Goal: Information Seeking & Learning: Learn about a topic

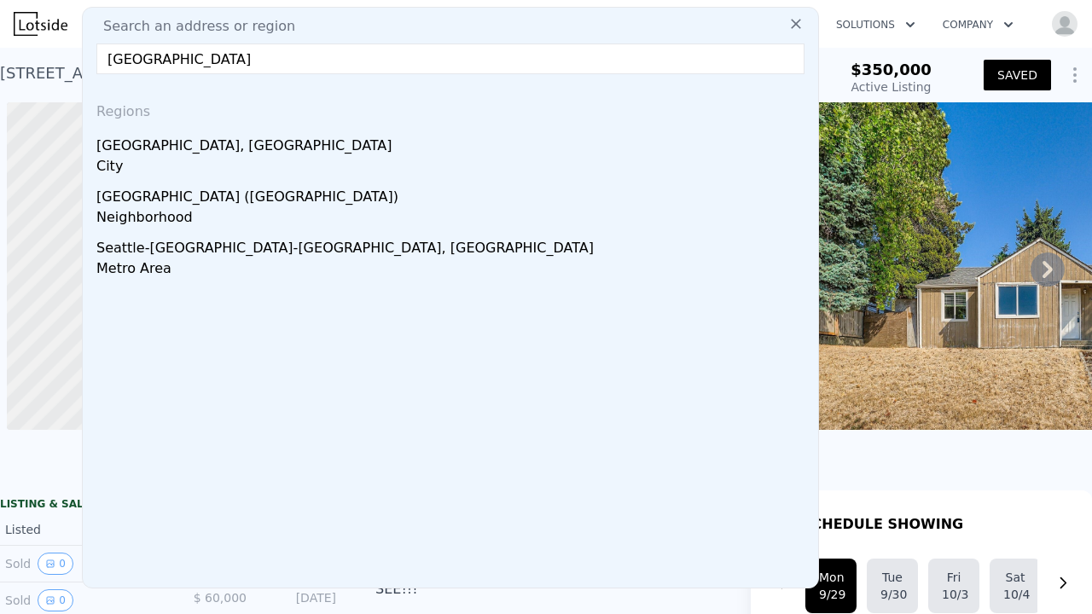
scroll to position [0, 3]
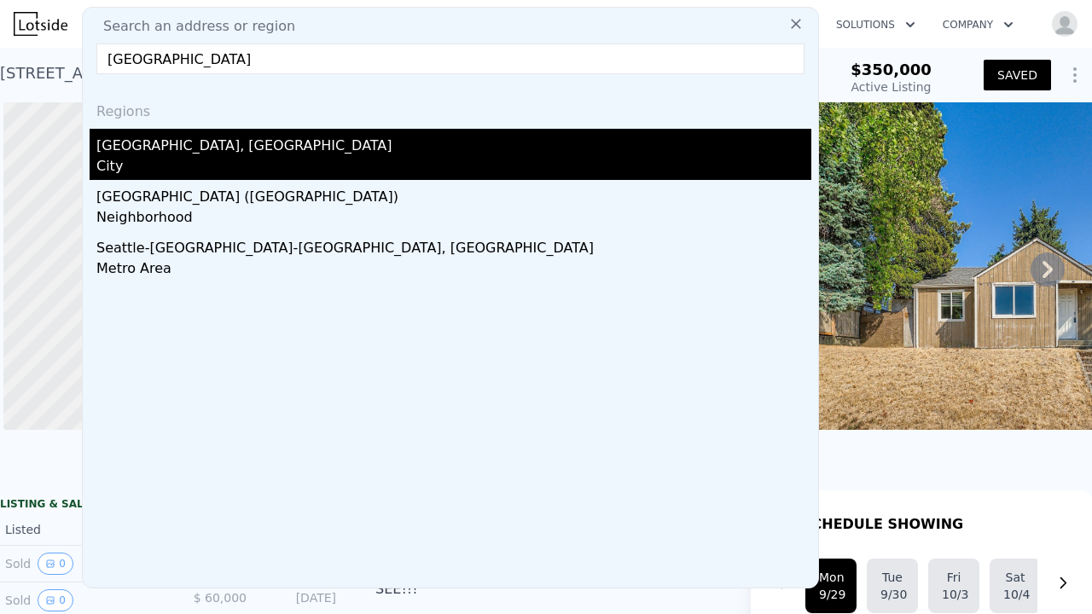
type input "seattle"
click at [211, 152] on div "Seattle, WA" at bounding box center [453, 142] width 715 height 27
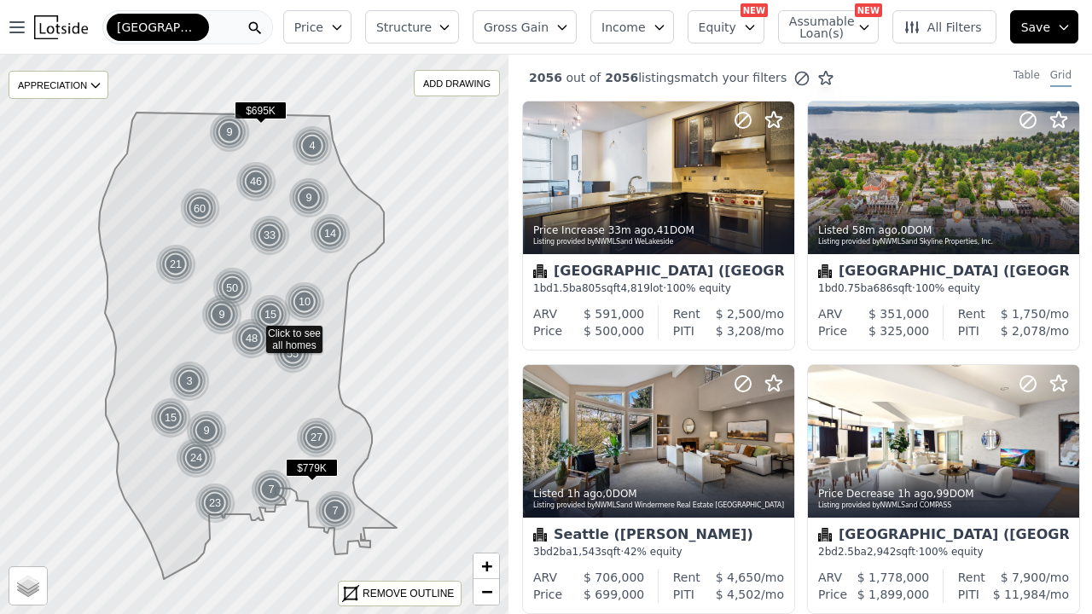
click at [451, 20] on icon "button" at bounding box center [445, 27] width 14 height 14
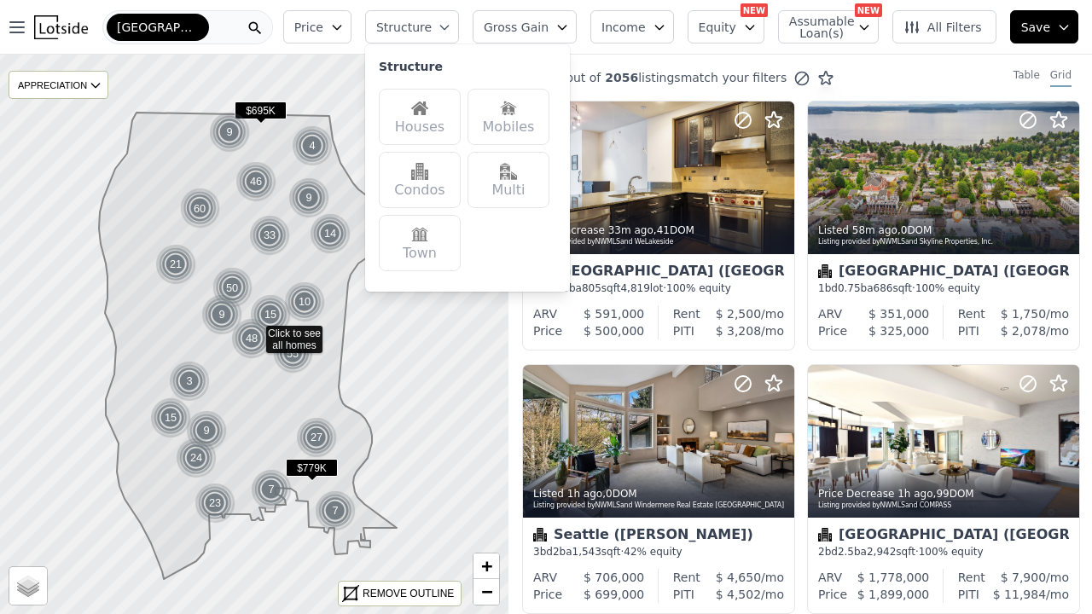
click at [448, 108] on div "Houses" at bounding box center [420, 117] width 82 height 56
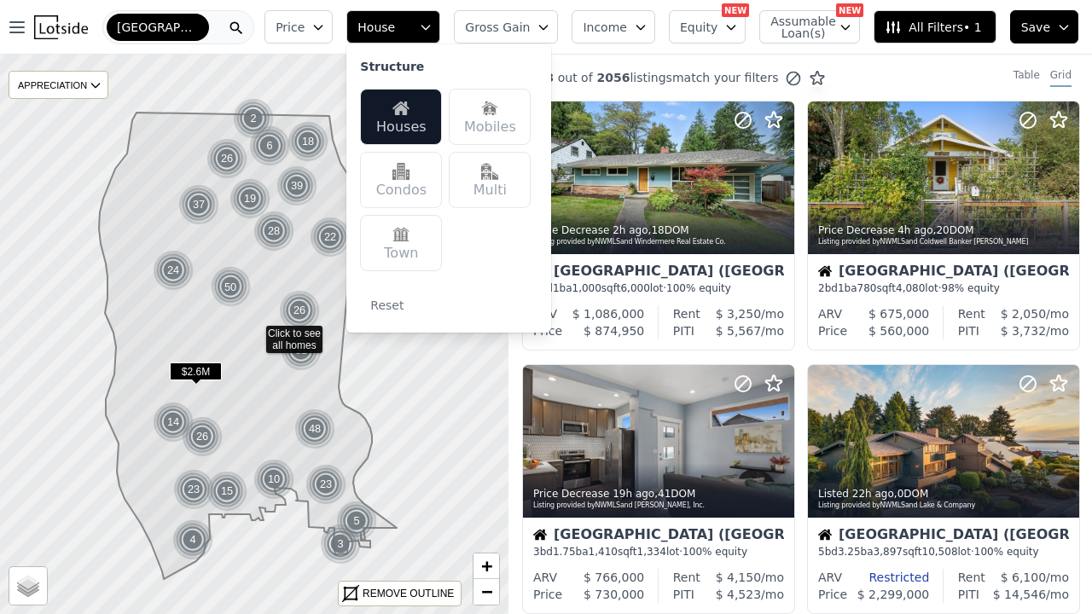
click at [333, 19] on button "Price" at bounding box center [298, 26] width 68 height 33
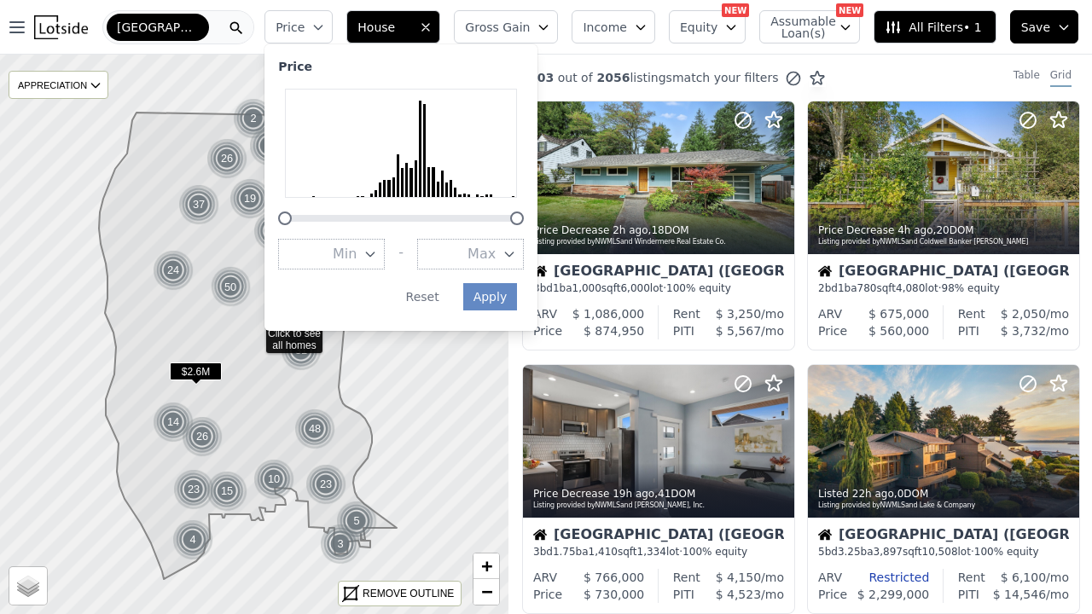
click at [516, 249] on icon "button" at bounding box center [509, 254] width 14 height 14
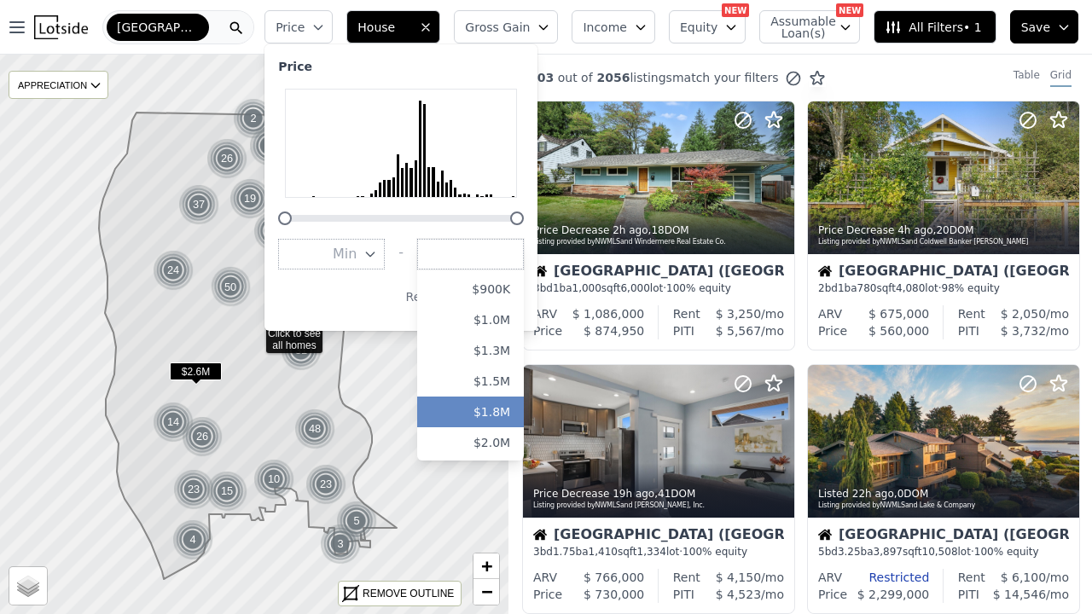
scroll to position [275, 0]
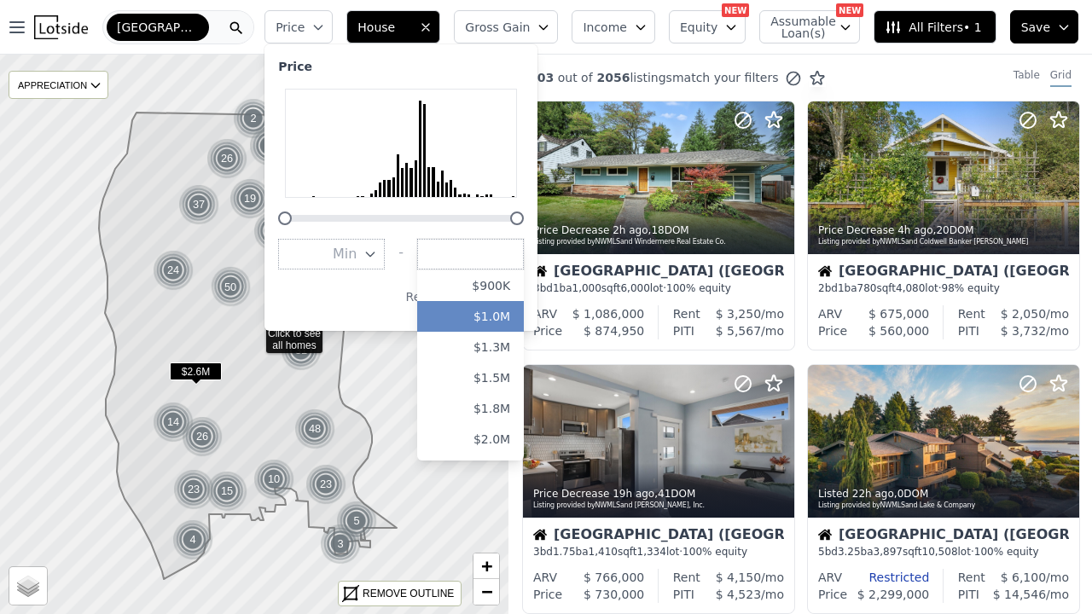
click at [502, 312] on button "$1.0M" at bounding box center [470, 316] width 107 height 31
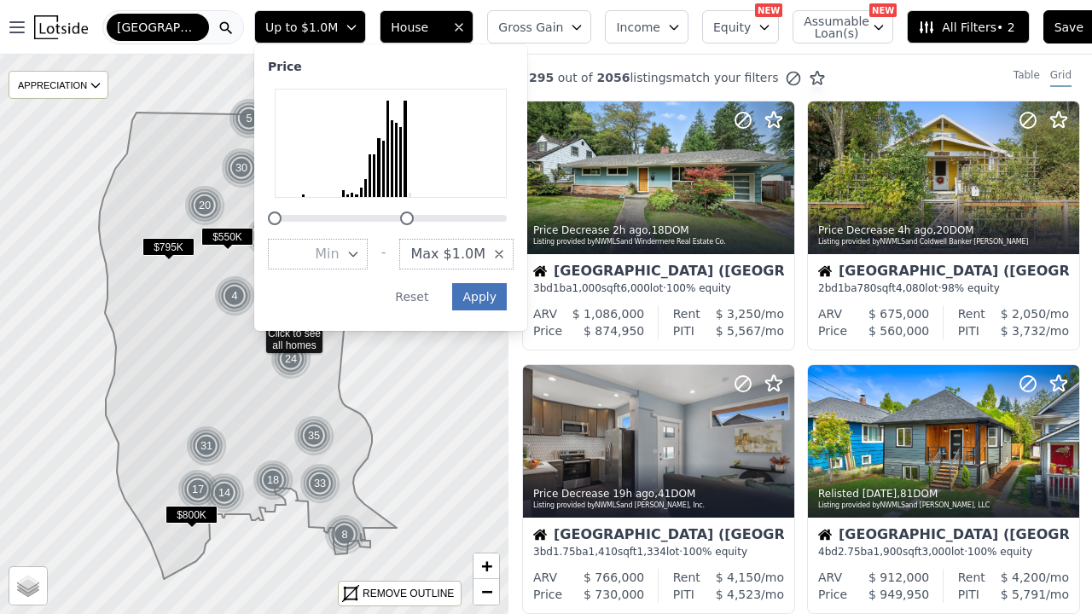
click at [474, 304] on button "Apply" at bounding box center [479, 296] width 55 height 27
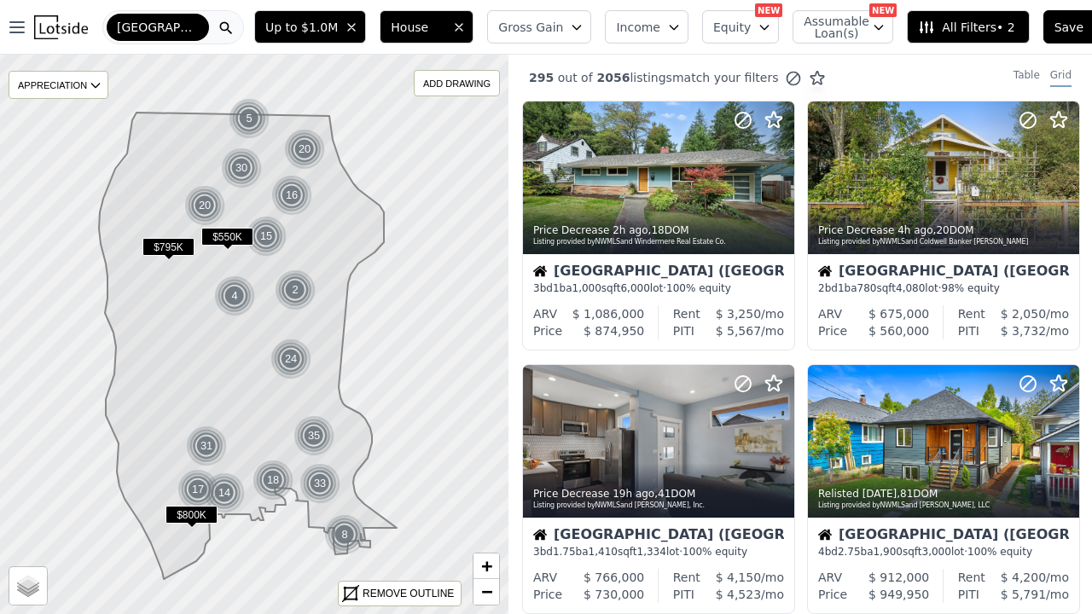
click at [956, 20] on span "All Filters • 2" at bounding box center [966, 27] width 96 height 17
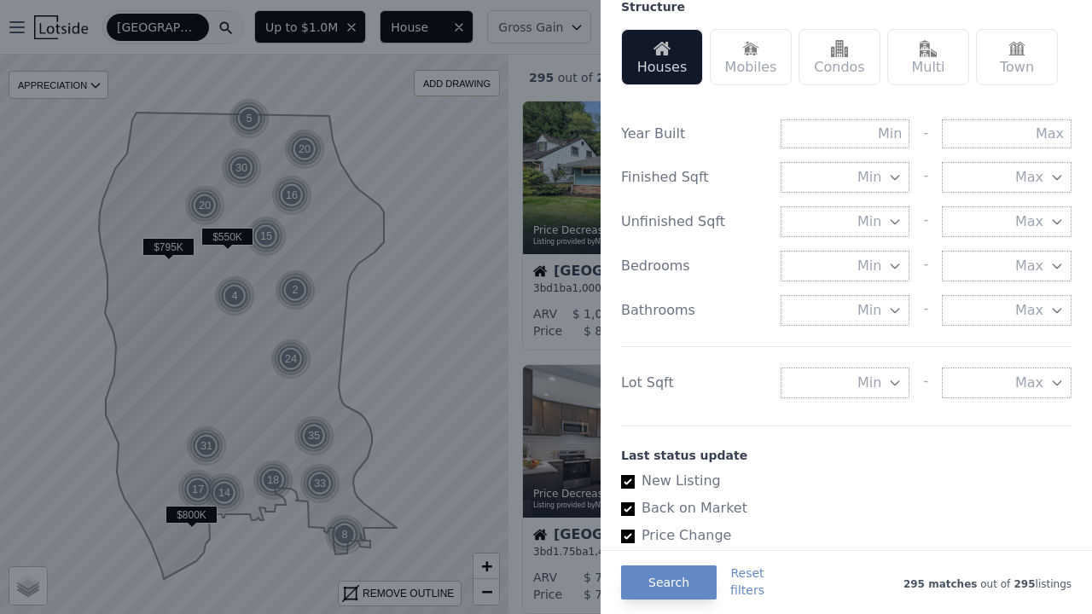
scroll to position [561, 0]
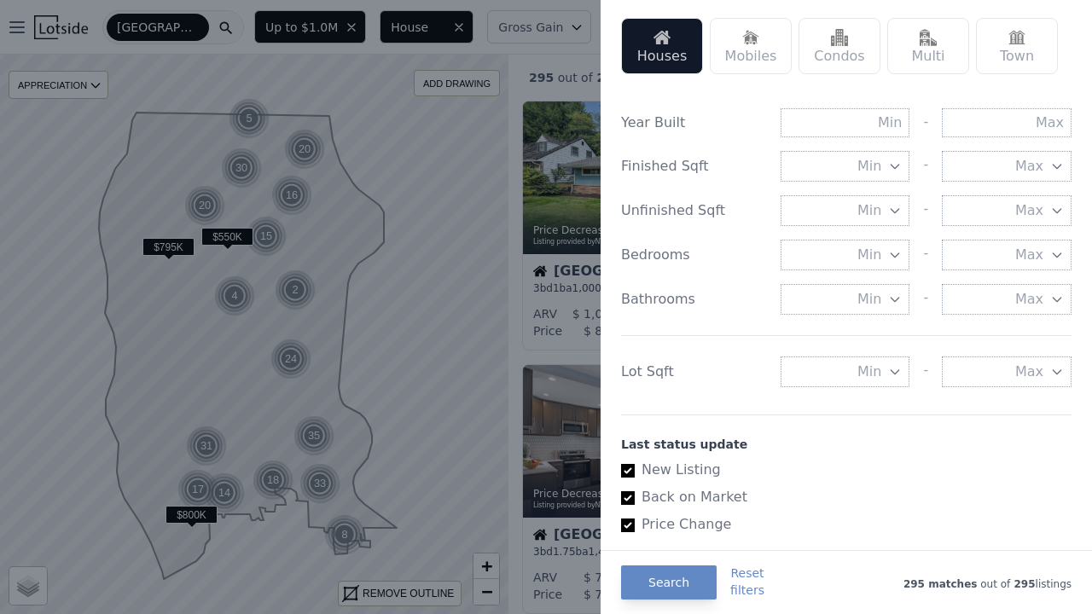
click at [892, 371] on icon "button" at bounding box center [895, 372] width 14 height 14
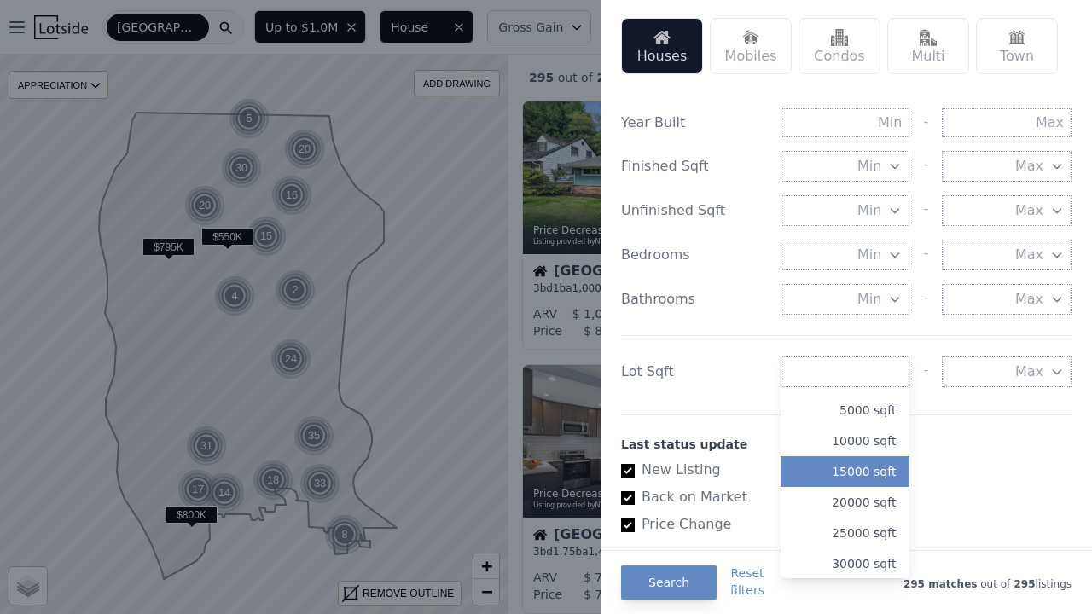
scroll to position [26, 0]
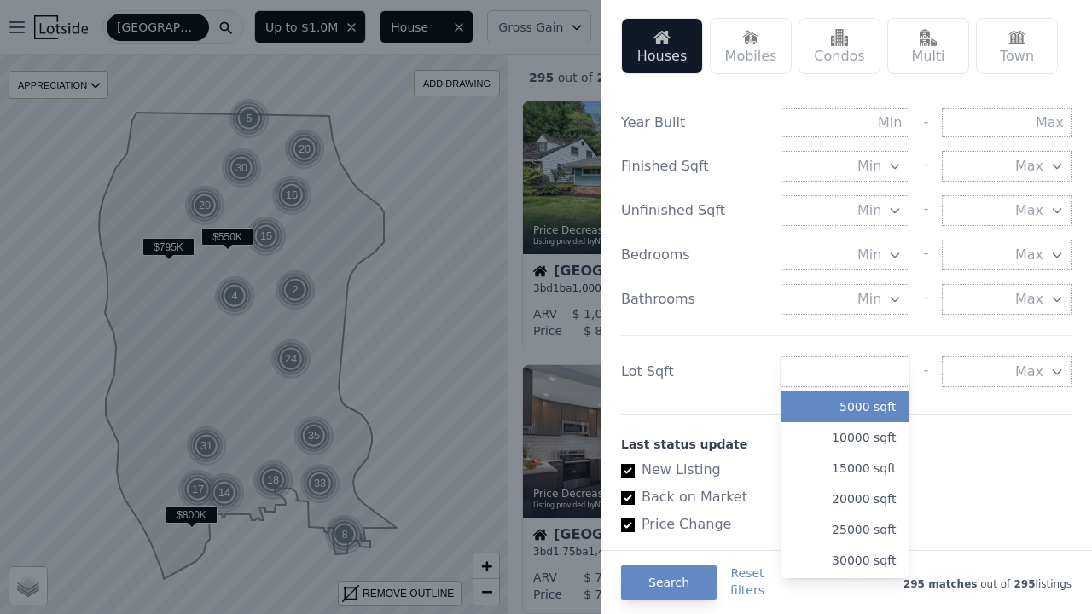
click at [851, 403] on button "5000 sqft" at bounding box center [845, 406] width 130 height 31
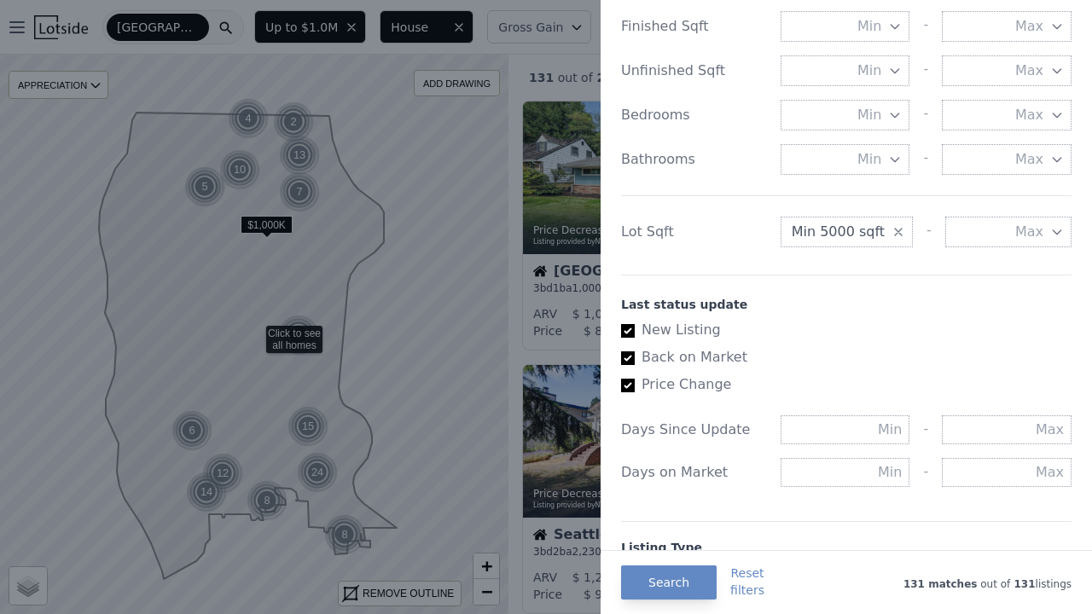
scroll to position [703, 0]
click at [683, 576] on button "Search" at bounding box center [669, 582] width 96 height 34
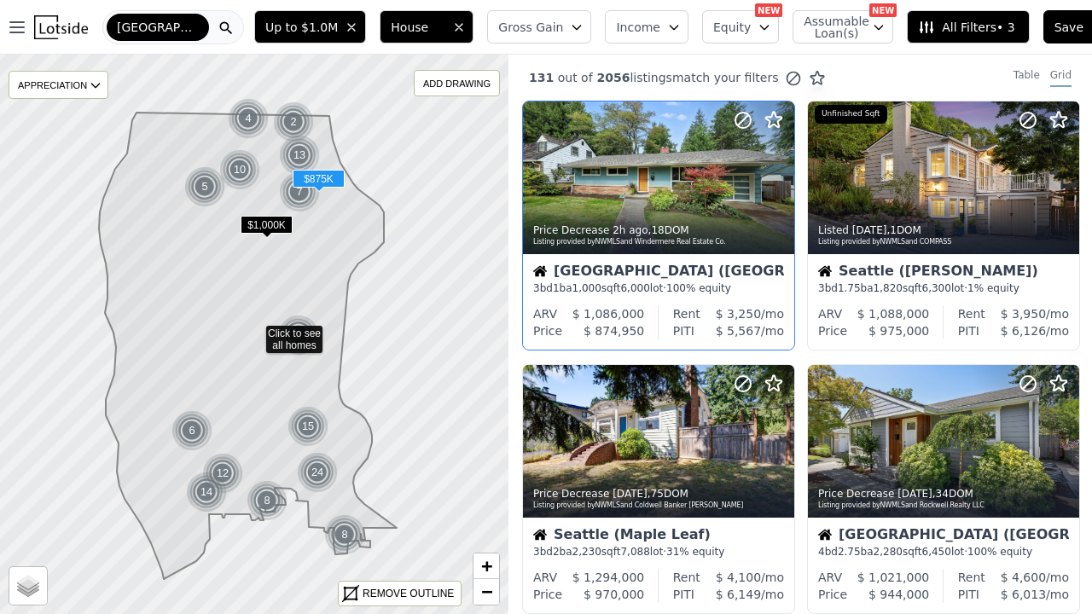
scroll to position [0, 0]
click at [961, 25] on span "All Filters • 3" at bounding box center [966, 27] width 96 height 17
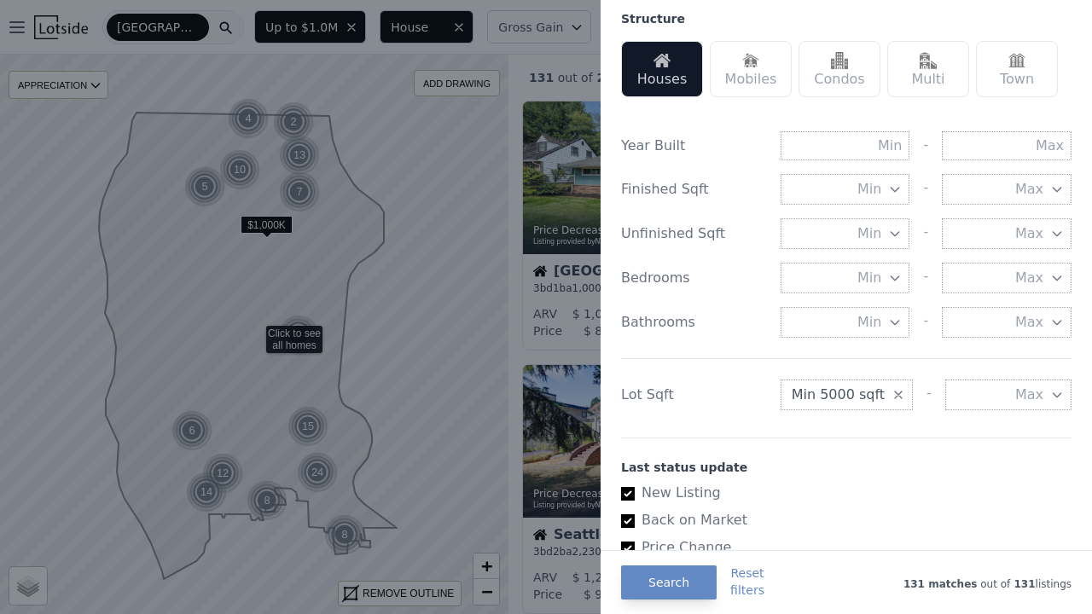
scroll to position [528, 0]
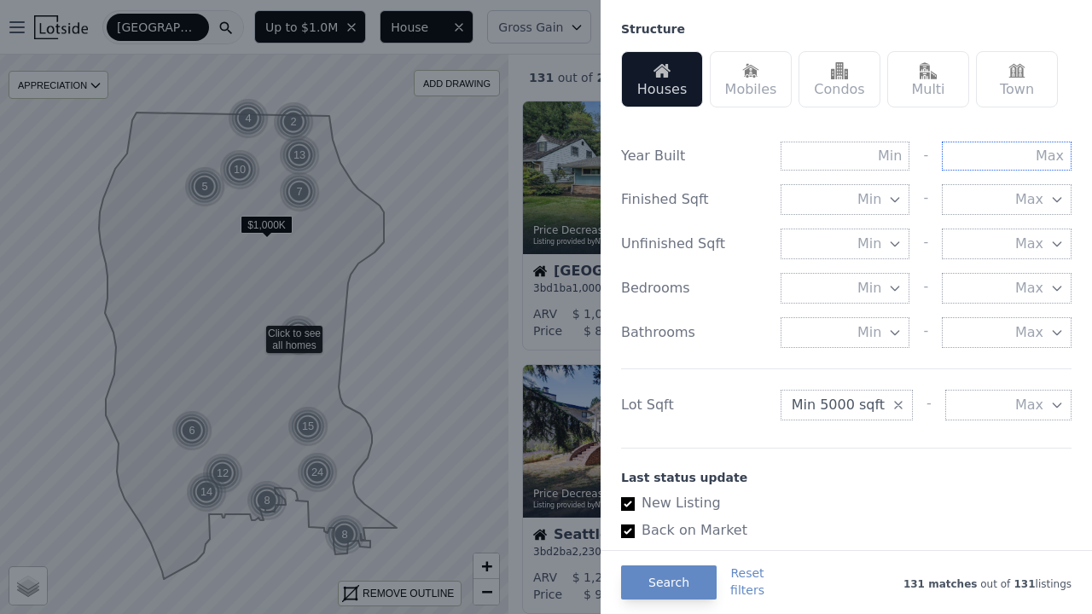
click at [1042, 162] on input "text" at bounding box center [1007, 156] width 130 height 29
type input "1990"
click at [679, 572] on button "Search" at bounding box center [669, 582] width 96 height 34
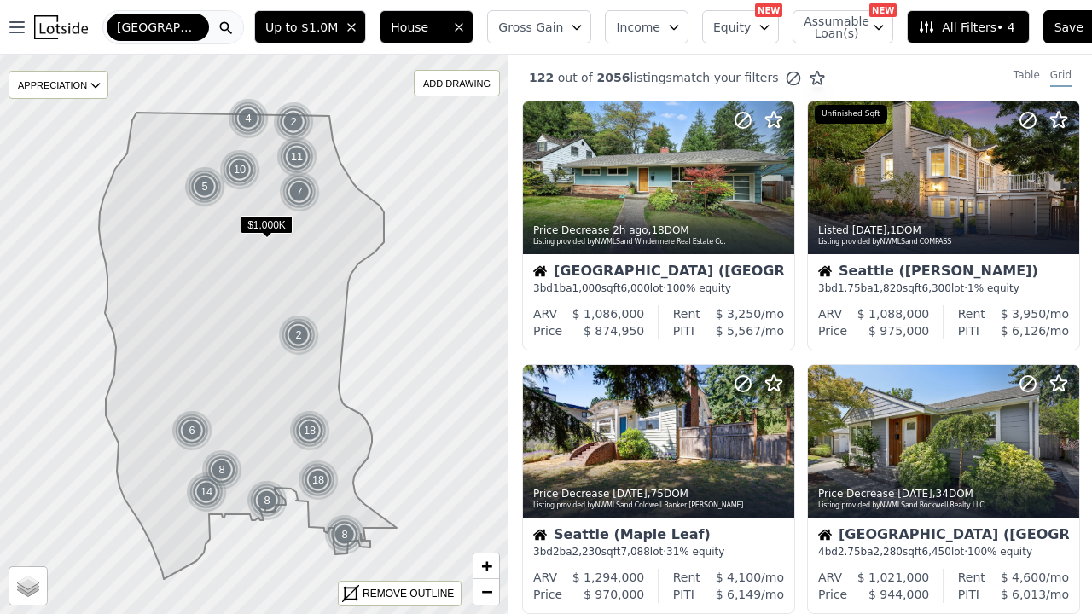
click at [958, 20] on span "All Filters • 4" at bounding box center [966, 27] width 96 height 17
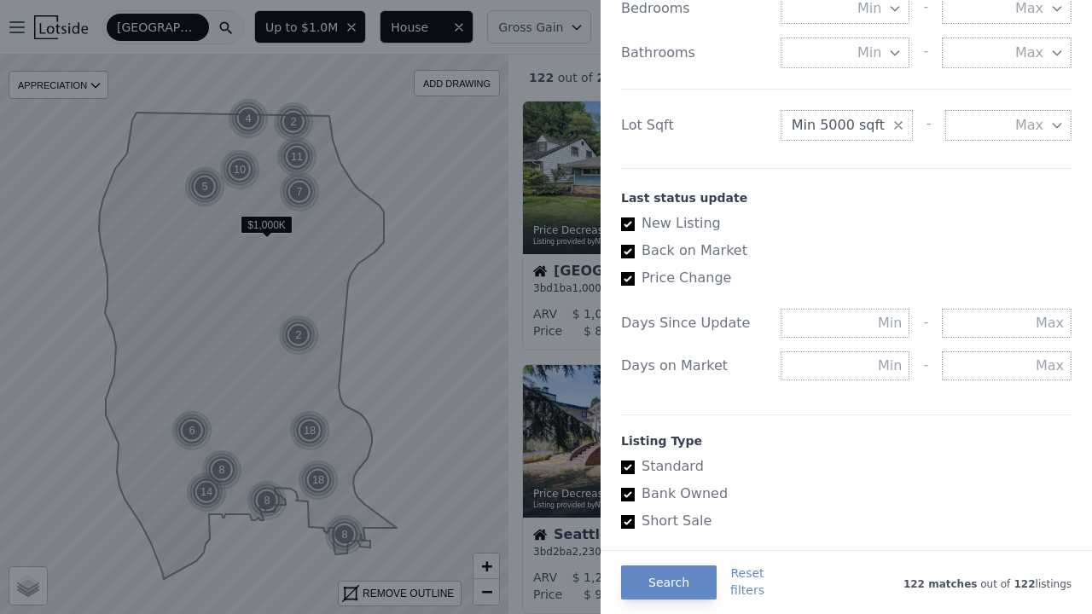
scroll to position [717, 0]
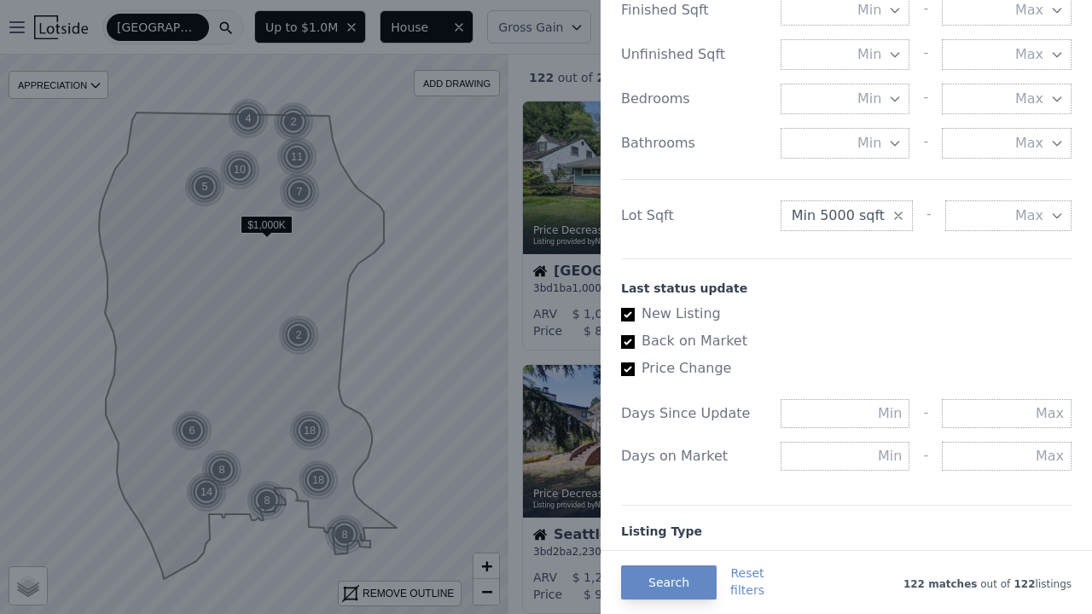
click at [665, 588] on button "Search" at bounding box center [669, 582] width 96 height 34
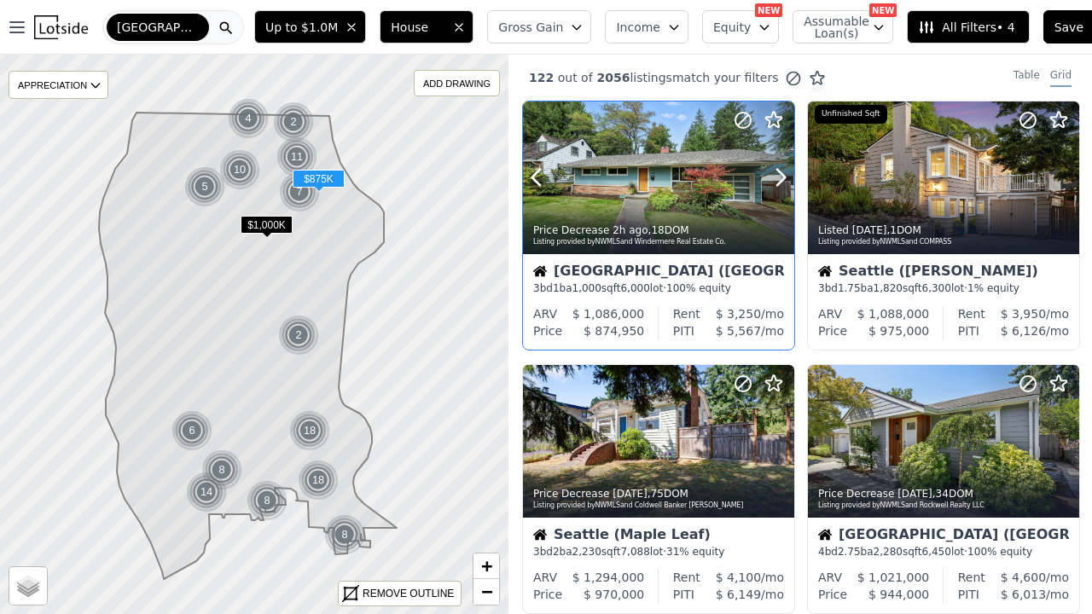
scroll to position [0, 0]
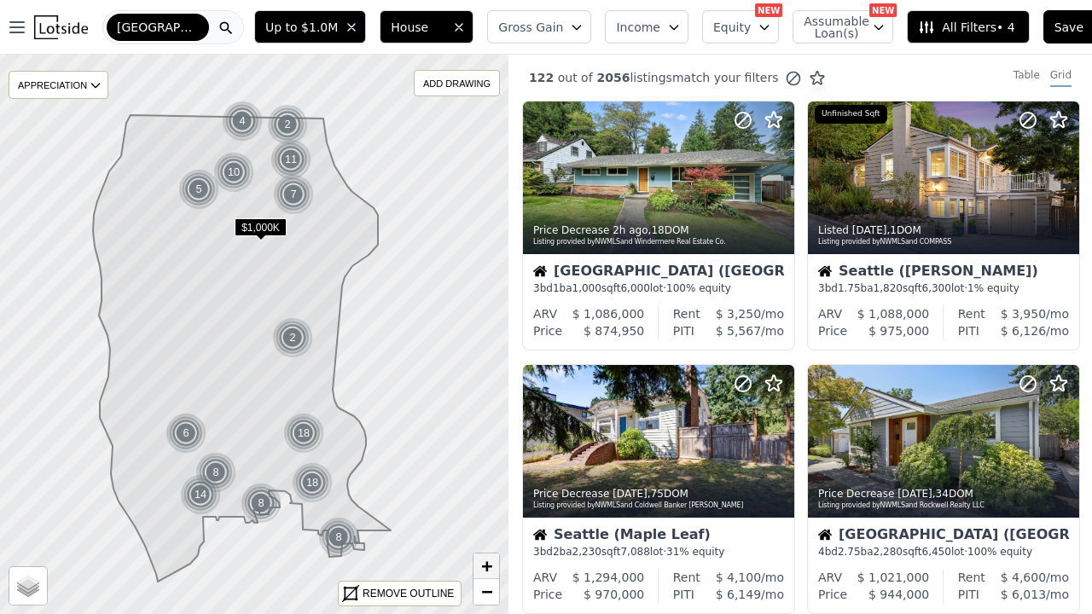
click at [492, 566] on span "+" at bounding box center [486, 565] width 11 height 21
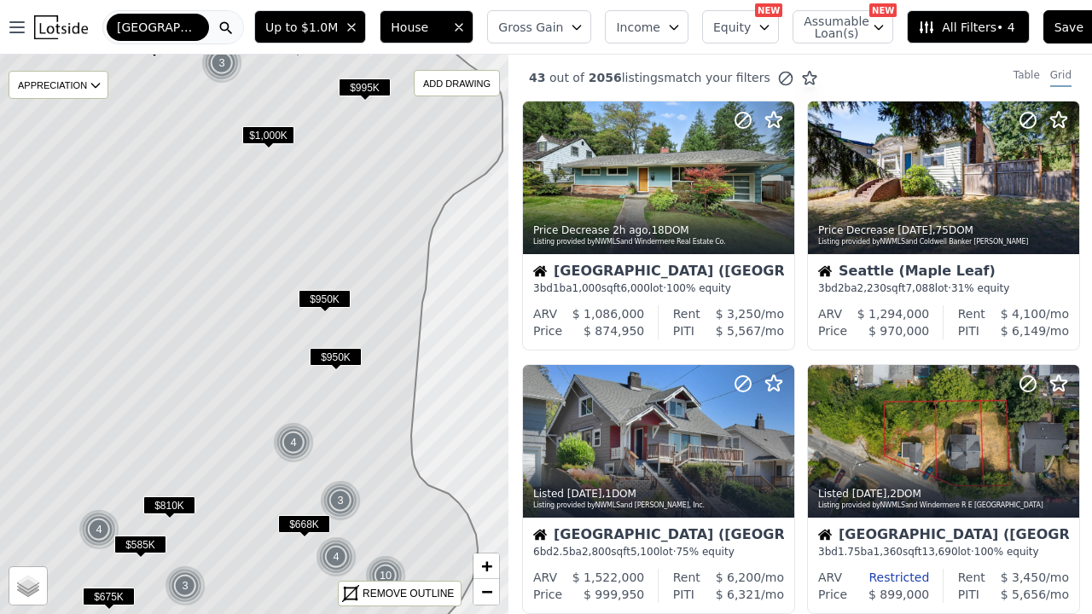
click at [1030, 67] on div "43 out of 2056 listings match your filters Table Grid" at bounding box center [799, 78] width 583 height 46
click at [1033, 75] on div "Table" at bounding box center [1026, 77] width 26 height 19
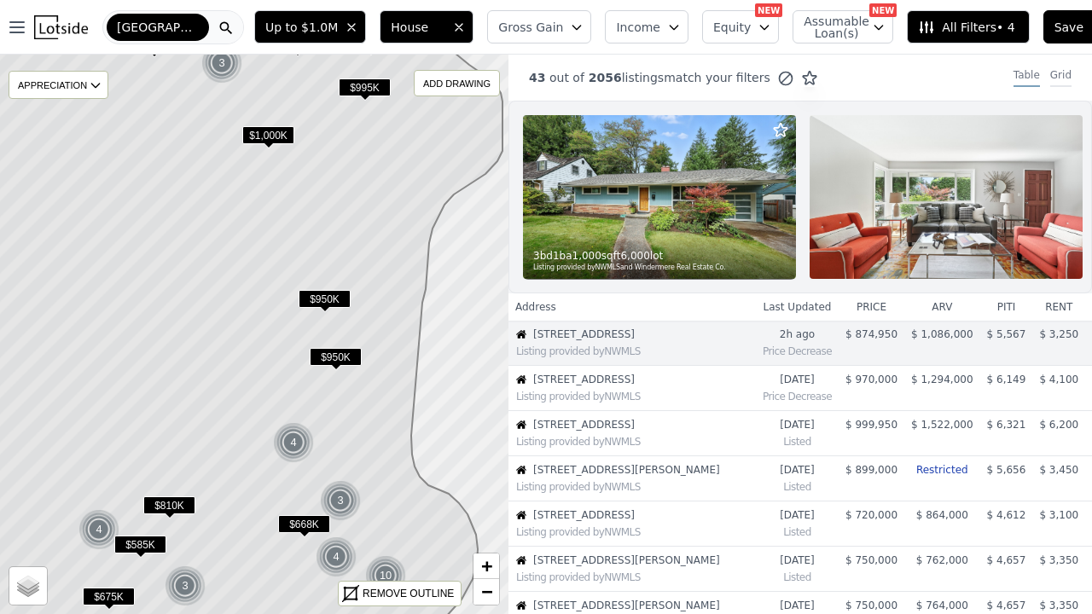
click at [1057, 75] on div "Grid" at bounding box center [1060, 77] width 21 height 19
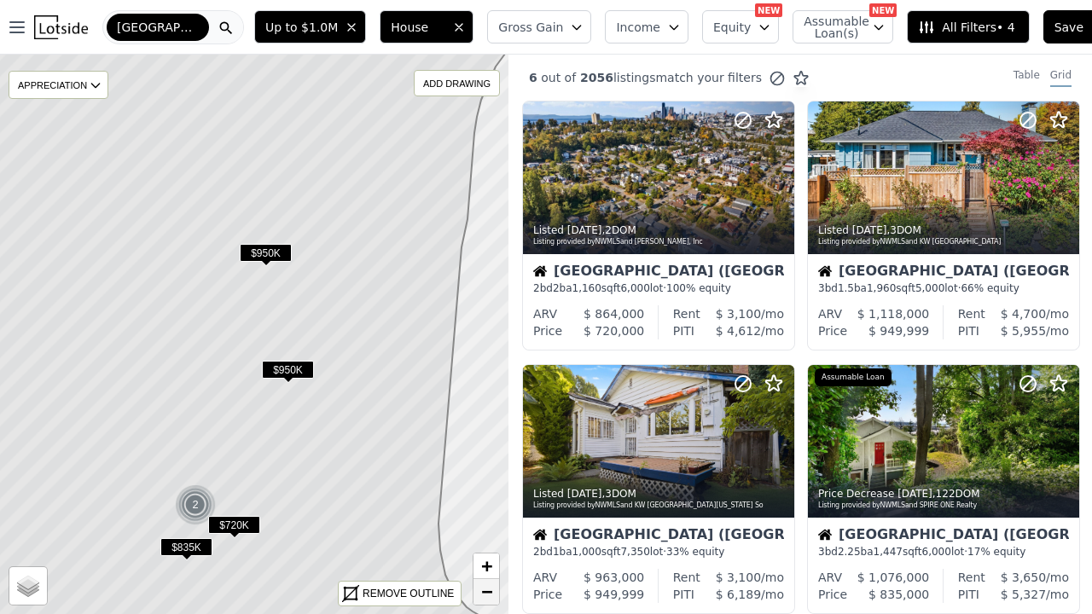
click at [487, 592] on span "−" at bounding box center [486, 591] width 11 height 21
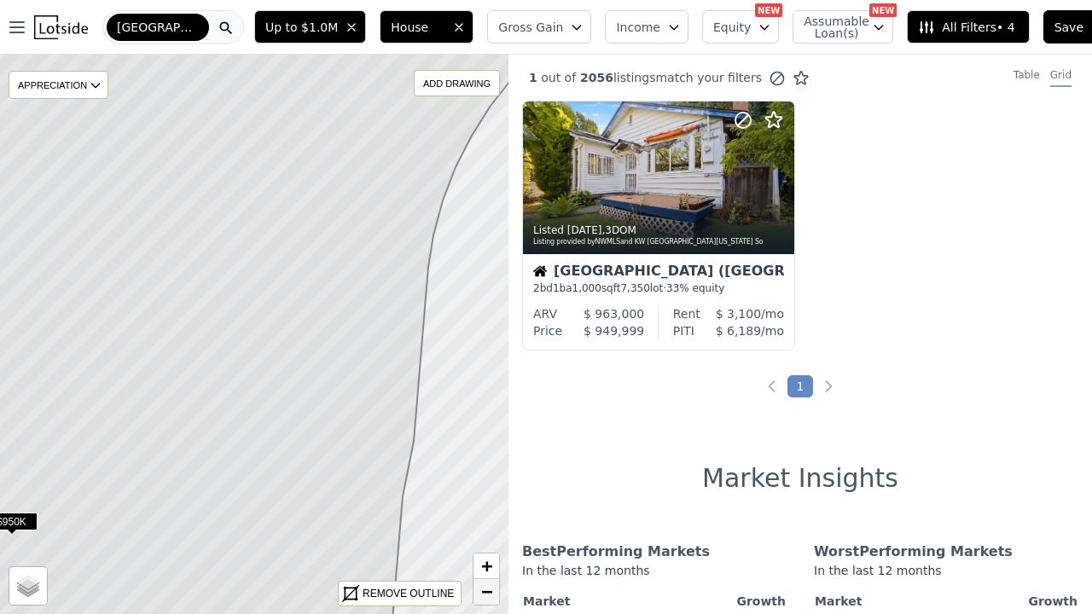
click at [489, 587] on span "−" at bounding box center [486, 591] width 11 height 21
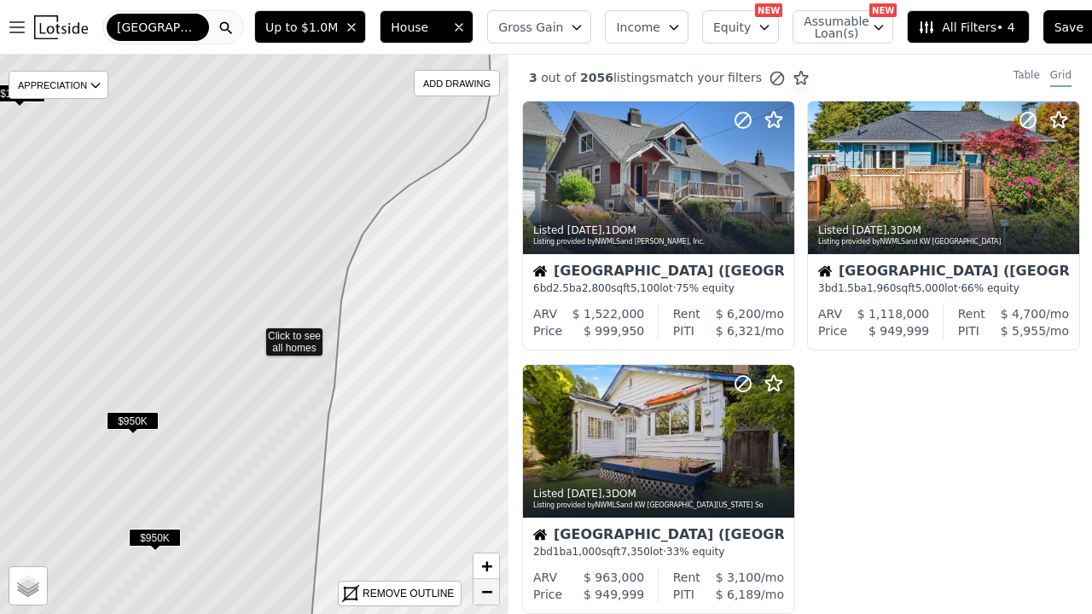
click at [489, 587] on span "−" at bounding box center [486, 591] width 11 height 21
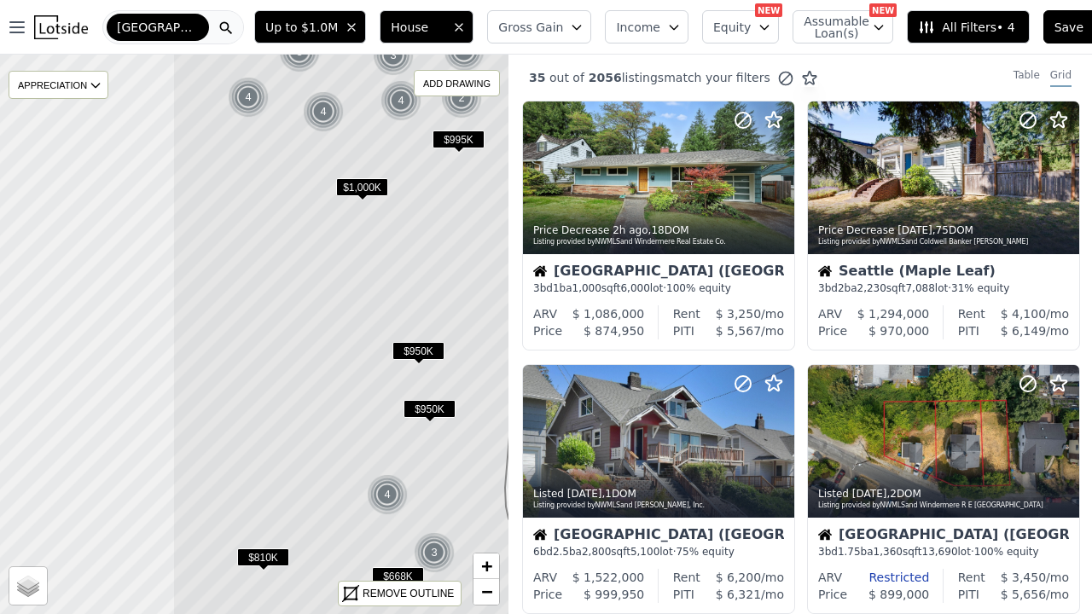
drag, startPoint x: 41, startPoint y: 434, endPoint x: 258, endPoint y: 411, distance: 218.7
click at [260, 411] on icon at bounding box center [384, 313] width 425 height 675
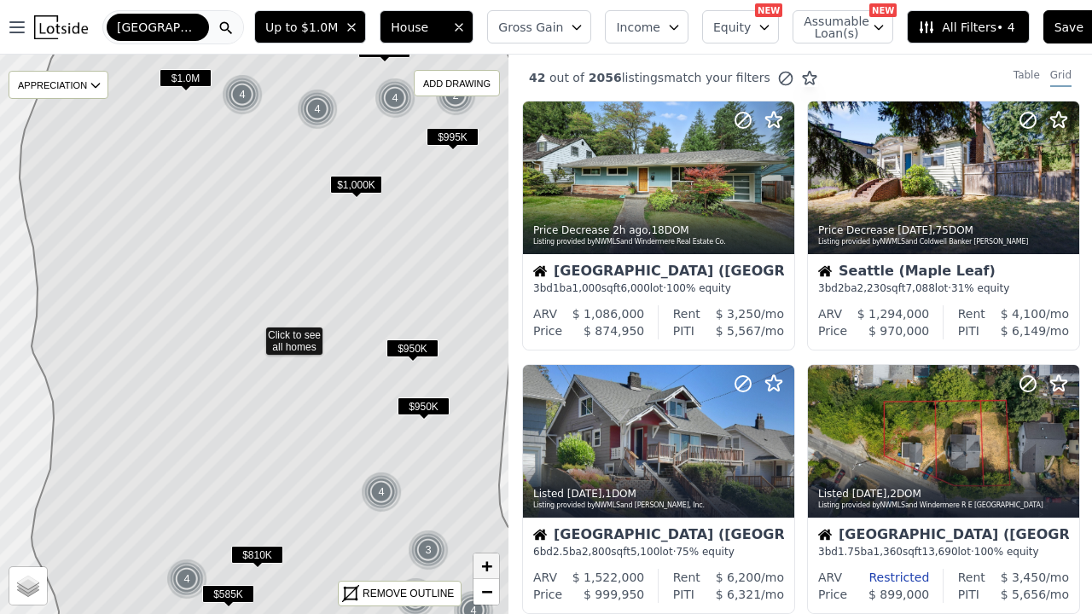
click at [484, 573] on span "+" at bounding box center [486, 565] width 11 height 21
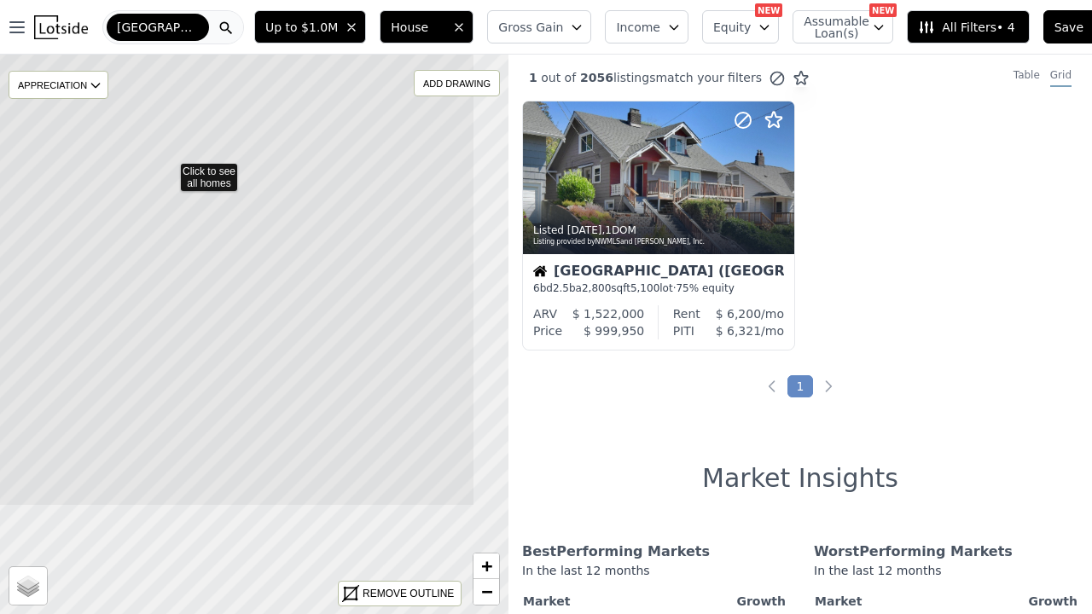
drag, startPoint x: 281, startPoint y: 504, endPoint x: 180, endPoint y: 325, distance: 205.4
click at [180, 325] on icon at bounding box center [168, 169] width 613 height 675
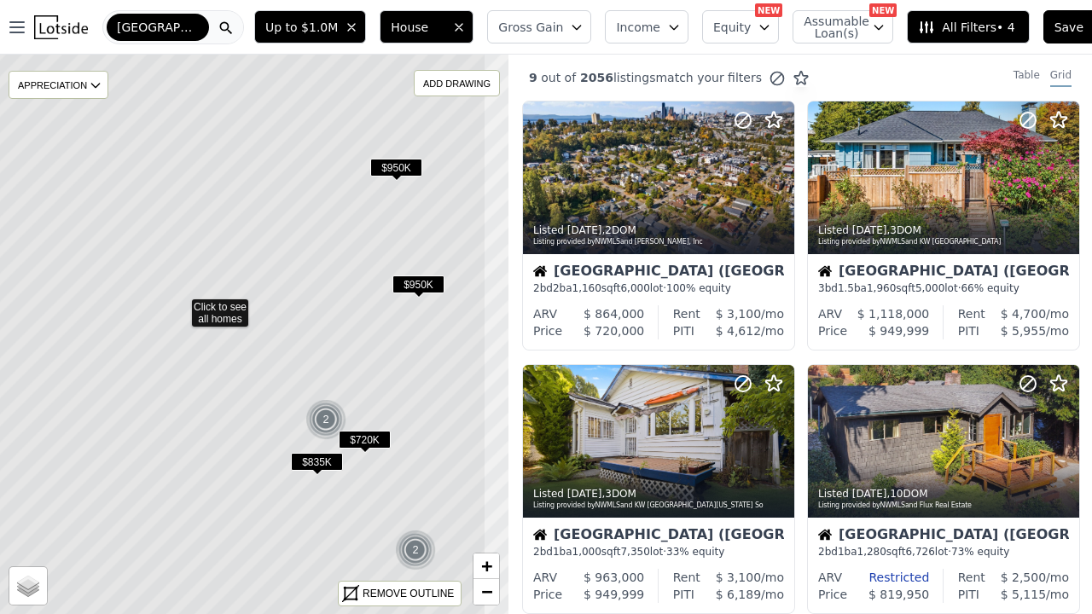
drag, startPoint x: 227, startPoint y: 418, endPoint x: 153, endPoint y: 389, distance: 79.7
click at [153, 389] on icon at bounding box center [179, 305] width 613 height 675
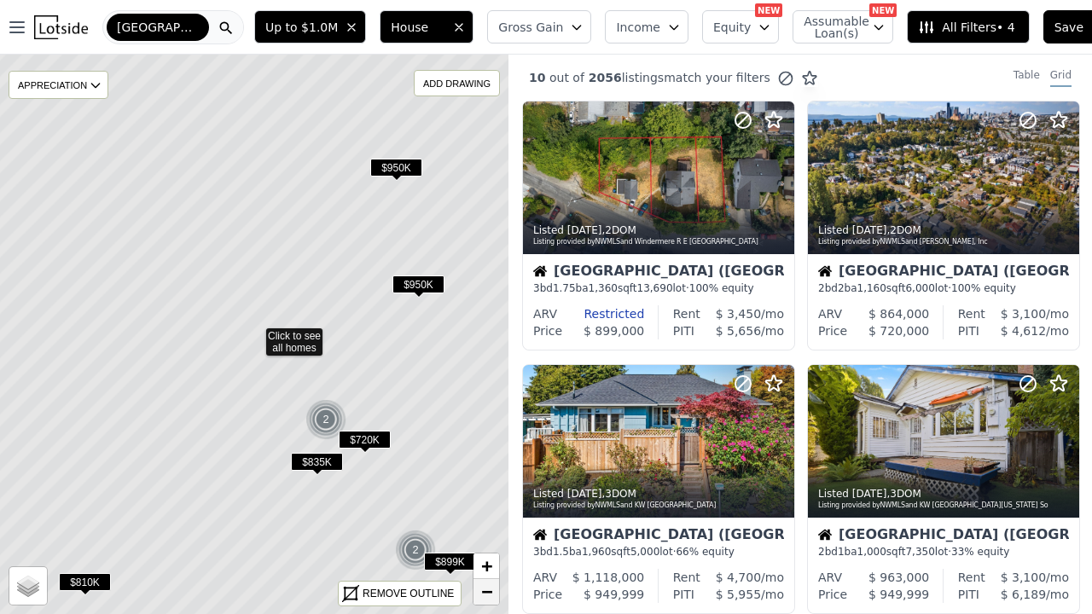
click at [488, 593] on span "−" at bounding box center [486, 591] width 11 height 21
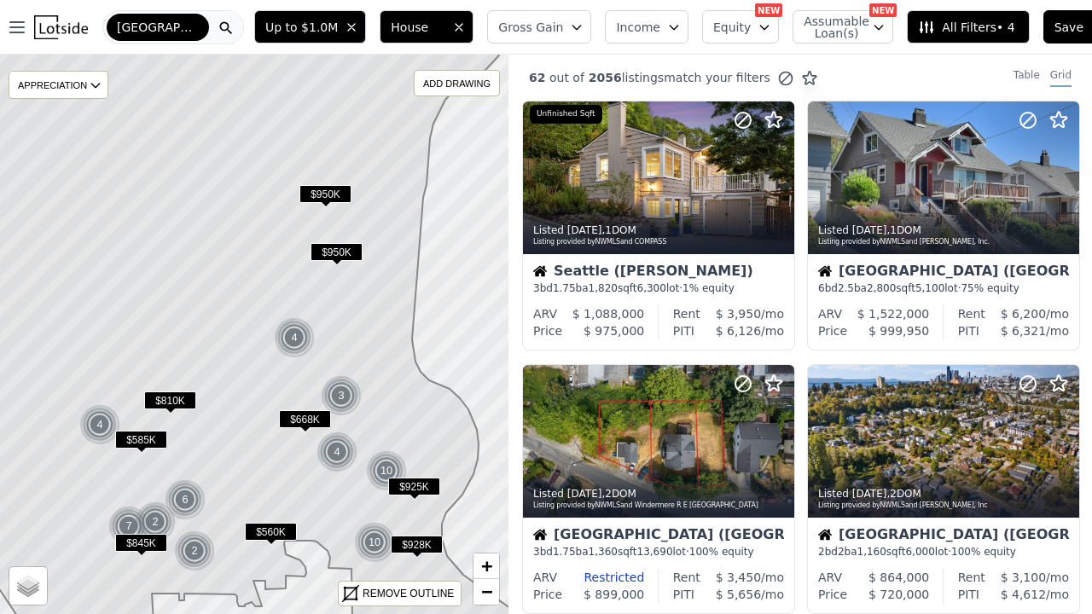
drag, startPoint x: 397, startPoint y: 362, endPoint x: 398, endPoint y: 316, distance: 46.1
click at [398, 316] on icon at bounding box center [238, 283] width 580 height 675
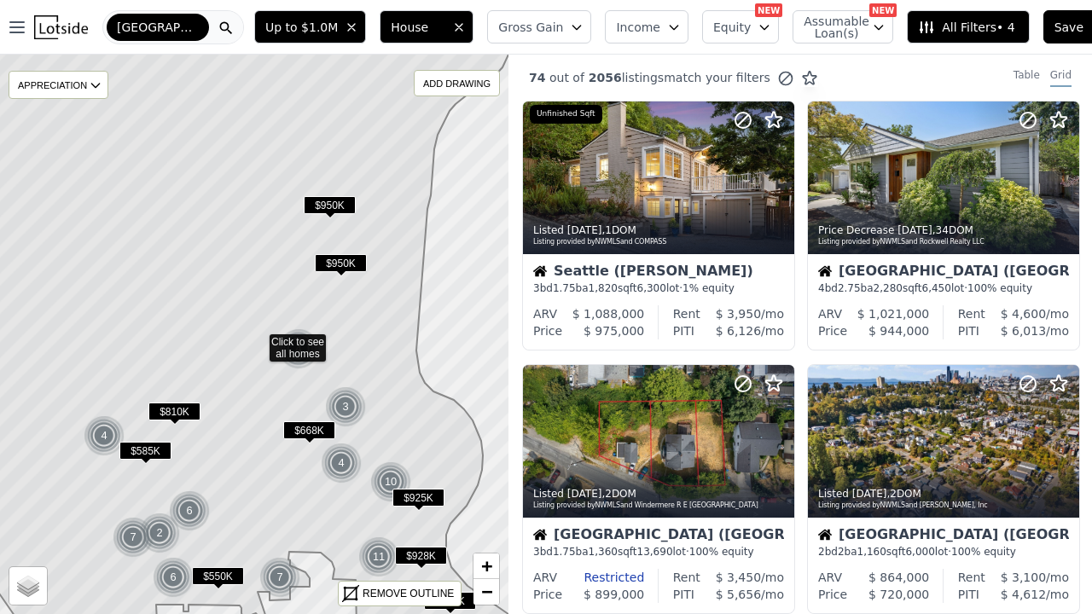
click at [116, 293] on icon at bounding box center [242, 340] width 583 height 675
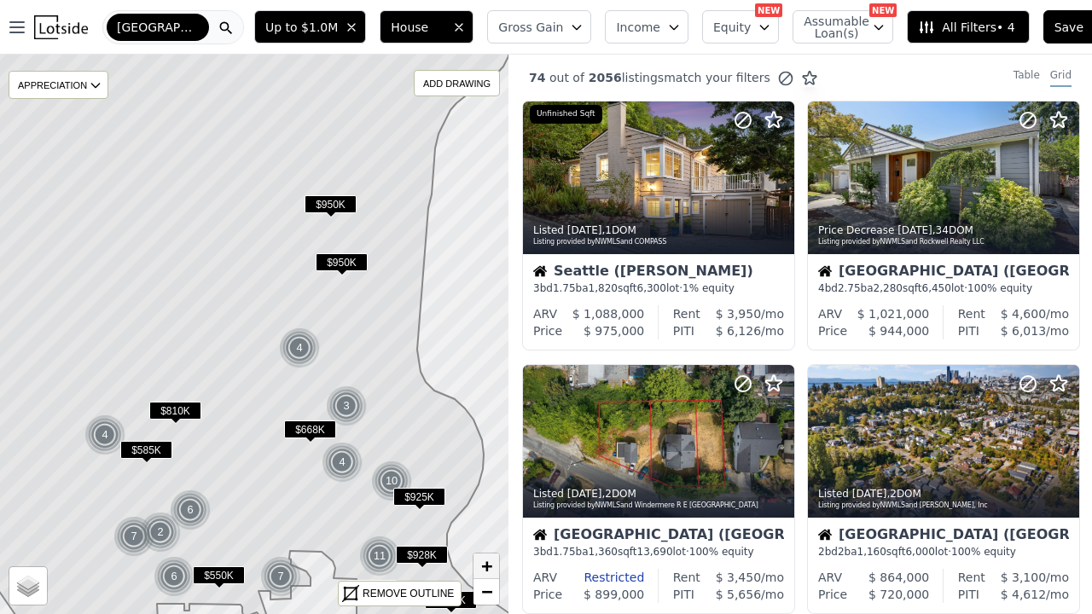
click at [481, 562] on span "+" at bounding box center [486, 565] width 11 height 21
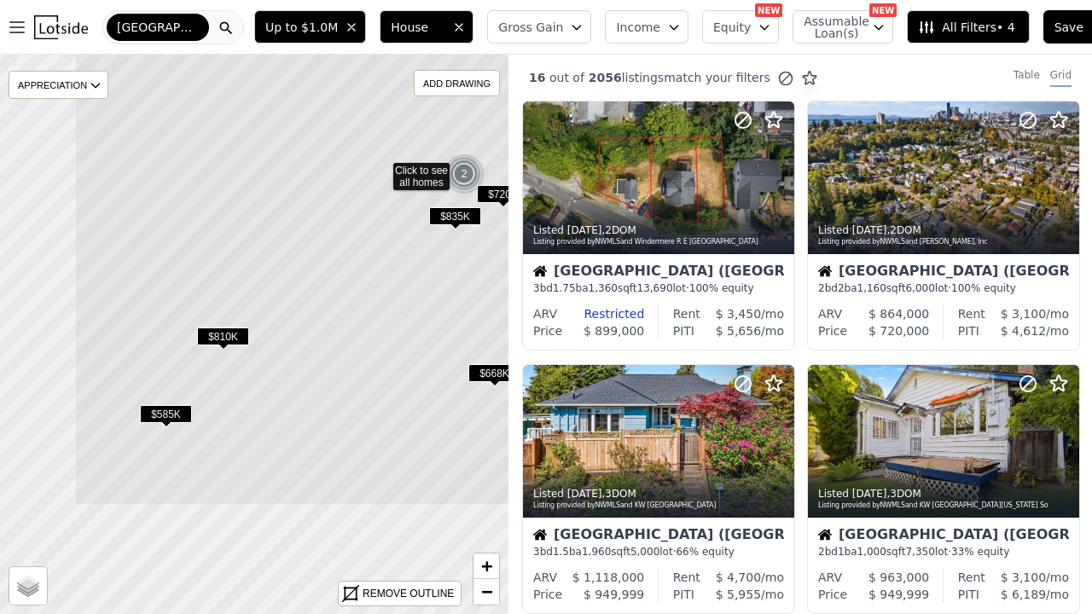
drag, startPoint x: 141, startPoint y: 316, endPoint x: 268, endPoint y: 151, distance: 208.6
click at [268, 151] on icon at bounding box center [380, 168] width 613 height 675
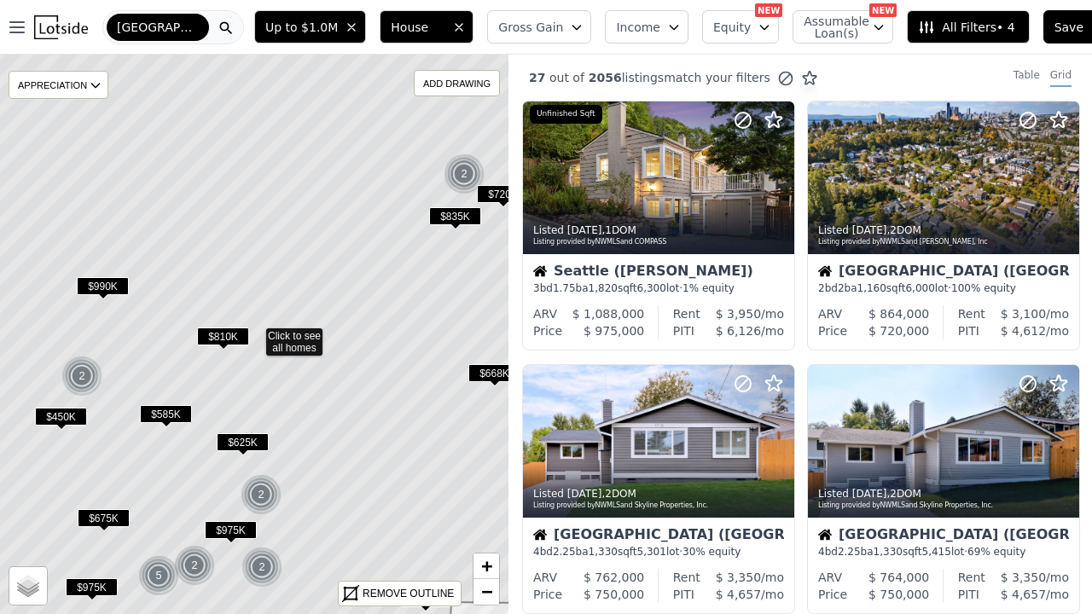
click at [63, 412] on span "$450K" at bounding box center [61, 417] width 52 height 18
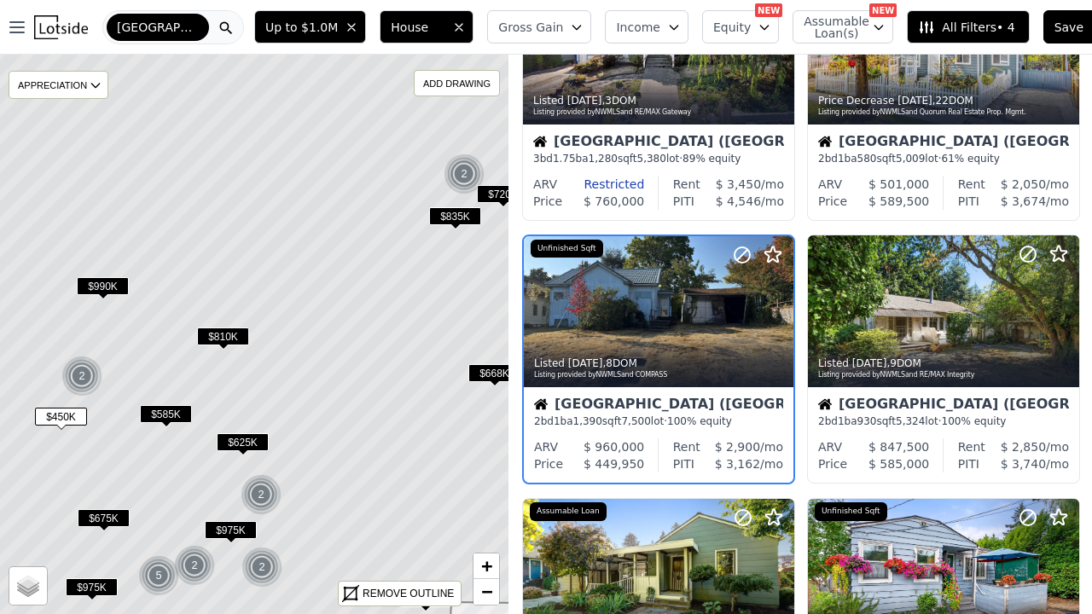
scroll to position [923, 0]
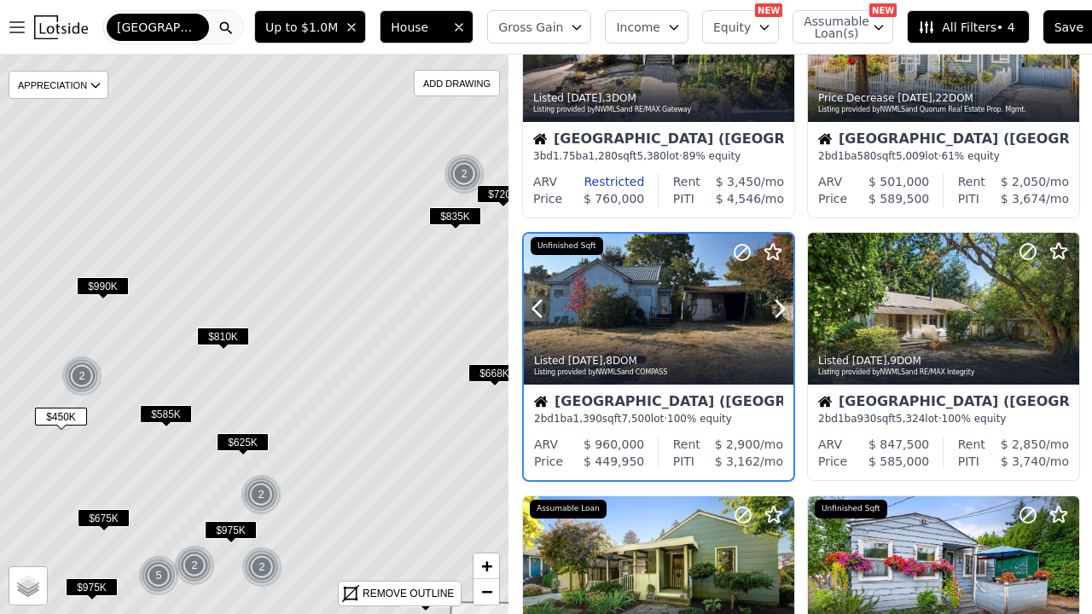
click at [682, 338] on div at bounding box center [659, 345] width 270 height 31
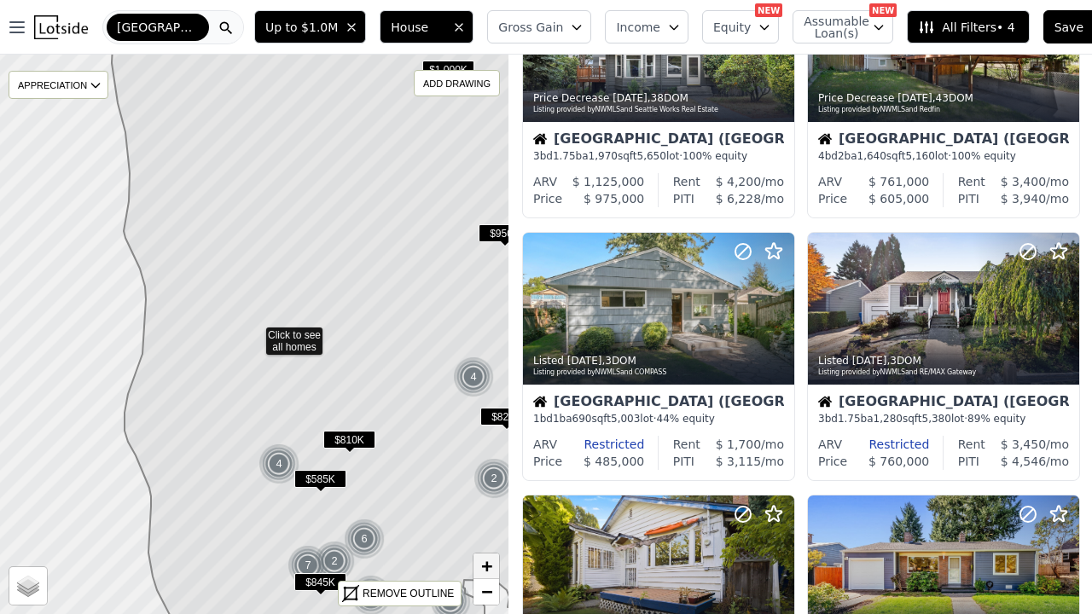
click at [486, 569] on span "+" at bounding box center [486, 565] width 11 height 21
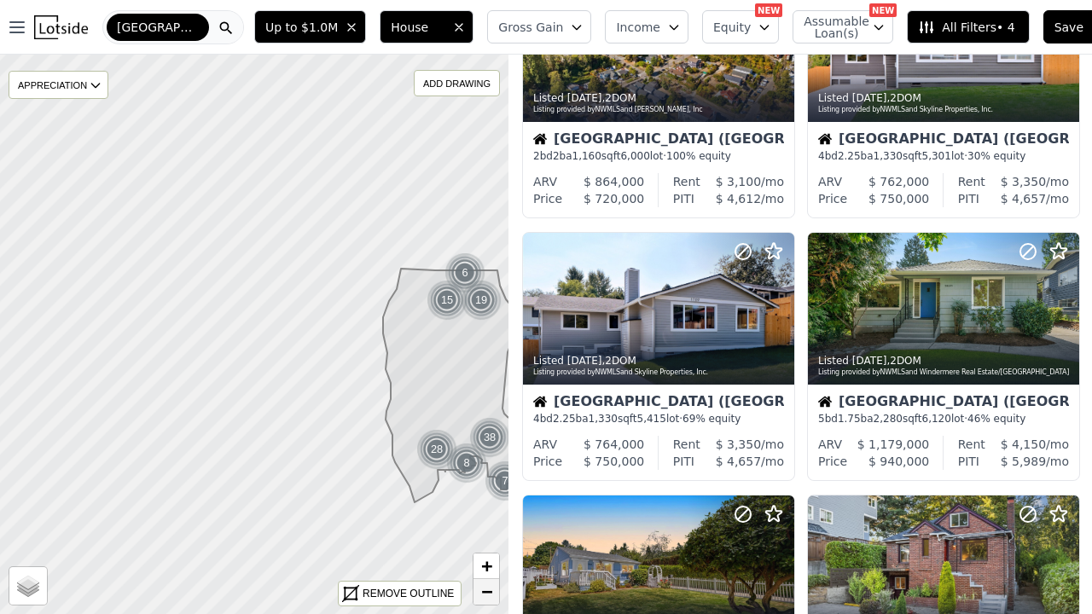
click at [487, 599] on span "−" at bounding box center [486, 591] width 11 height 21
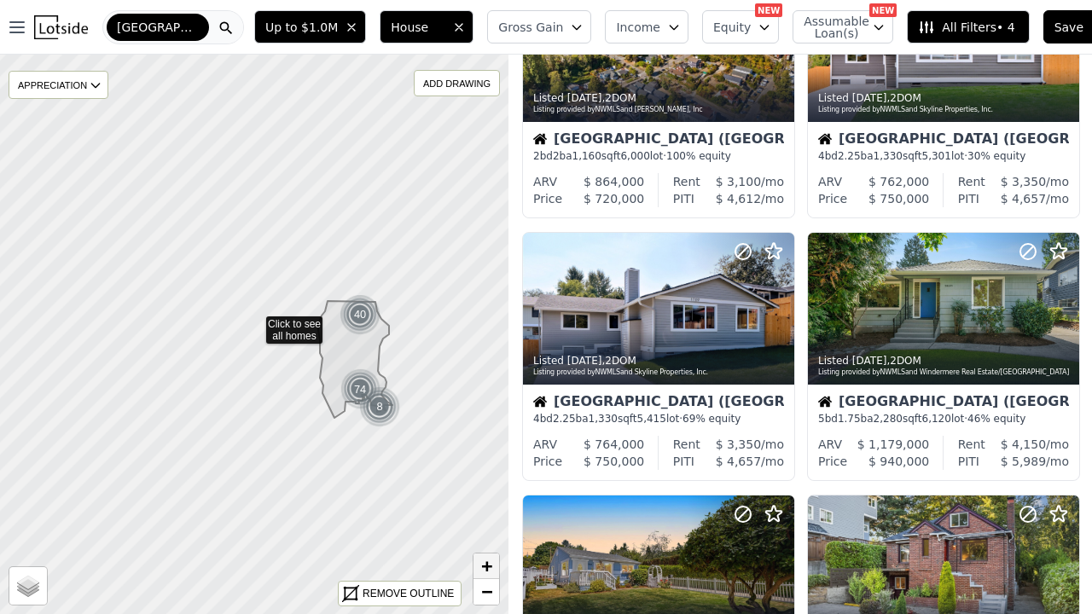
click at [485, 569] on span "+" at bounding box center [486, 565] width 11 height 21
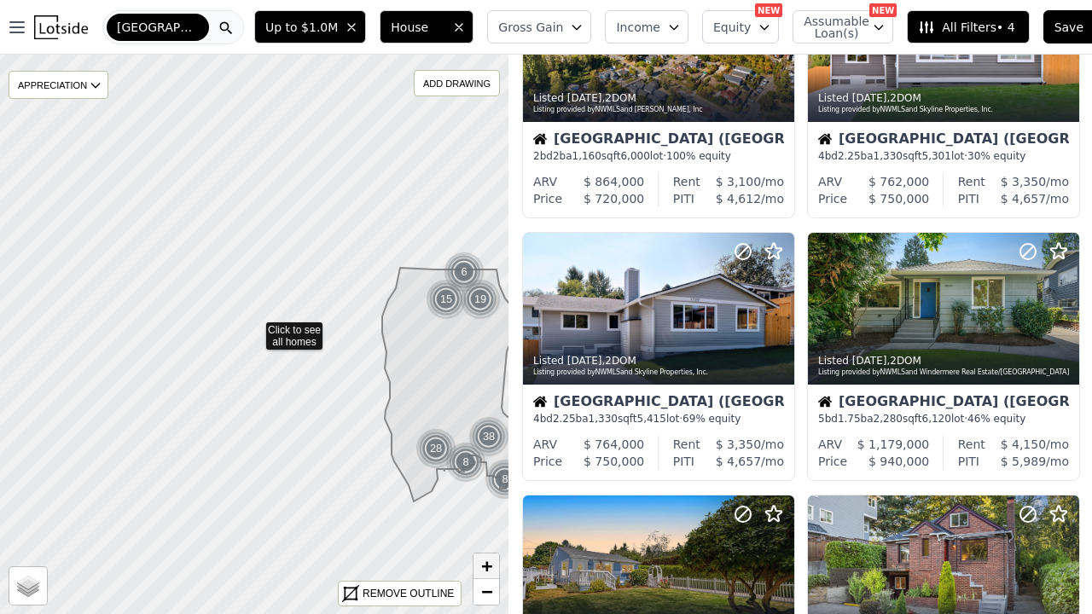
click at [485, 569] on span "+" at bounding box center [486, 565] width 11 height 21
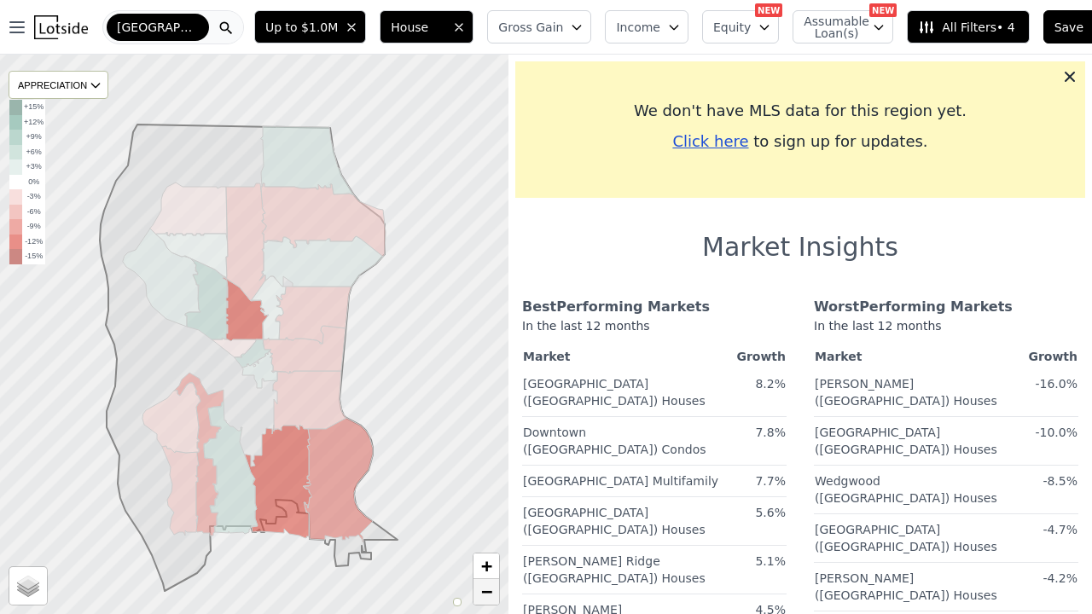
click at [486, 589] on span "−" at bounding box center [486, 591] width 11 height 21
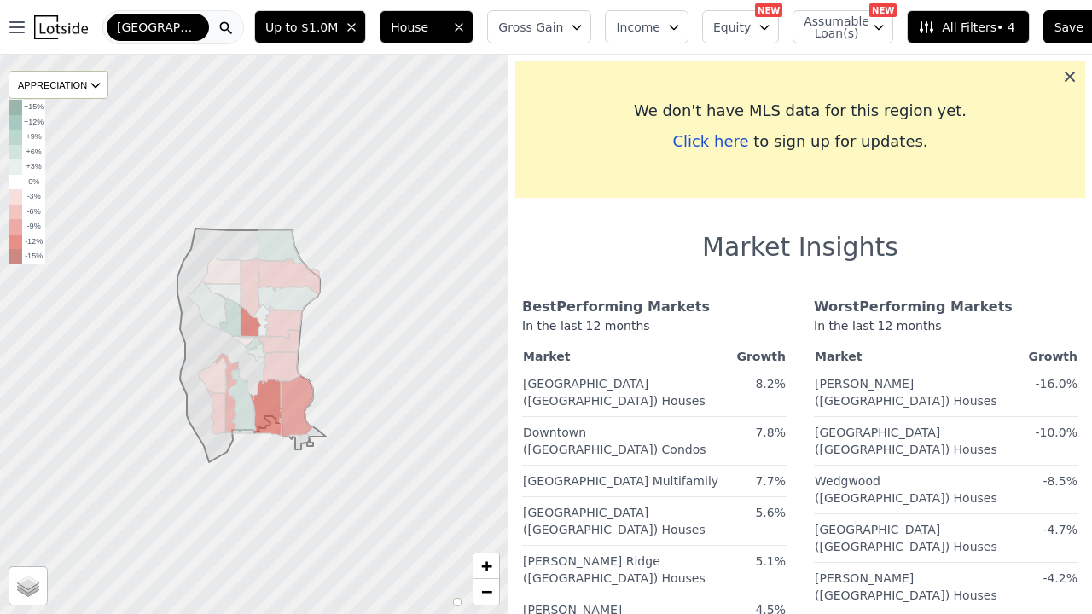
click at [1069, 75] on icon at bounding box center [1069, 77] width 10 height 10
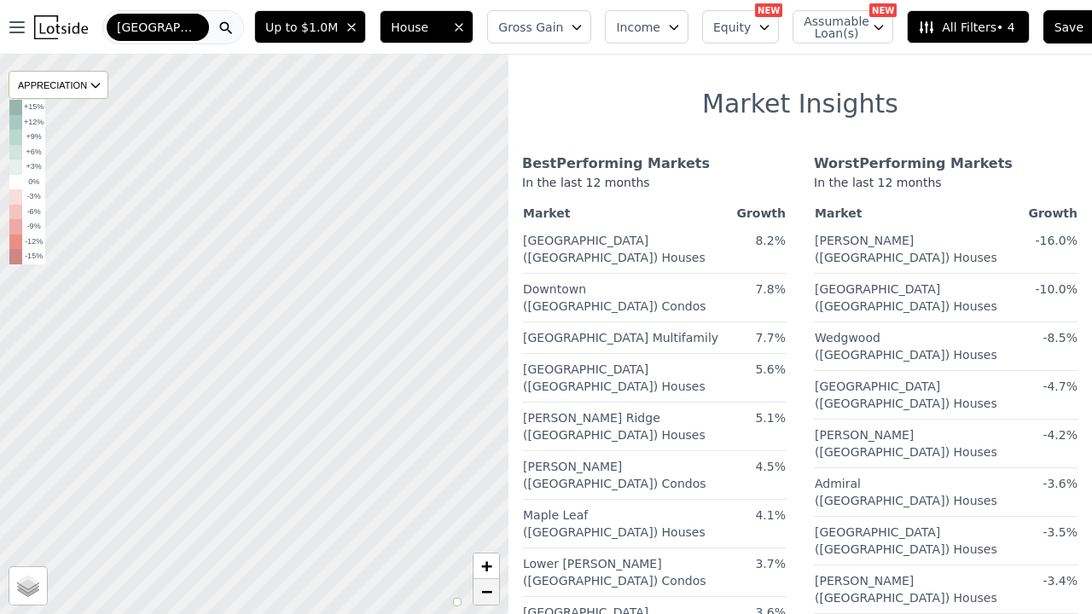
click at [484, 602] on span "−" at bounding box center [486, 591] width 11 height 21
click at [18, 592] on input "Satellite" at bounding box center [21, 594] width 14 height 14
radio input "true"
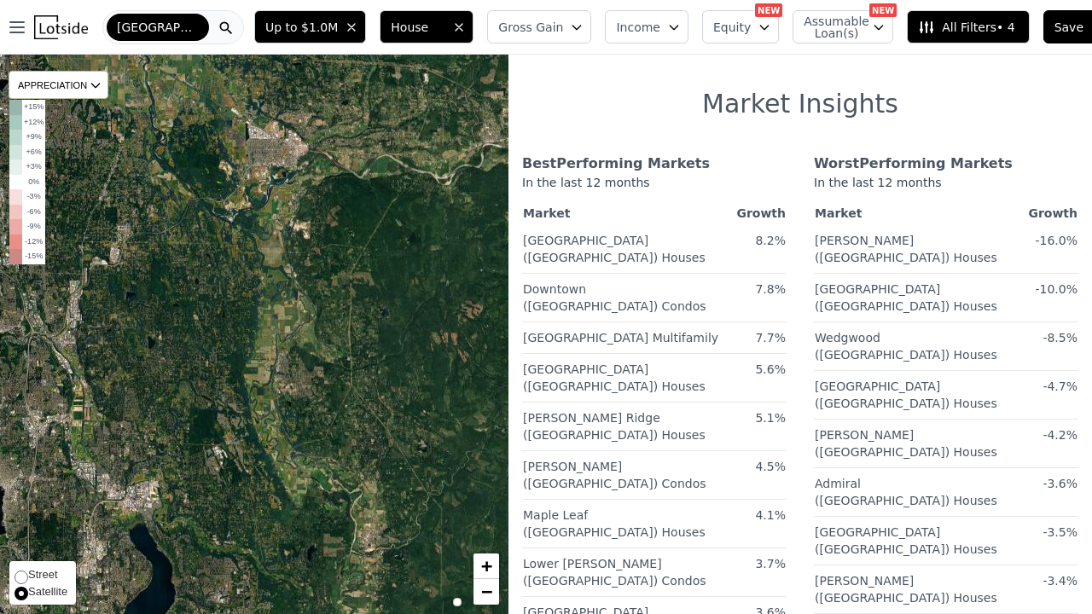
click at [20, 573] on input "Street" at bounding box center [21, 577] width 14 height 14
radio input "true"
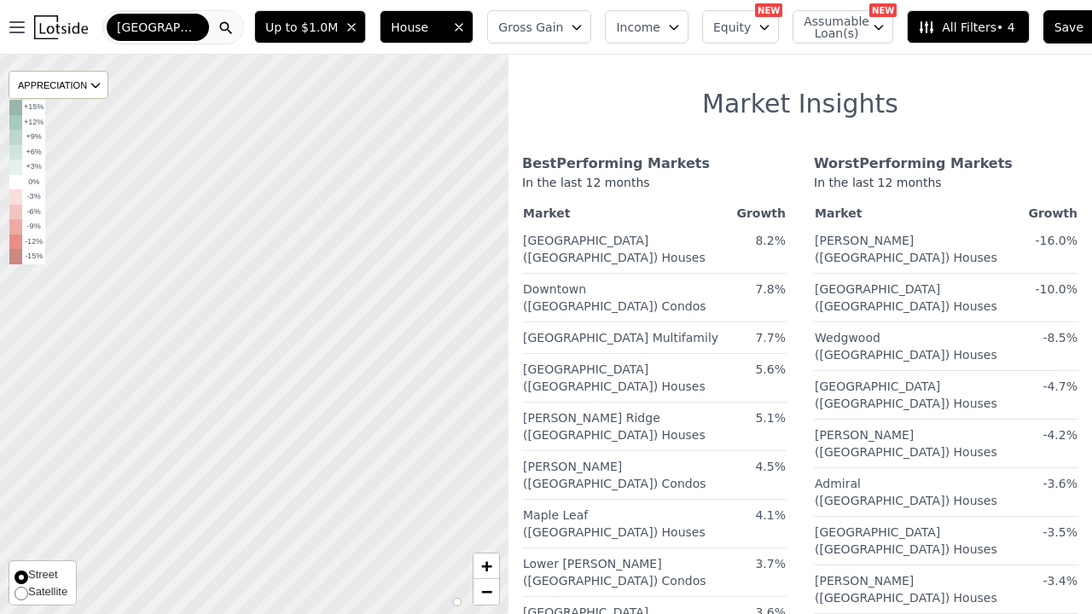
click at [17, 595] on input "Satellite" at bounding box center [21, 594] width 14 height 14
radio input "true"
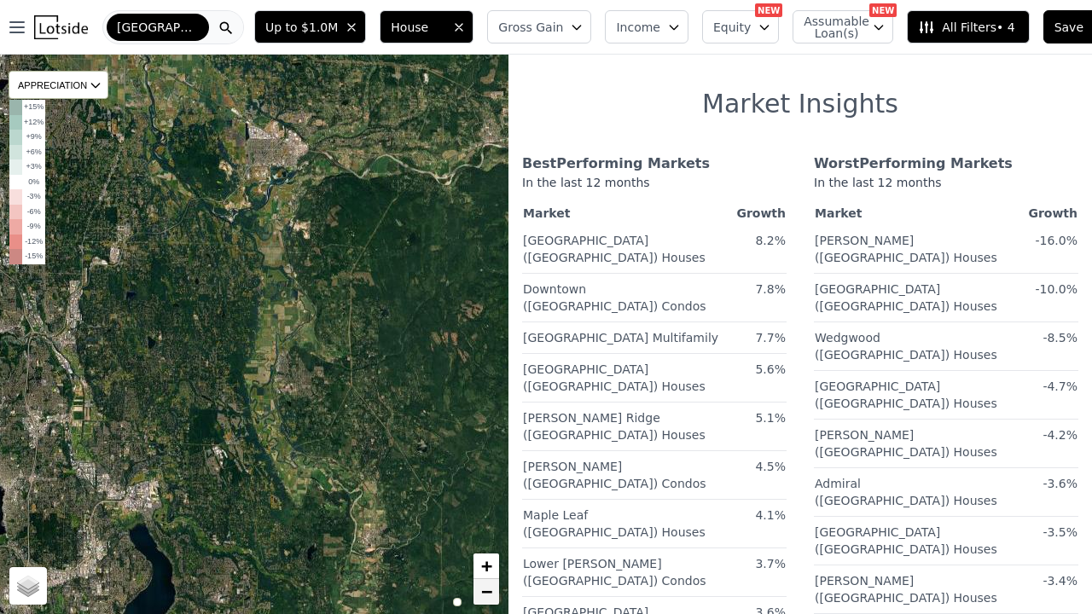
click at [479, 593] on link "−" at bounding box center [486, 592] width 26 height 26
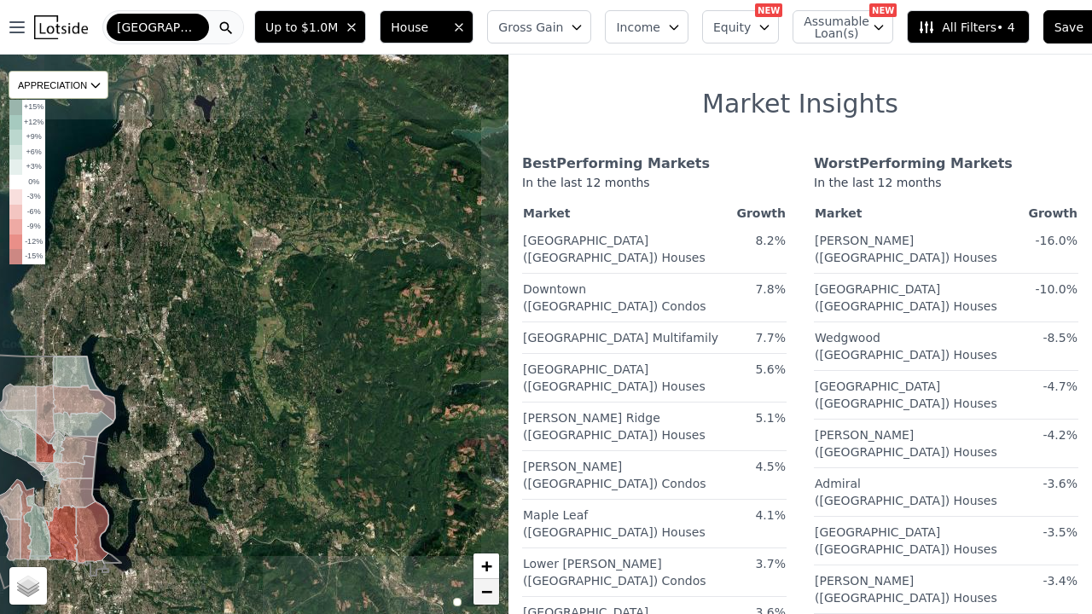
click at [479, 593] on link "−" at bounding box center [486, 592] width 26 height 26
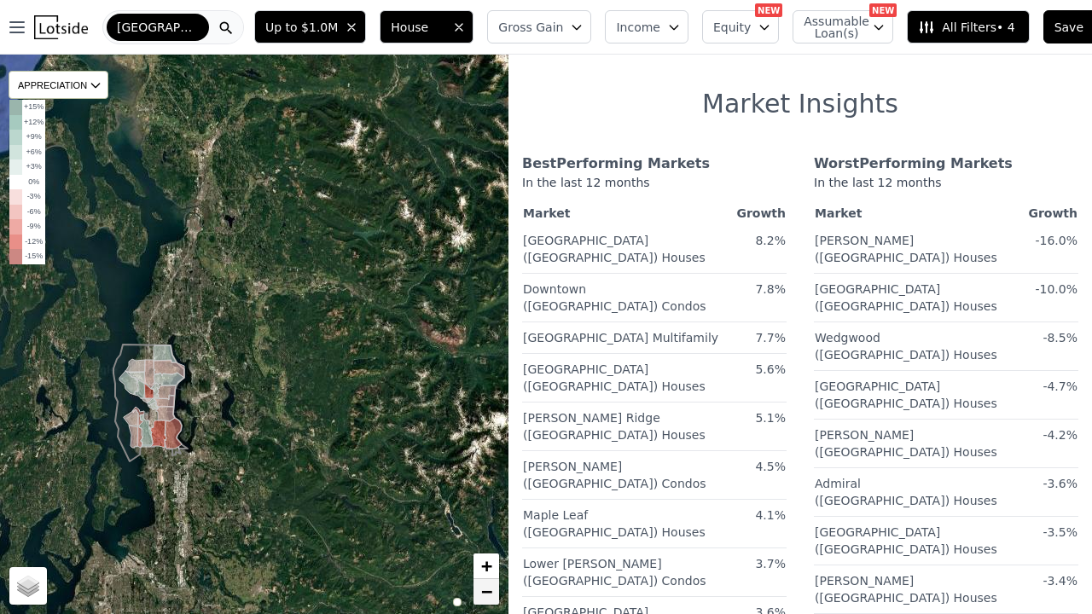
click at [479, 593] on link "−" at bounding box center [486, 592] width 26 height 26
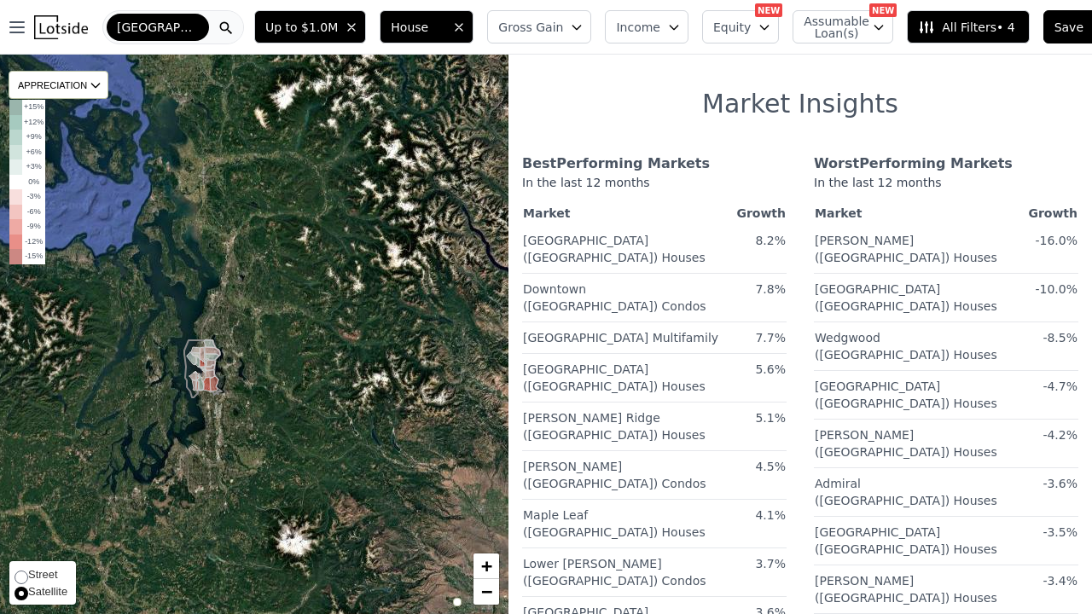
click at [20, 581] on input "Street" at bounding box center [21, 577] width 14 height 14
radio input "true"
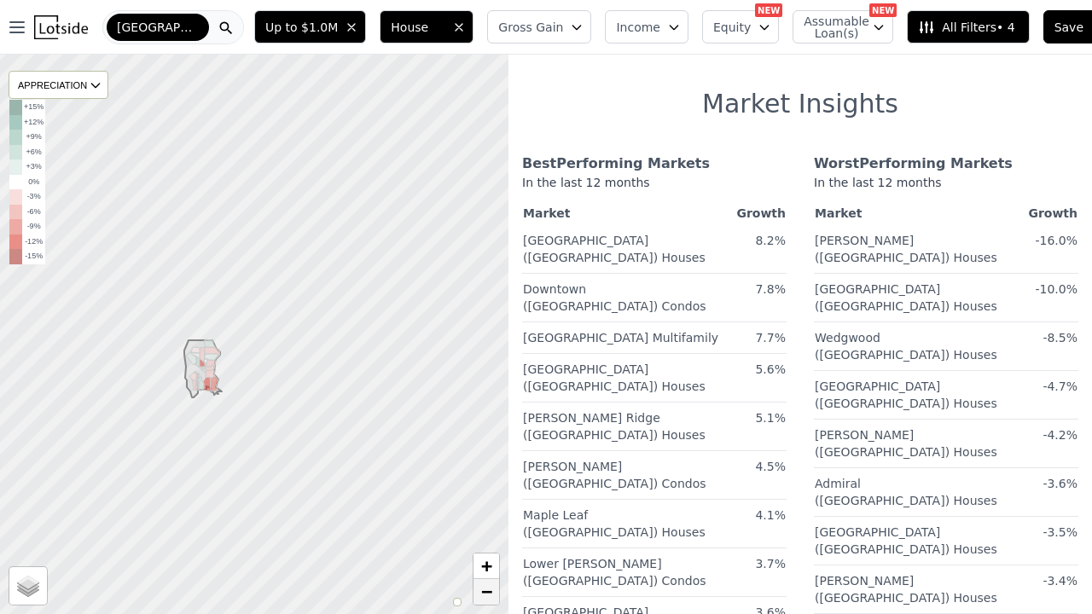
click at [496, 599] on link "−" at bounding box center [486, 592] width 26 height 26
click at [492, 598] on span "−" at bounding box center [486, 591] width 11 height 21
click at [491, 598] on span "−" at bounding box center [486, 591] width 11 height 21
click at [229, 357] on icon at bounding box center [227, 352] width 19 height 29
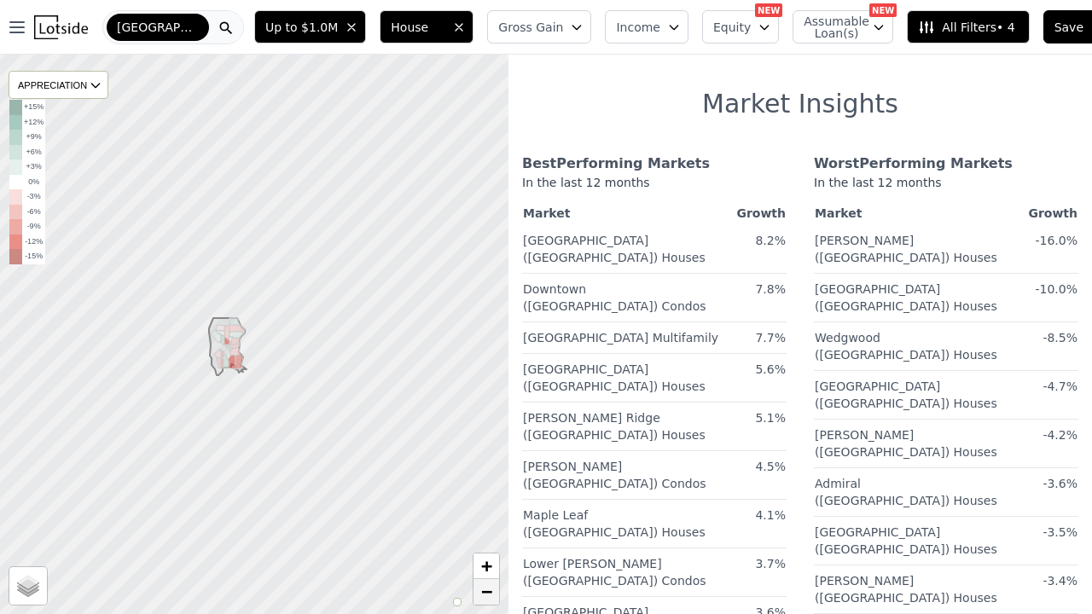
click at [484, 582] on span "−" at bounding box center [486, 591] width 11 height 21
click at [484, 570] on span "+" at bounding box center [486, 565] width 11 height 21
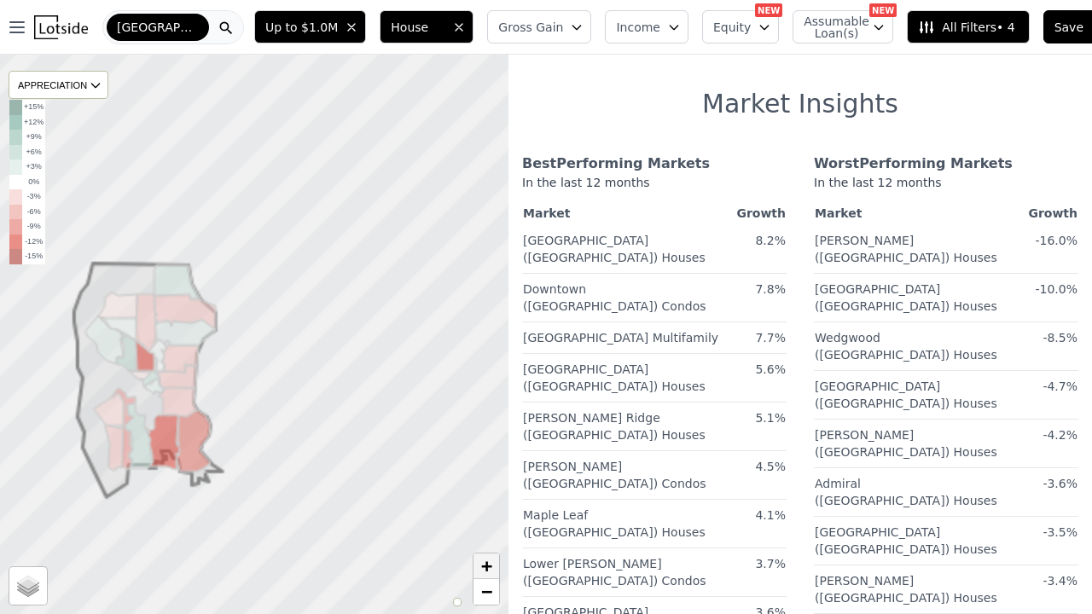
click at [484, 570] on span "+" at bounding box center [486, 565] width 11 height 21
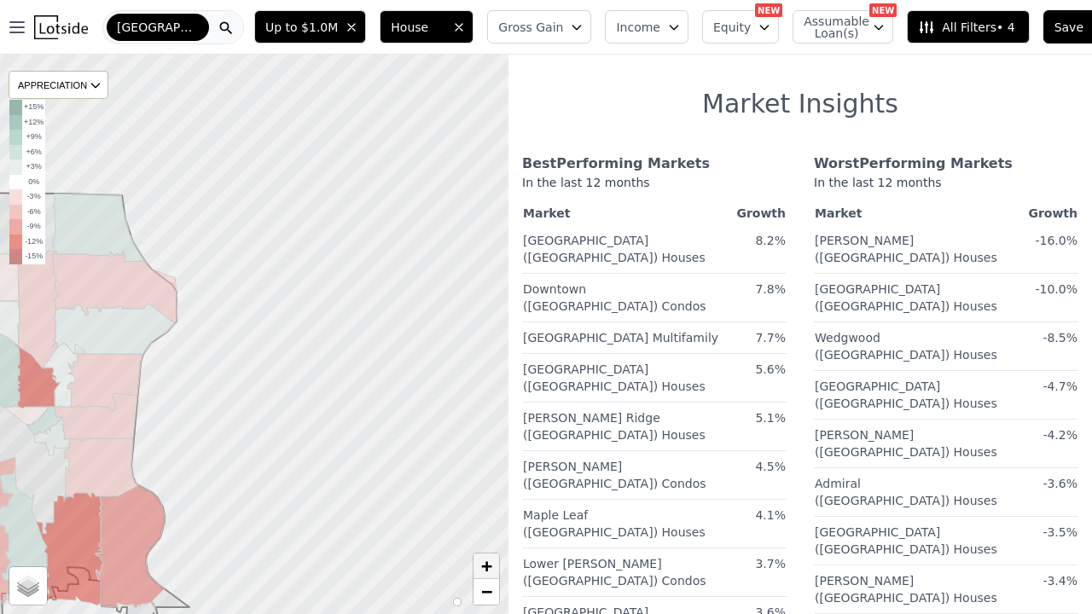
click at [484, 570] on span "+" at bounding box center [486, 565] width 11 height 21
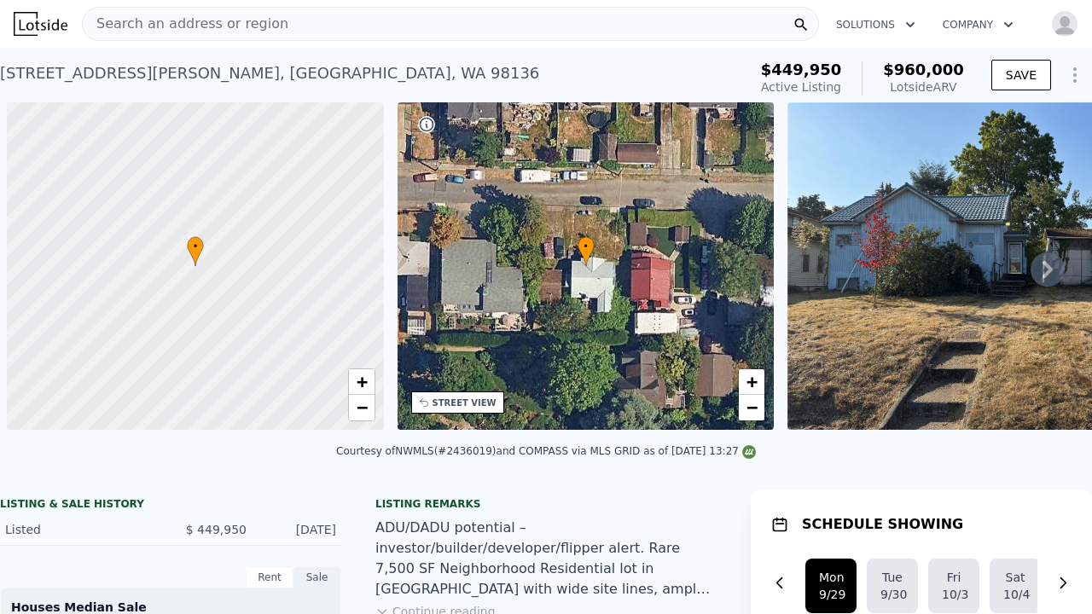
scroll to position [0, 7]
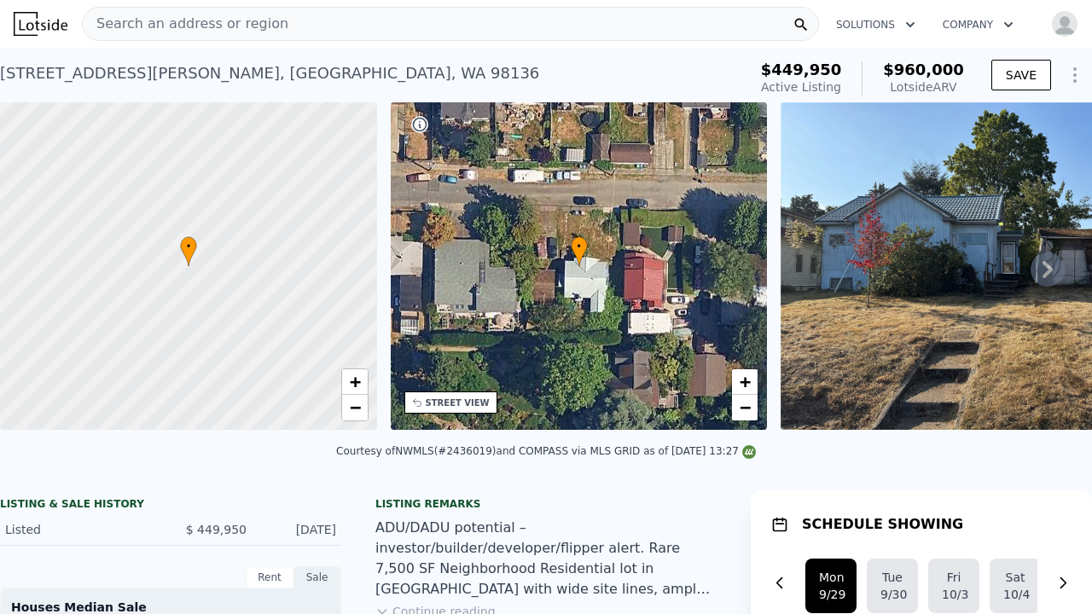
click at [1052, 268] on icon at bounding box center [1047, 269] width 10 height 17
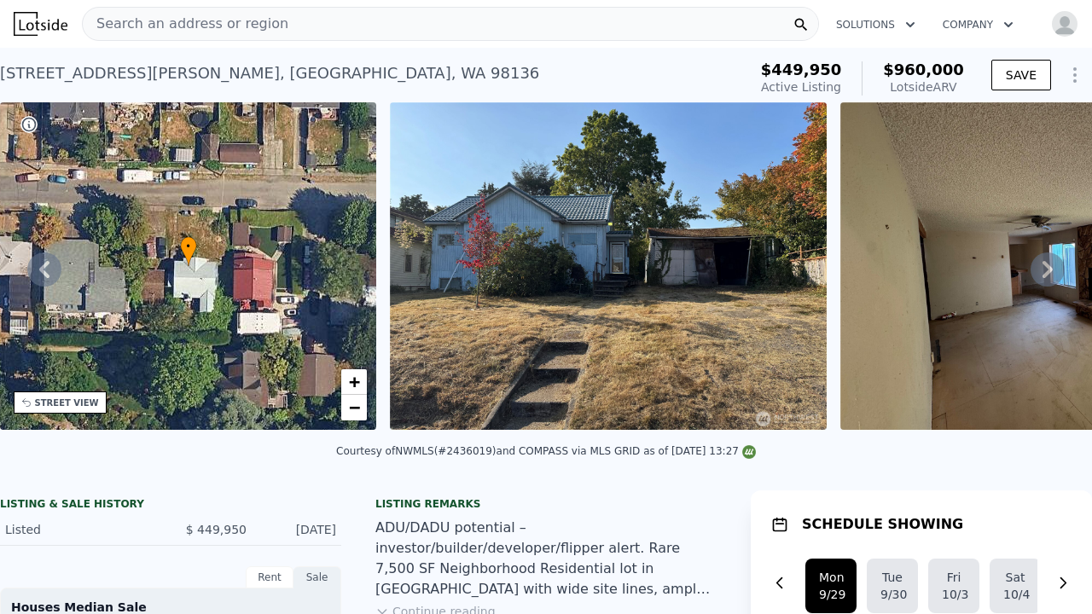
click at [1052, 268] on icon at bounding box center [1047, 269] width 10 height 17
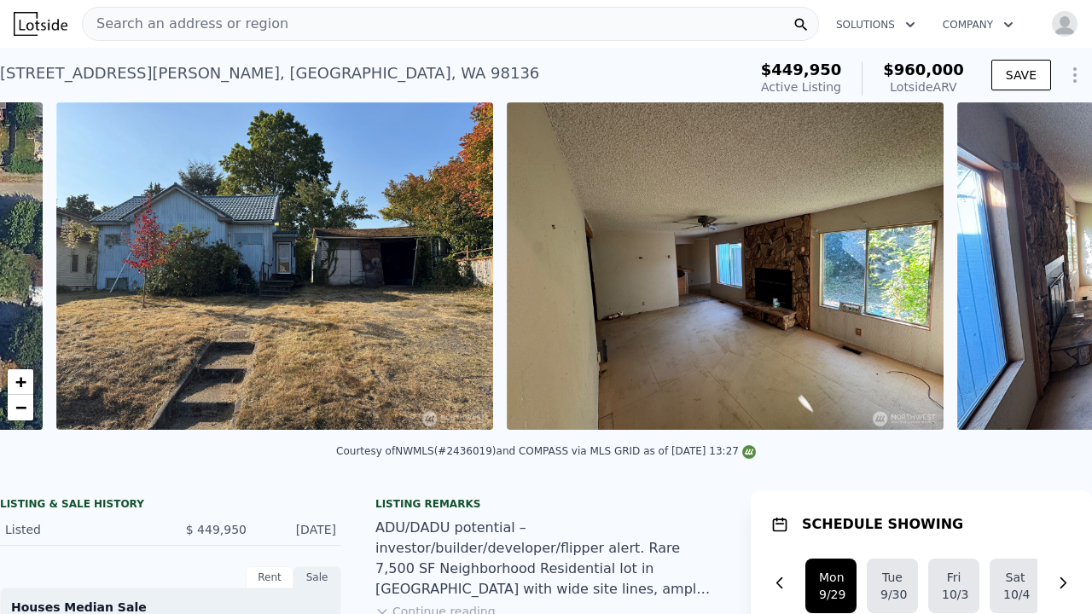
scroll to position [0, 780]
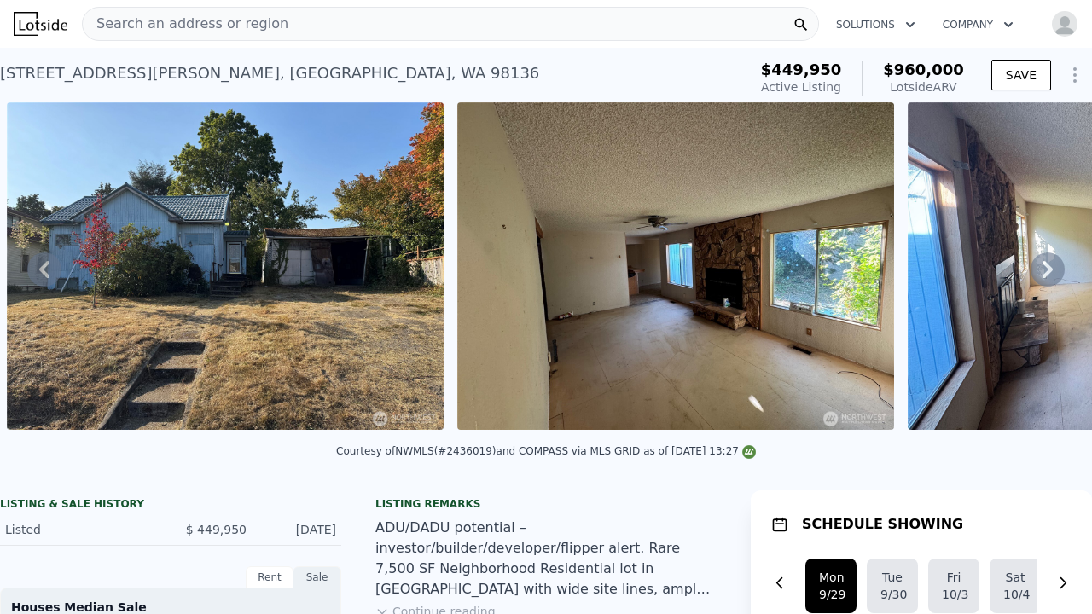
click at [1052, 268] on icon at bounding box center [1047, 269] width 10 height 17
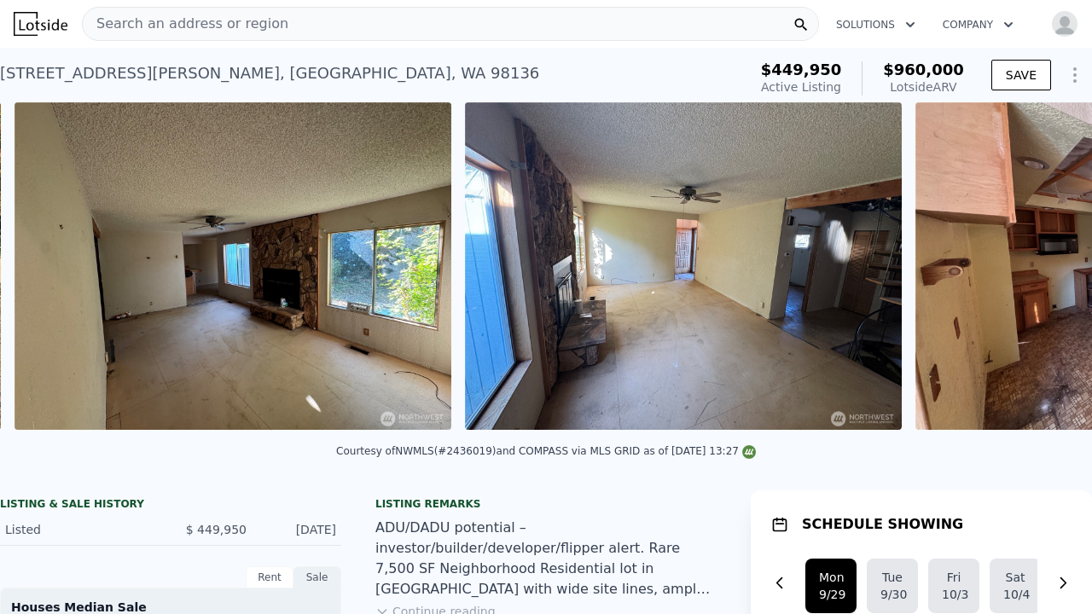
scroll to position [0, 1231]
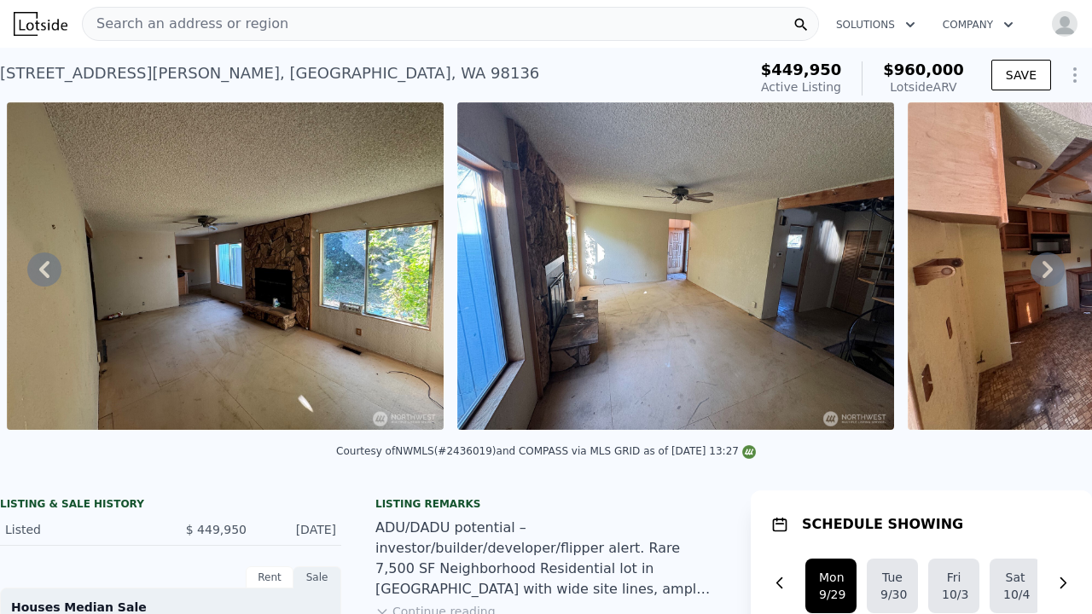
click at [1052, 268] on icon at bounding box center [1047, 269] width 10 height 17
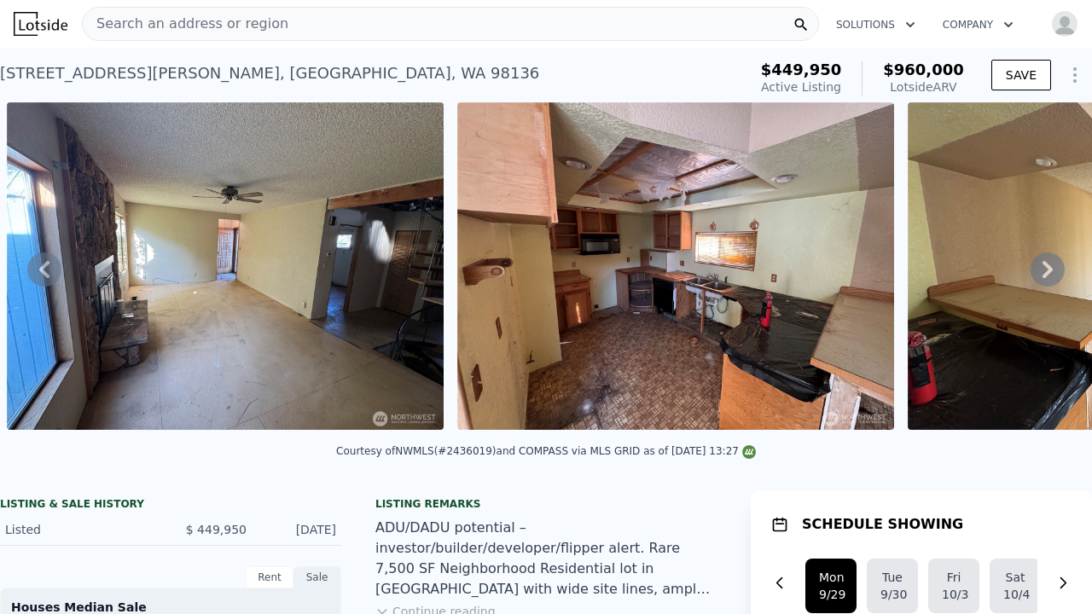
click at [1052, 268] on icon at bounding box center [1047, 269] width 10 height 17
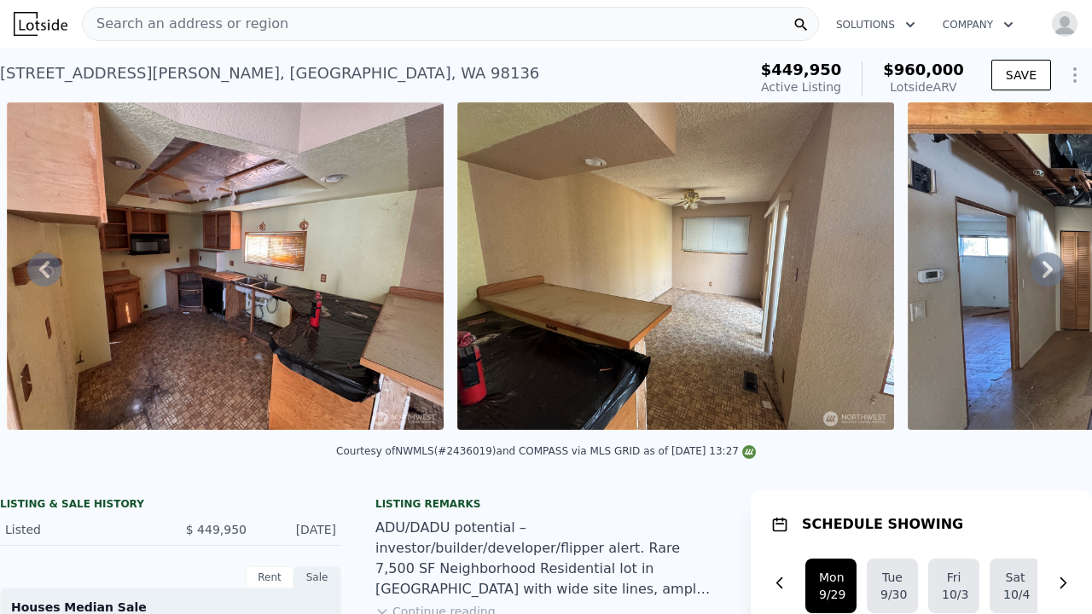
click at [1052, 268] on icon at bounding box center [1047, 269] width 10 height 17
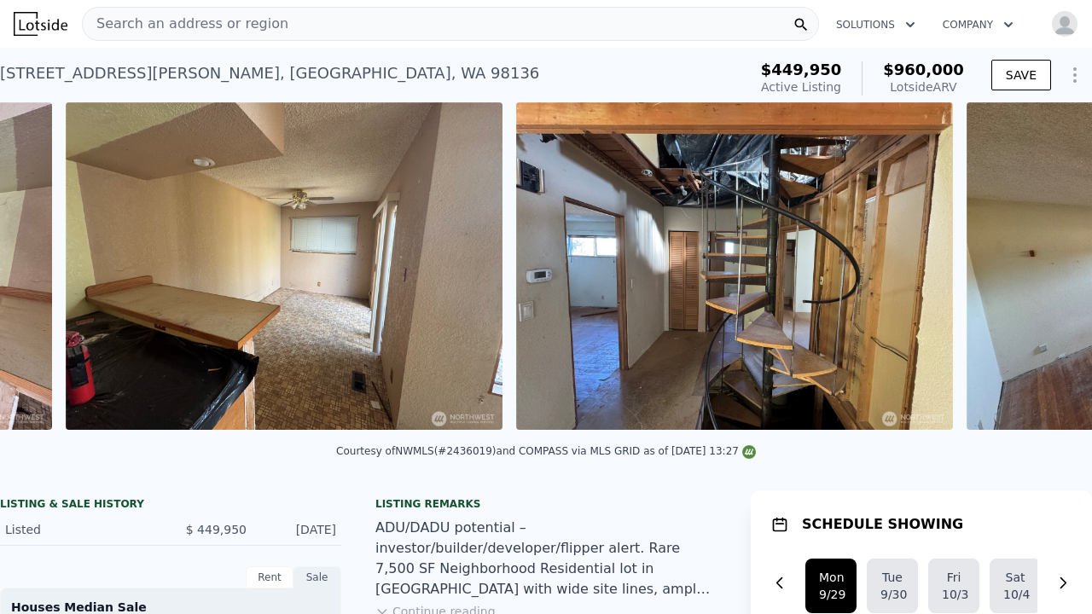
scroll to position [0, 2582]
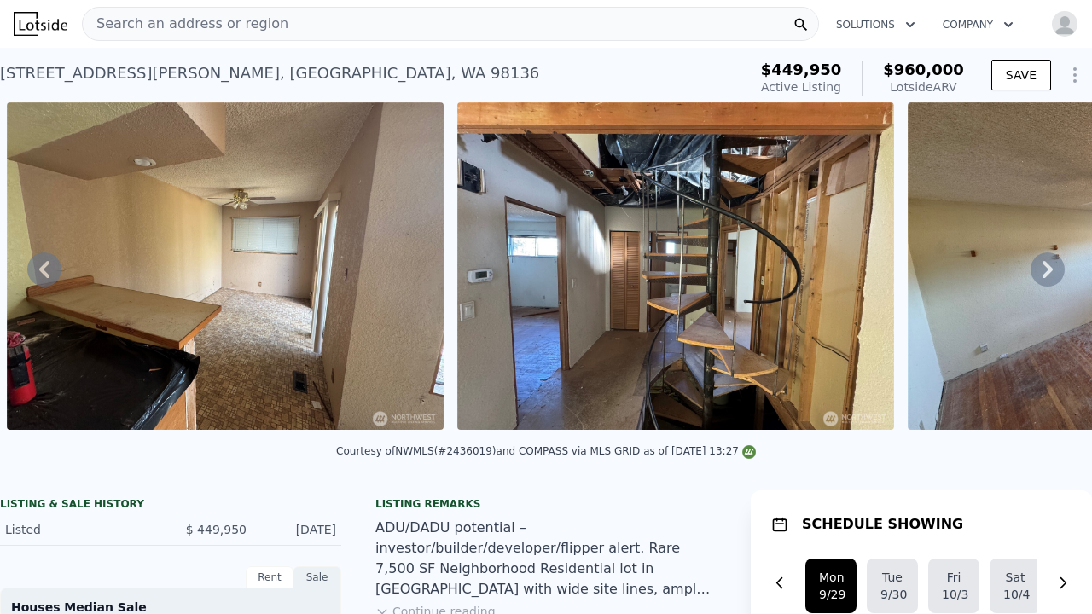
click at [1052, 268] on icon at bounding box center [1047, 269] width 10 height 17
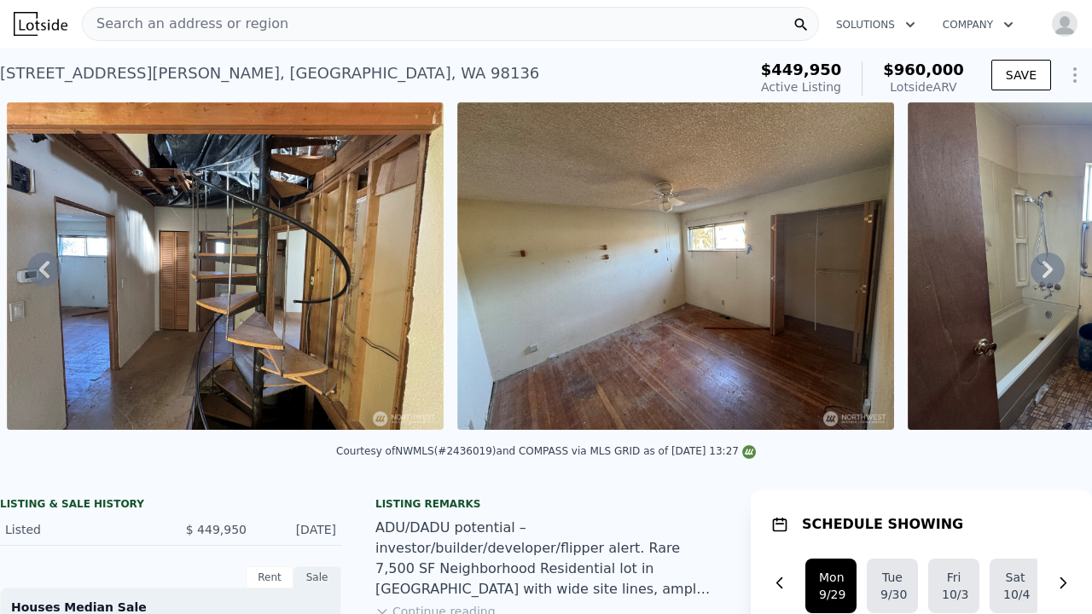
click at [1052, 268] on icon at bounding box center [1047, 269] width 10 height 17
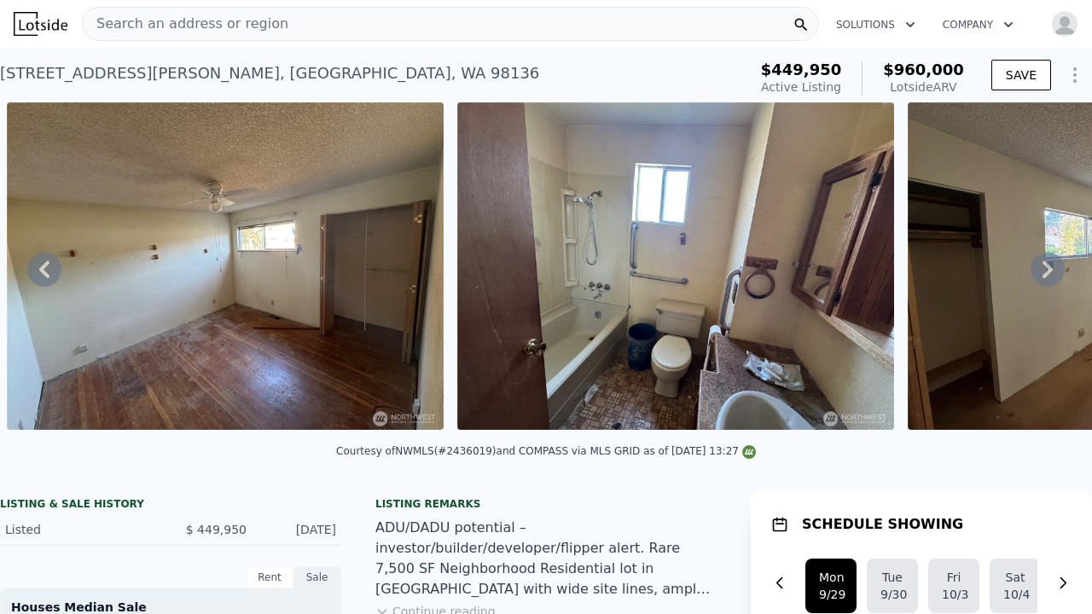
click at [1052, 268] on icon at bounding box center [1047, 269] width 10 height 17
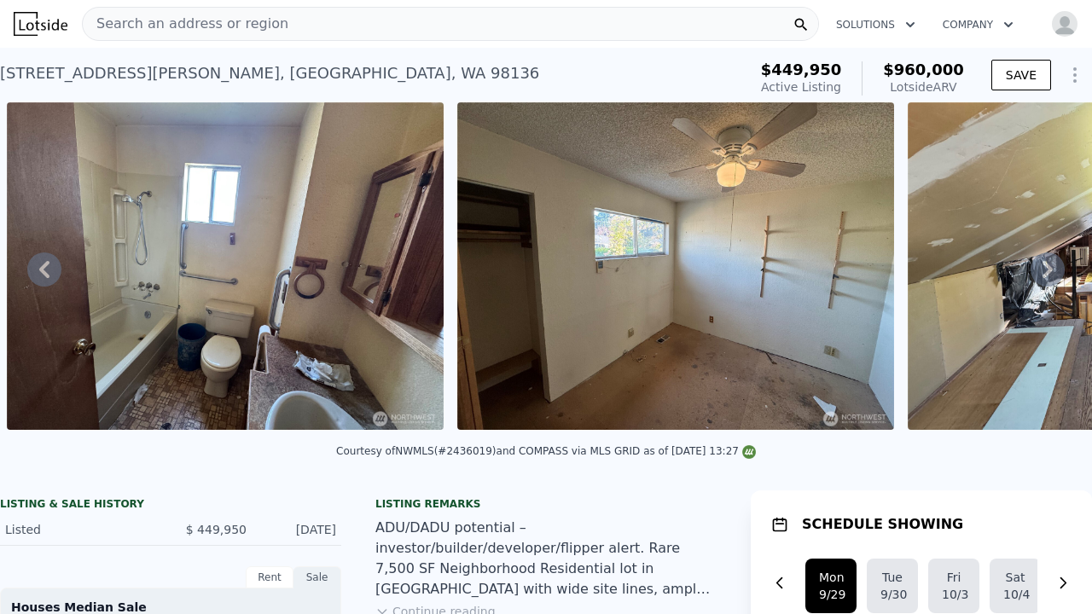
click at [1052, 268] on icon at bounding box center [1047, 269] width 10 height 17
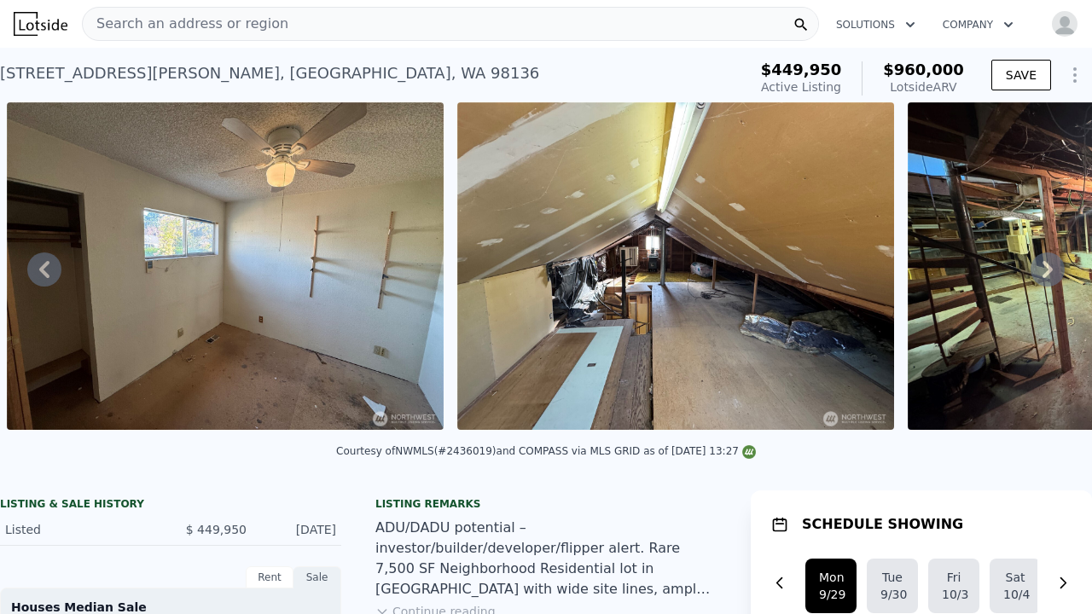
click at [1052, 268] on icon at bounding box center [1047, 269] width 10 height 17
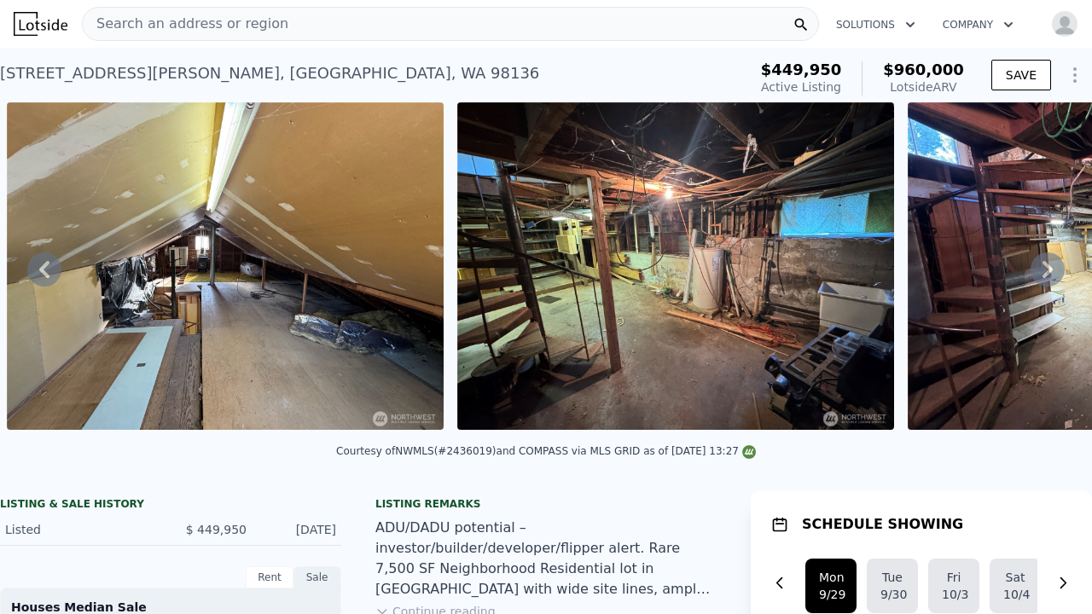
click at [1052, 268] on icon at bounding box center [1047, 269] width 10 height 17
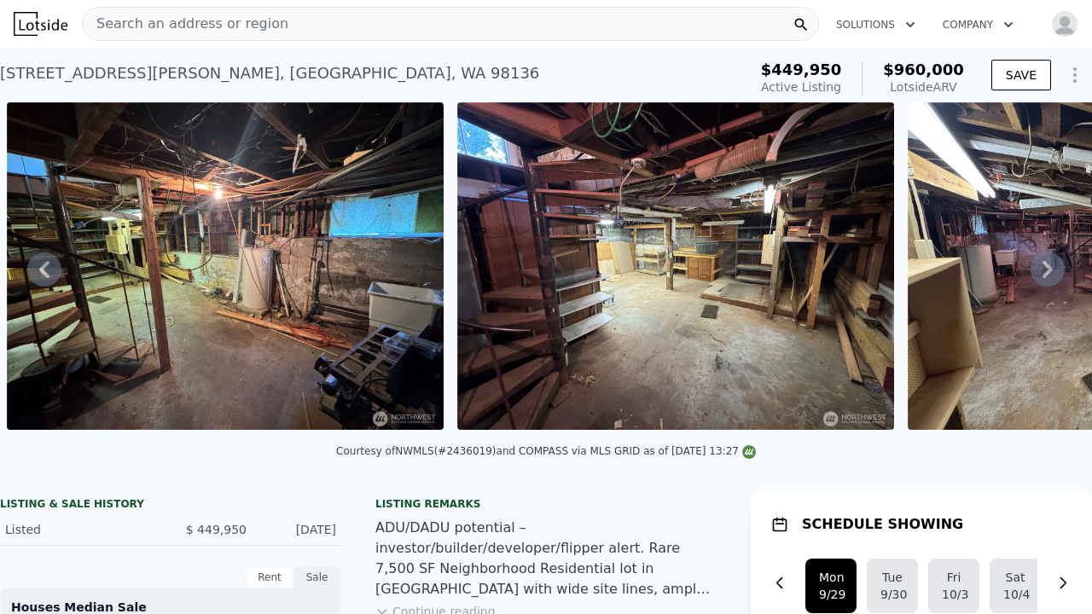
click at [49, 271] on icon at bounding box center [44, 269] width 34 height 34
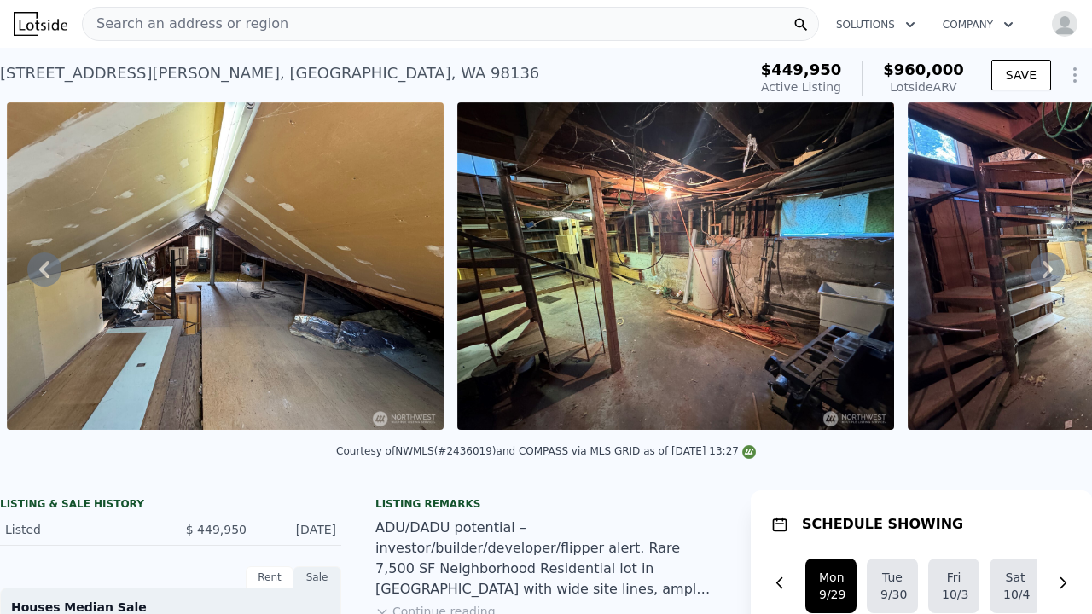
scroll to position [0, 0]
click at [1054, 266] on icon at bounding box center [1047, 269] width 34 height 34
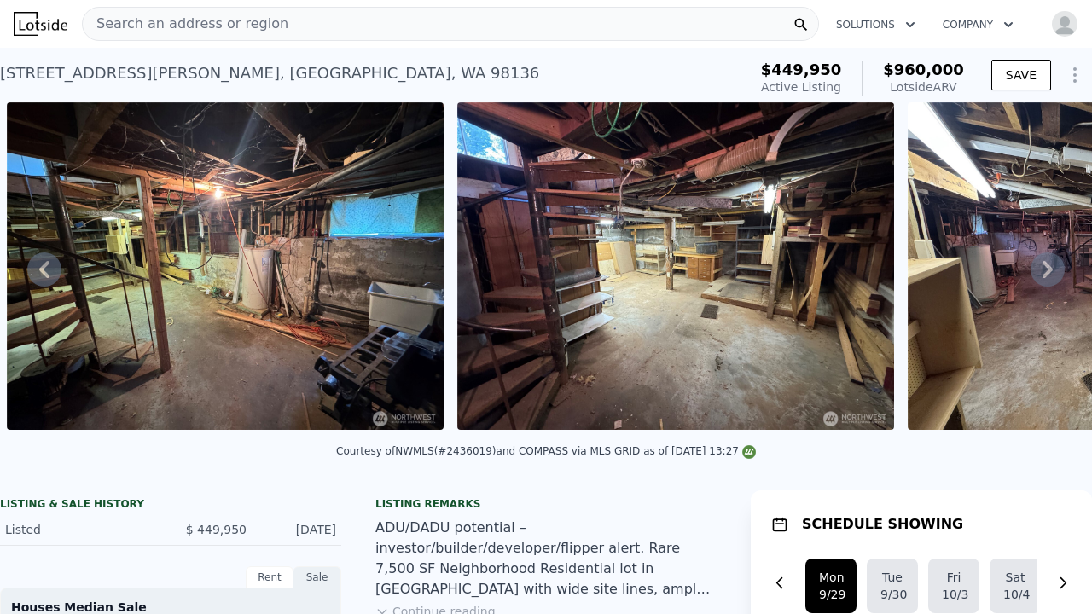
click at [1037, 266] on icon at bounding box center [1047, 269] width 34 height 34
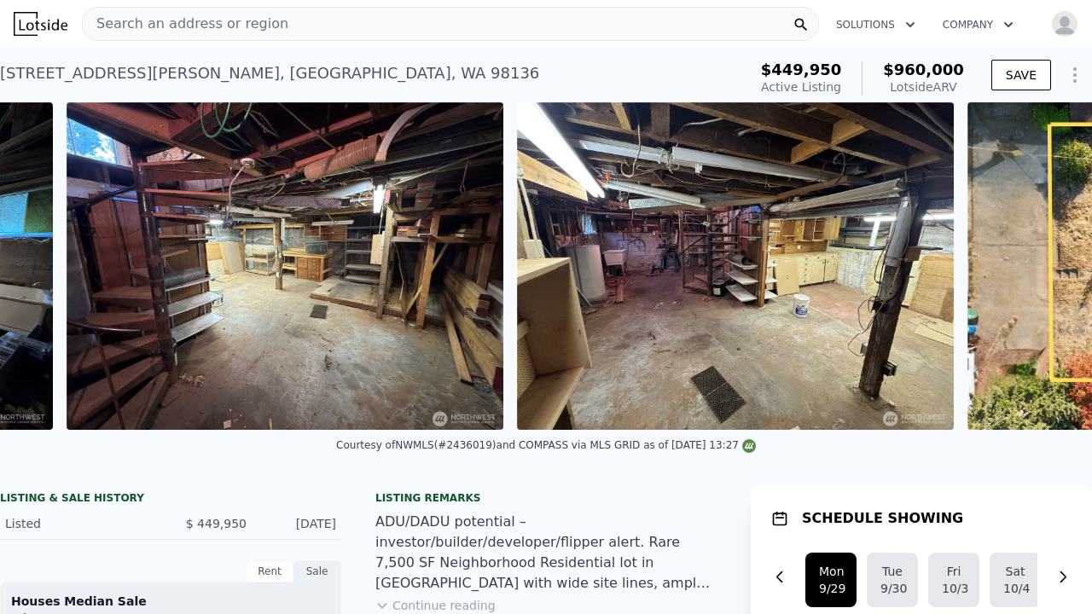
scroll to position [0, 5734]
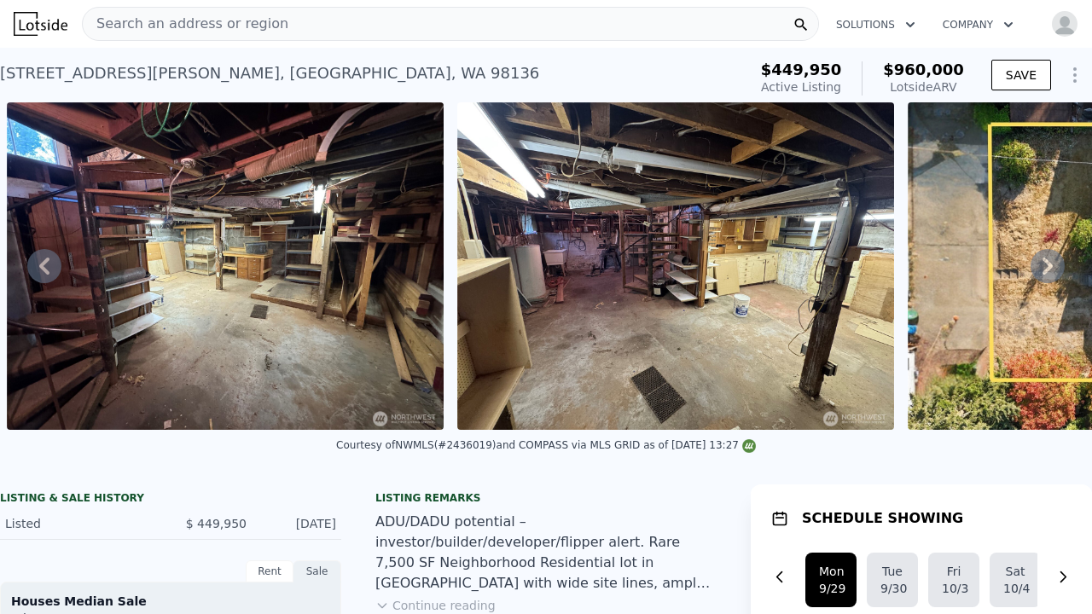
click at [1037, 266] on icon at bounding box center [1047, 266] width 34 height 34
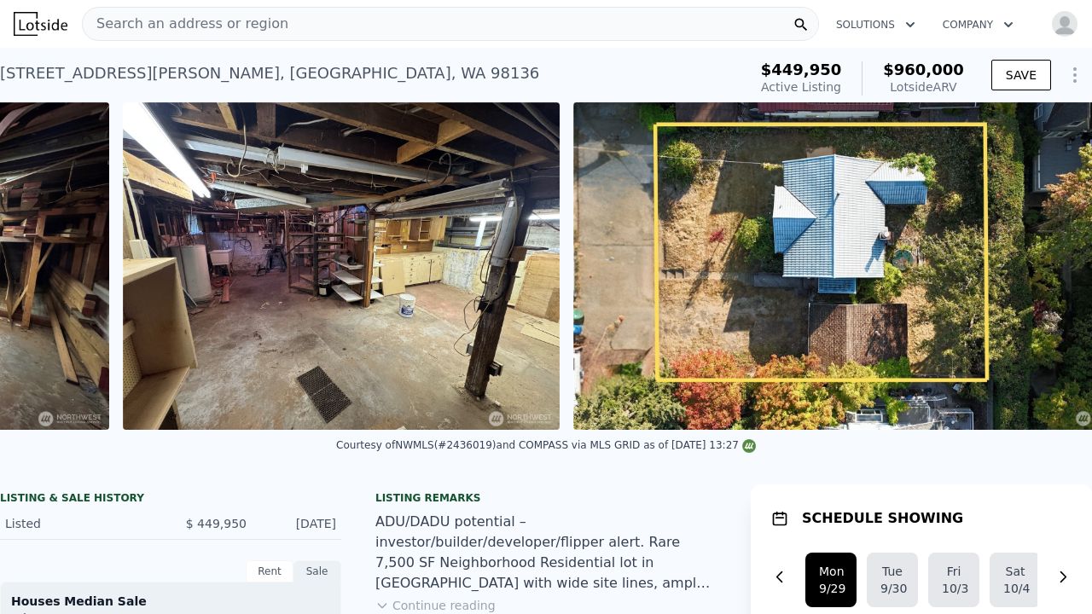
scroll to position [0, 6130]
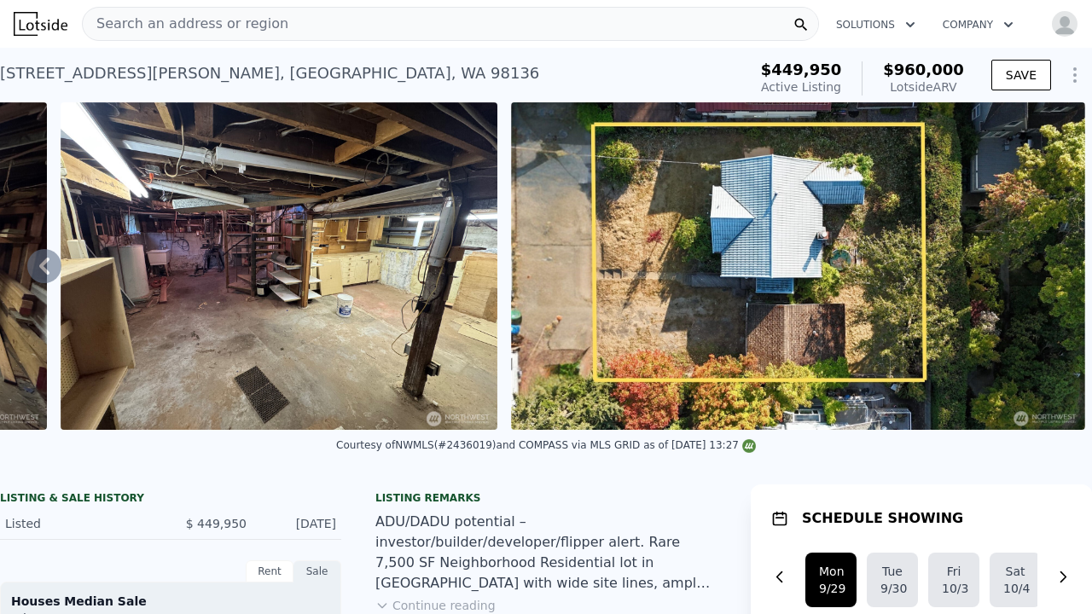
click at [51, 262] on icon at bounding box center [44, 266] width 34 height 34
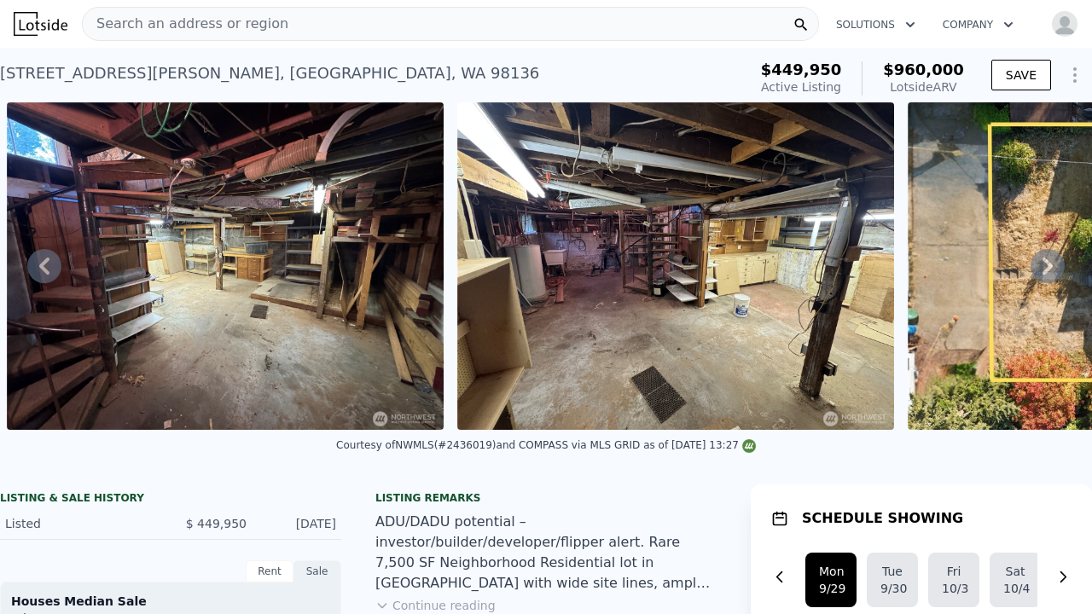
click at [50, 264] on icon at bounding box center [44, 266] width 34 height 34
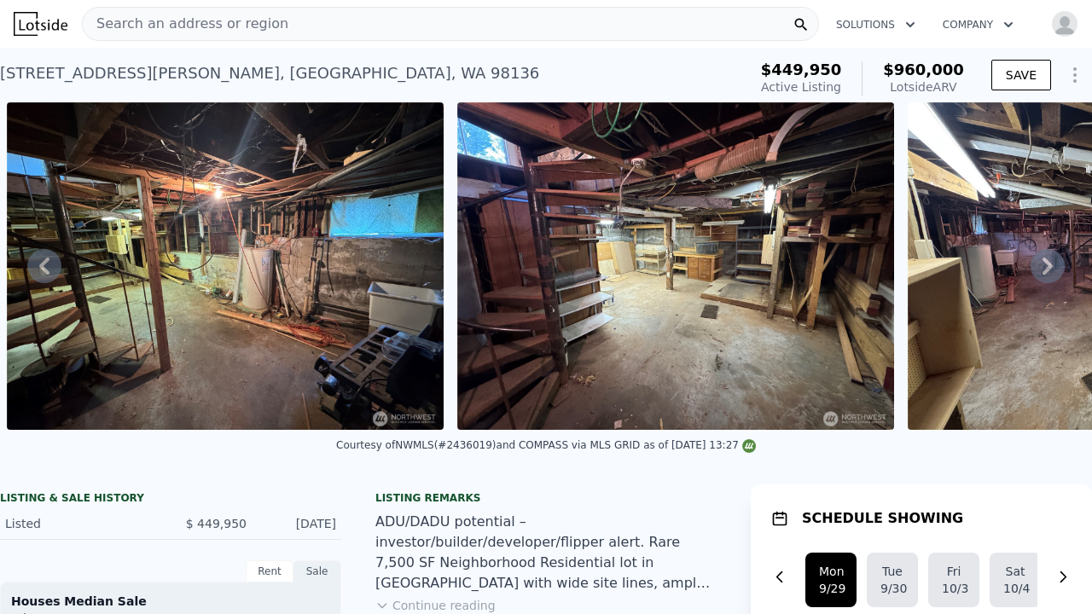
click at [50, 264] on icon at bounding box center [44, 266] width 34 height 34
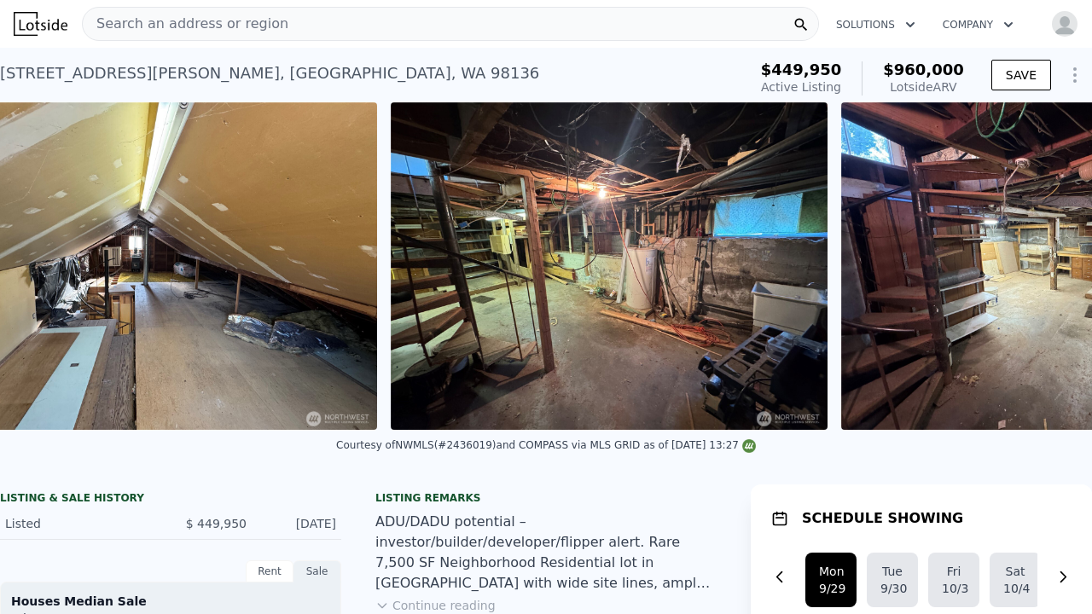
scroll to position [0, 4833]
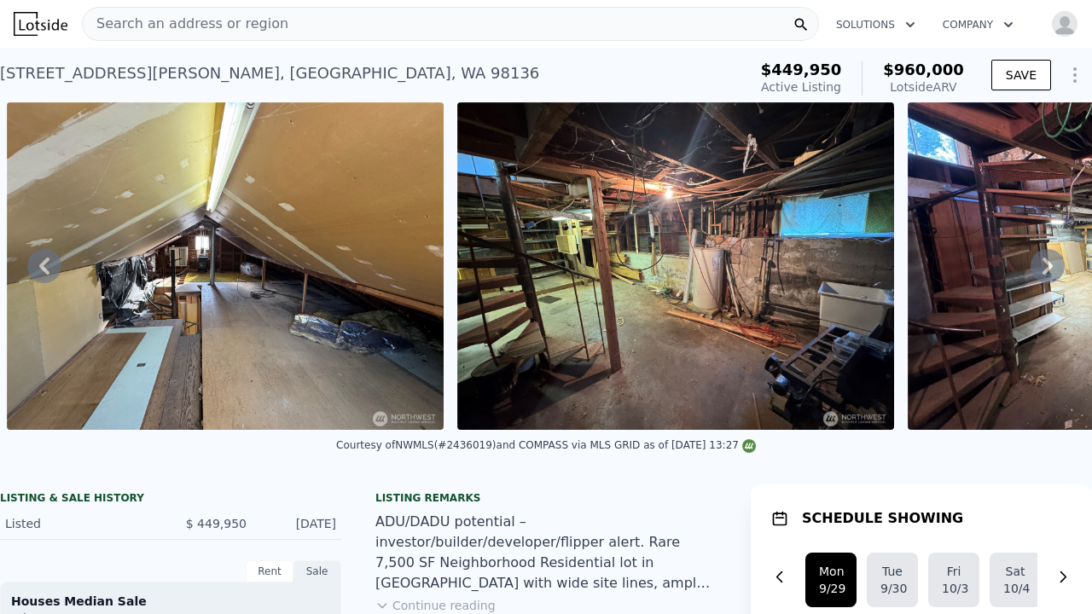
click at [50, 264] on icon at bounding box center [44, 266] width 34 height 34
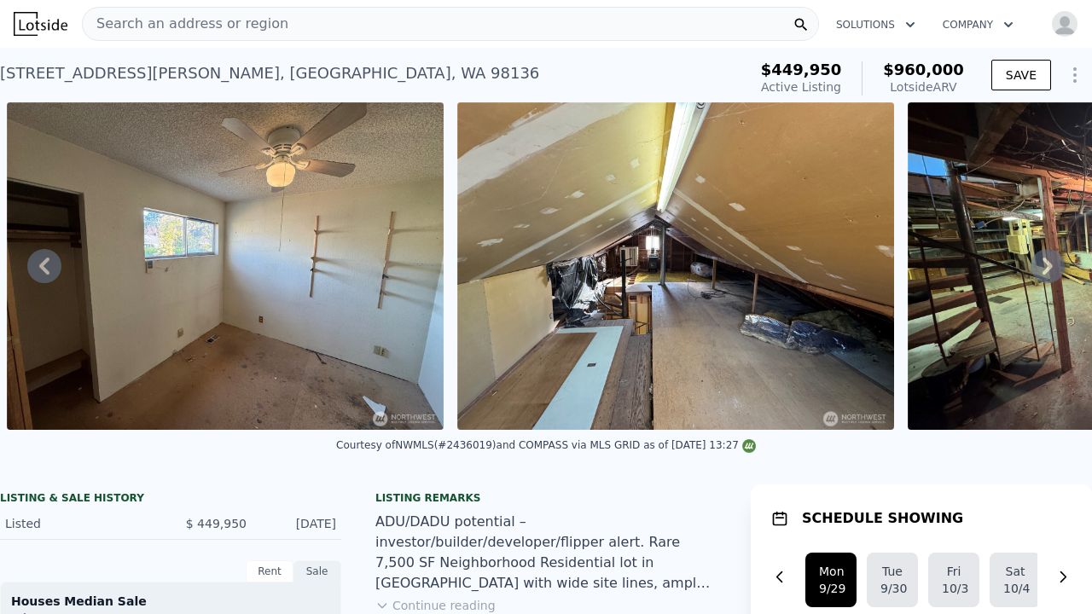
click at [47, 260] on icon at bounding box center [44, 266] width 10 height 17
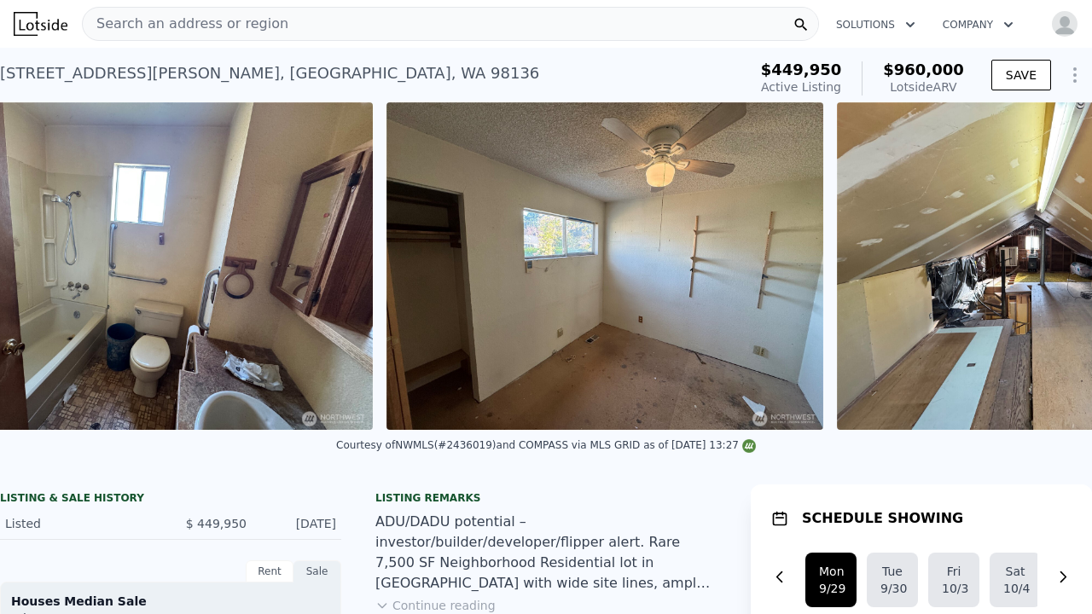
scroll to position [0, 3933]
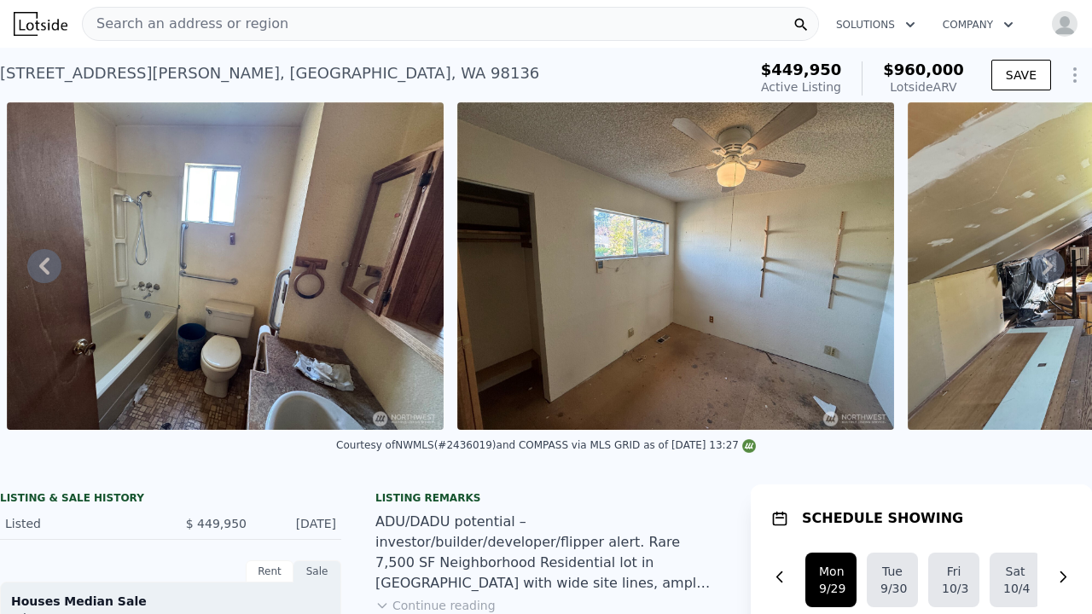
click at [1052, 269] on icon at bounding box center [1047, 266] width 34 height 34
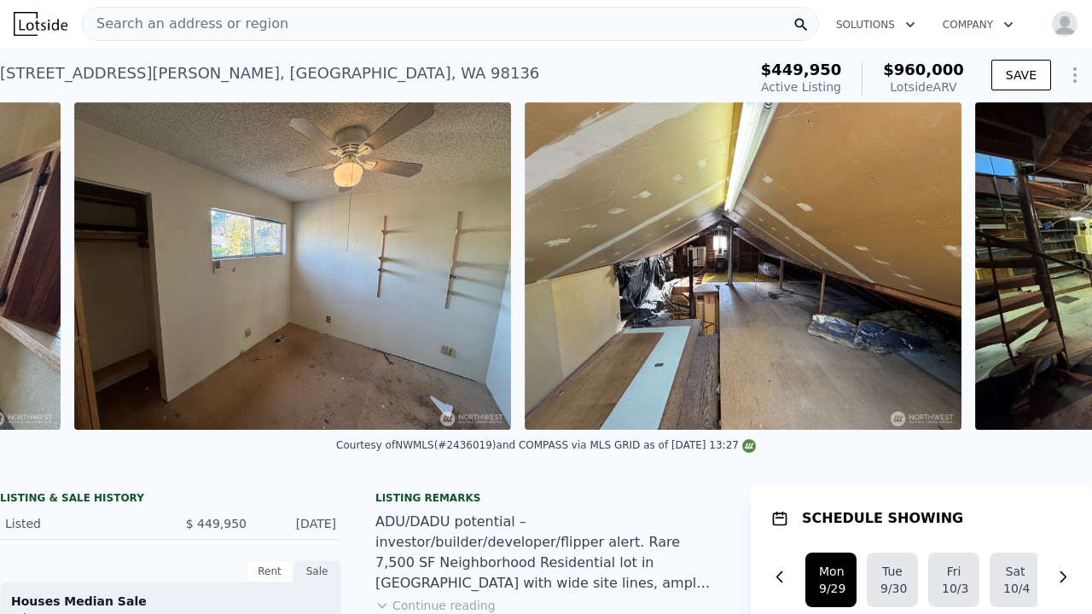
scroll to position [0, 4383]
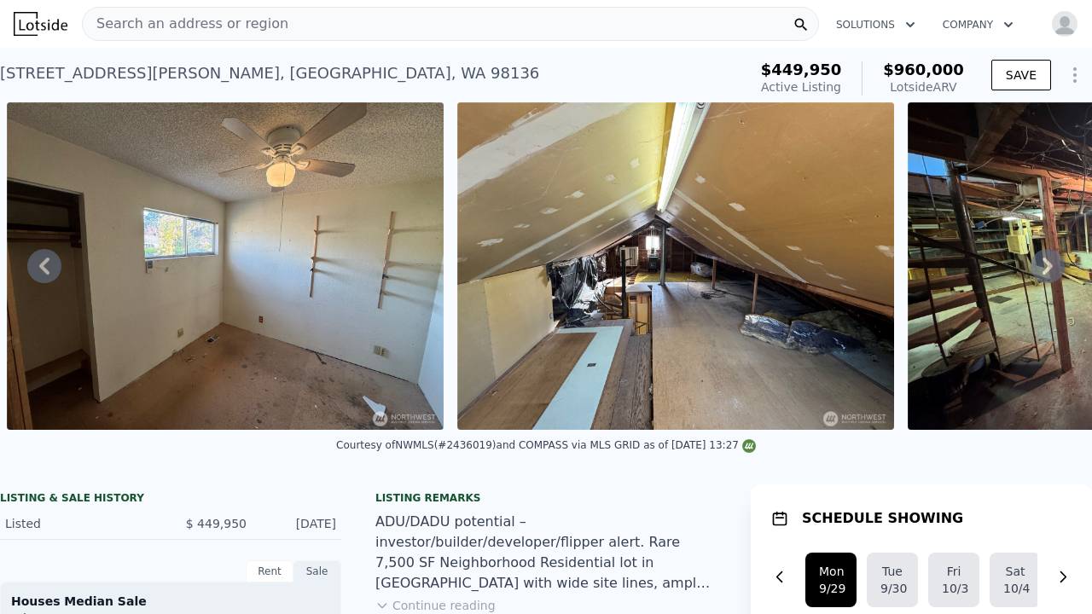
click at [1046, 265] on icon at bounding box center [1047, 266] width 34 height 34
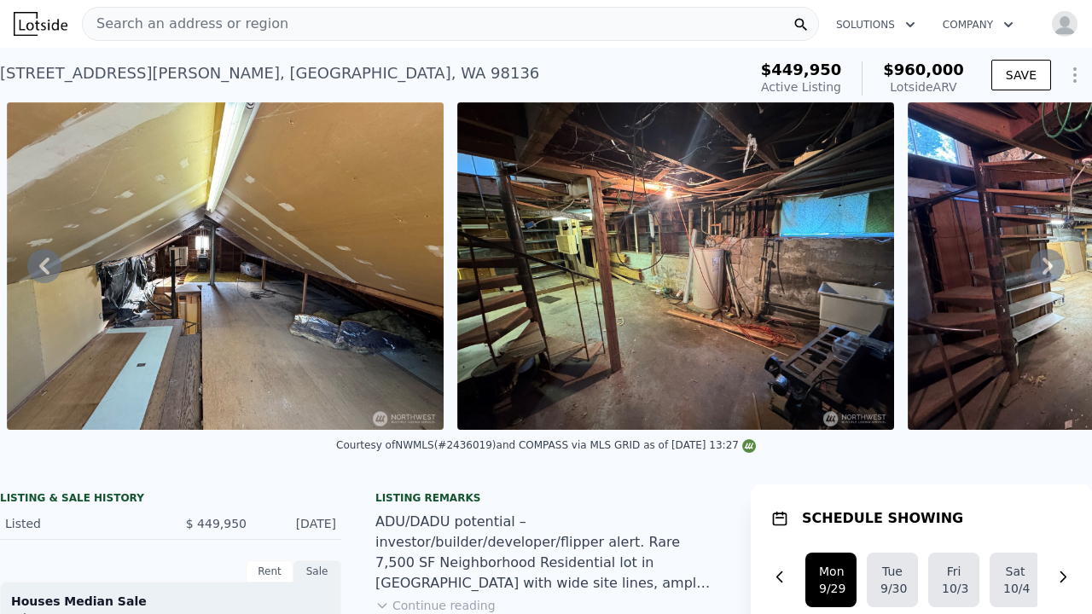
click at [1046, 268] on icon at bounding box center [1047, 266] width 34 height 34
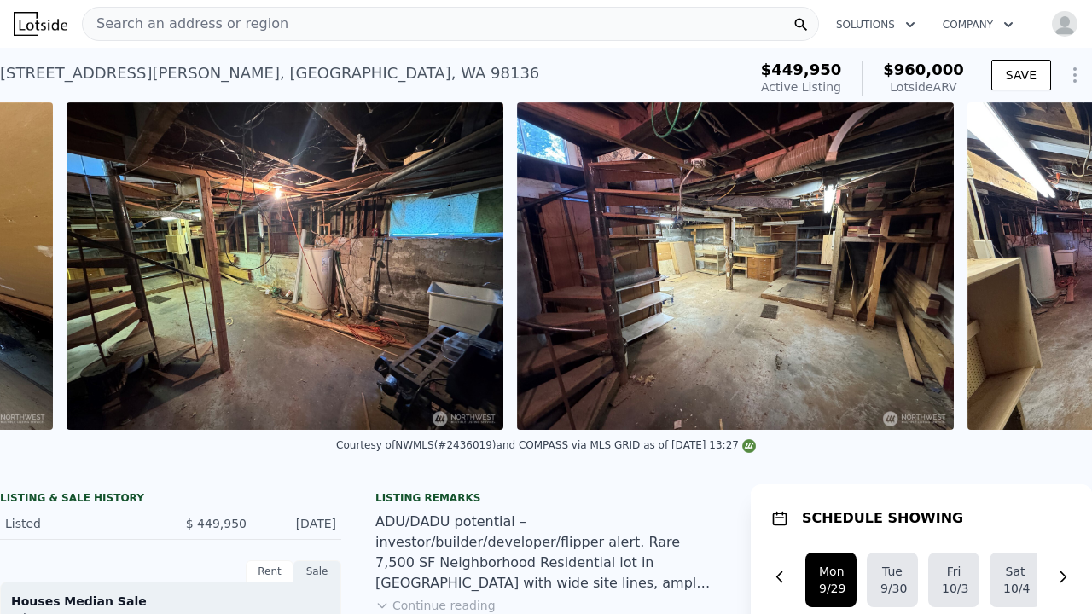
scroll to position [0, 5283]
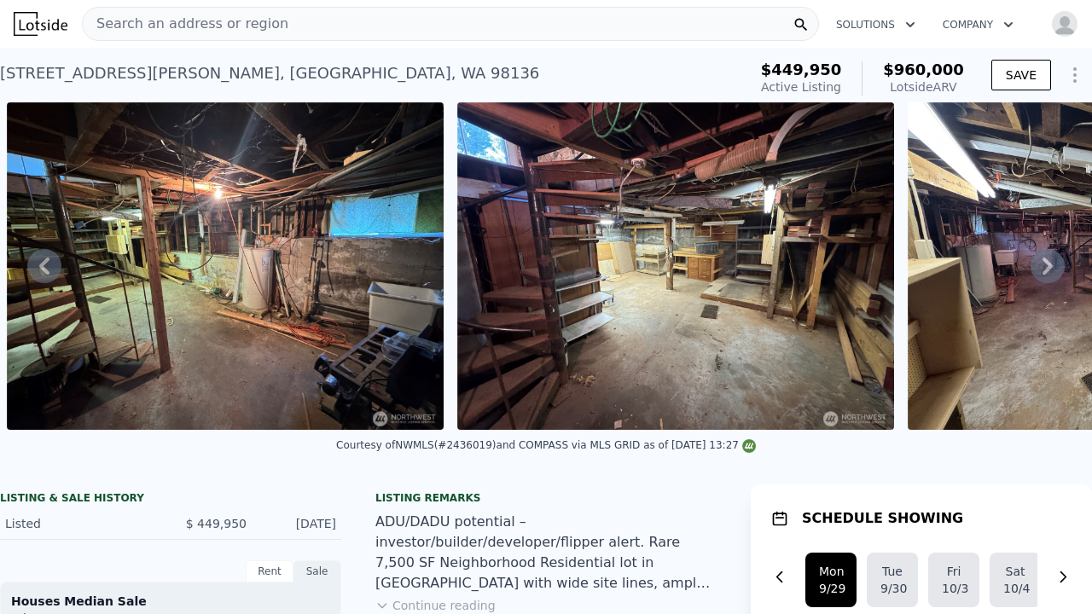
click at [42, 266] on icon at bounding box center [44, 266] width 10 height 17
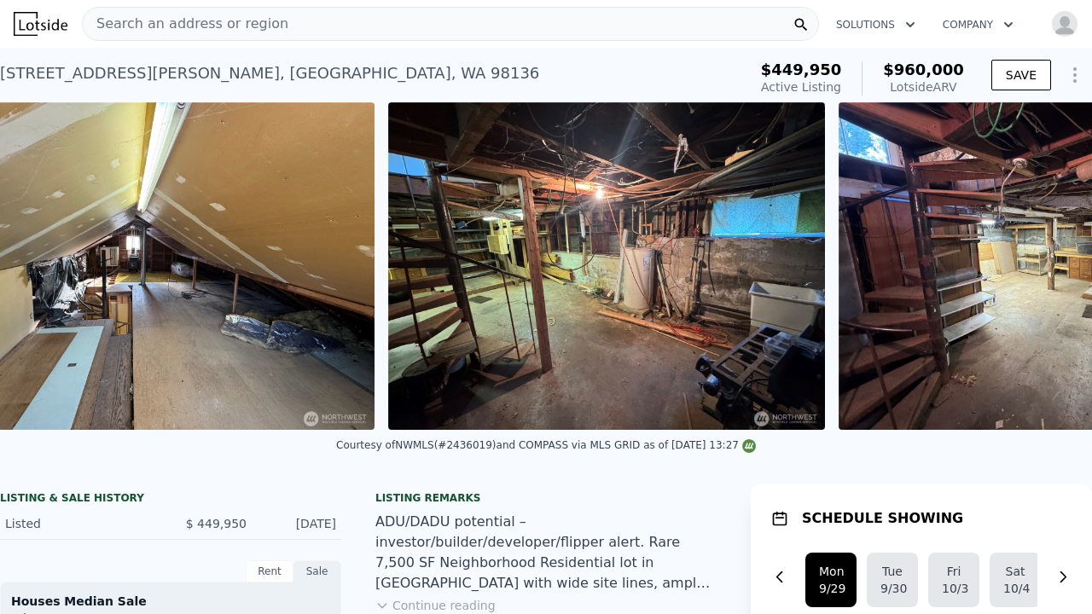
scroll to position [0, 4833]
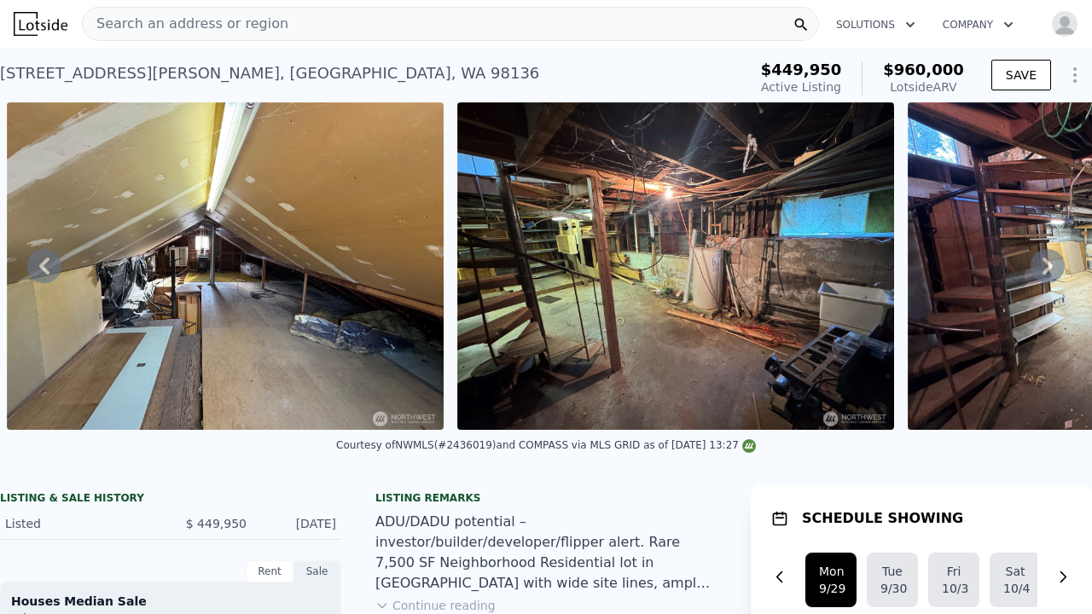
click at [42, 267] on icon at bounding box center [44, 266] width 10 height 17
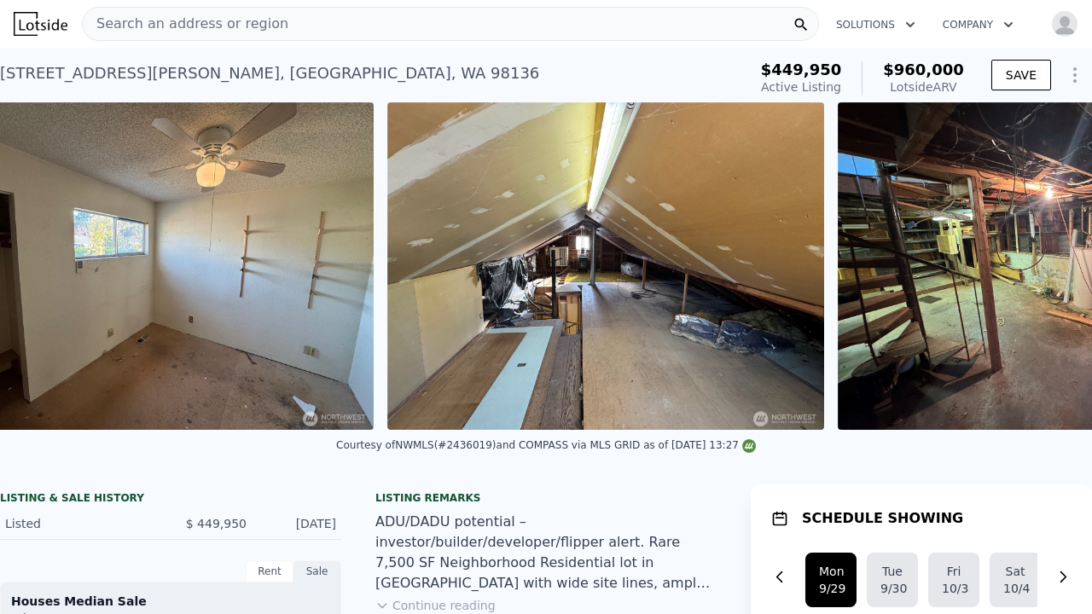
scroll to position [0, 4383]
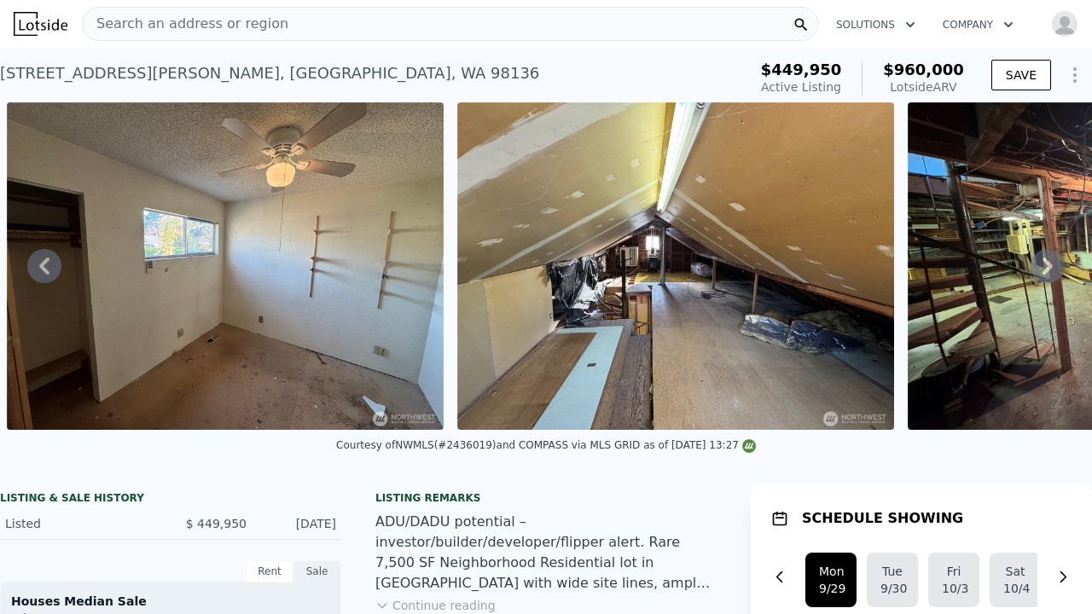
click at [42, 267] on icon at bounding box center [44, 266] width 10 height 17
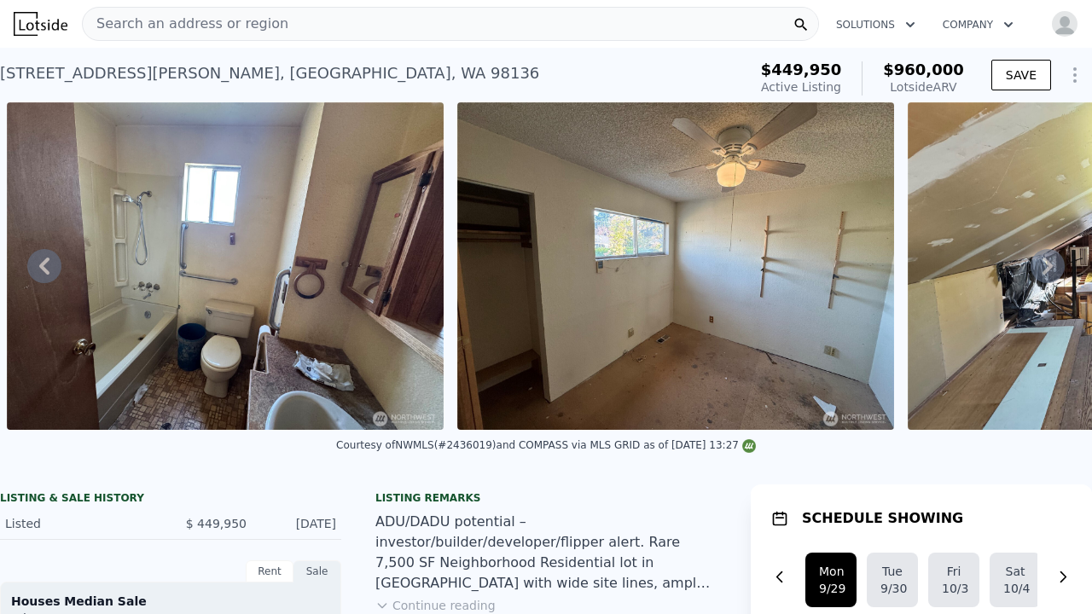
click at [42, 267] on icon at bounding box center [44, 266] width 10 height 17
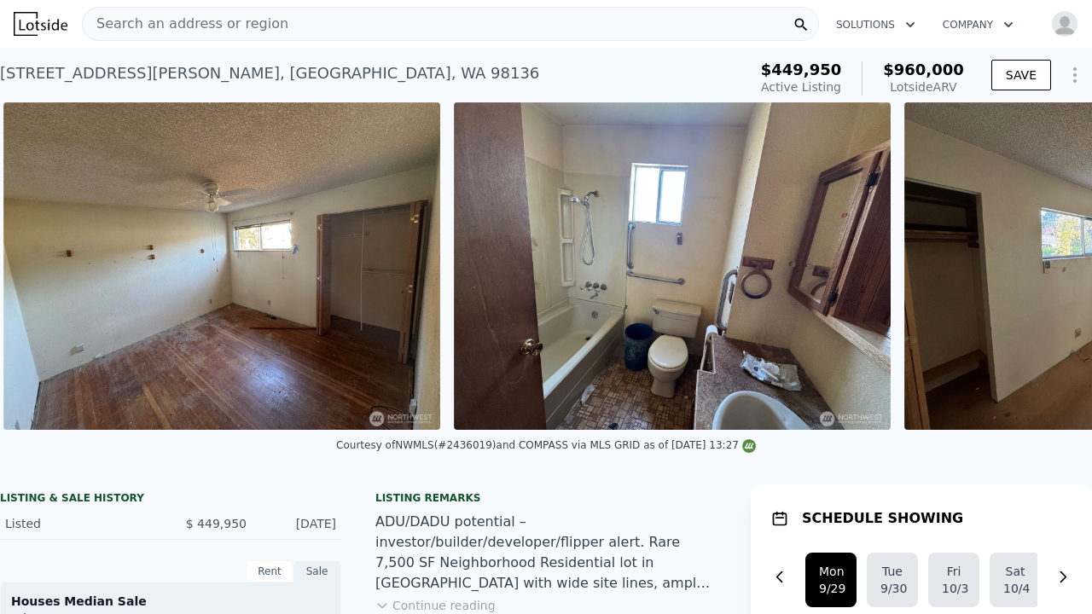
scroll to position [0, 3482]
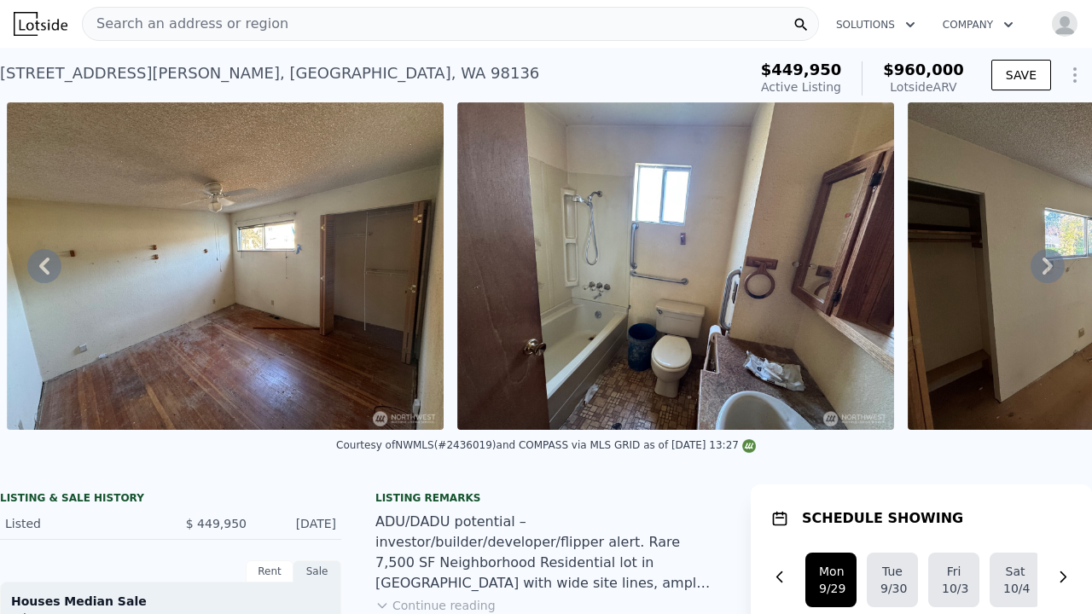
click at [42, 267] on icon at bounding box center [44, 266] width 10 height 17
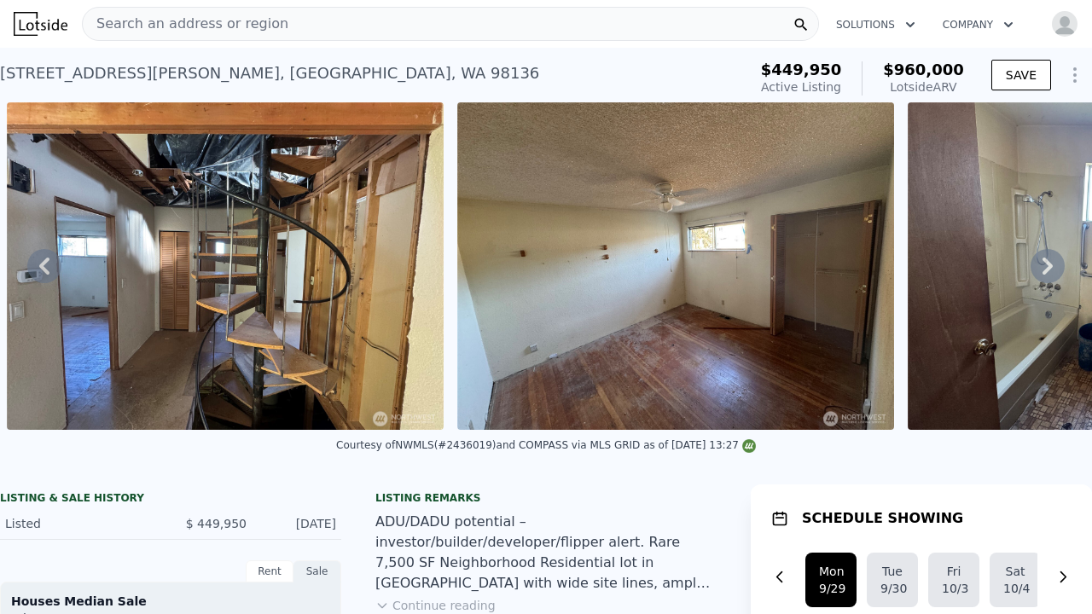
click at [44, 265] on icon at bounding box center [44, 266] width 34 height 34
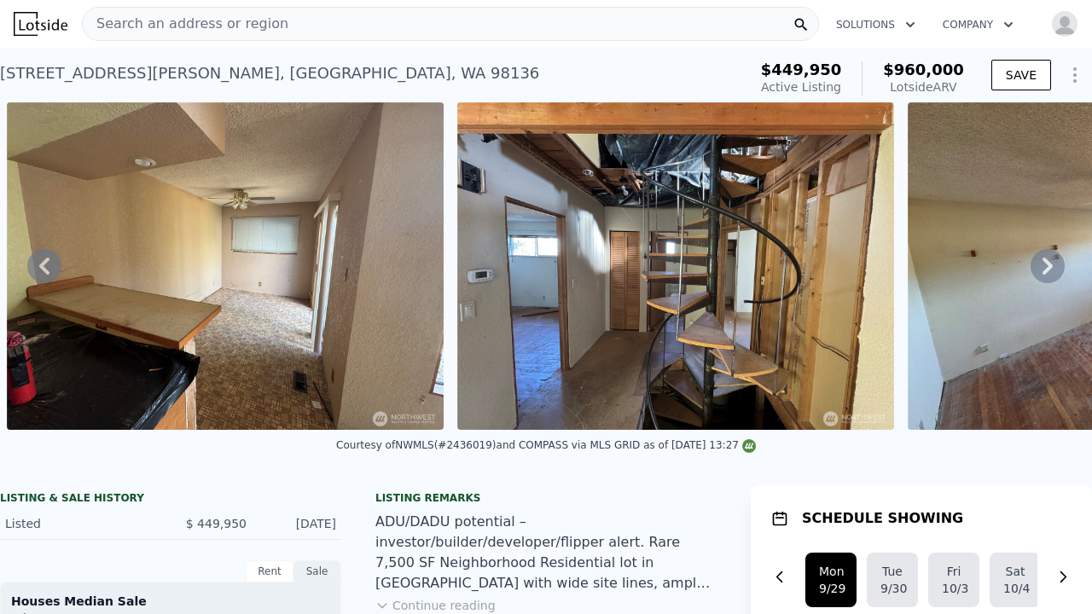
scroll to position [0, 0]
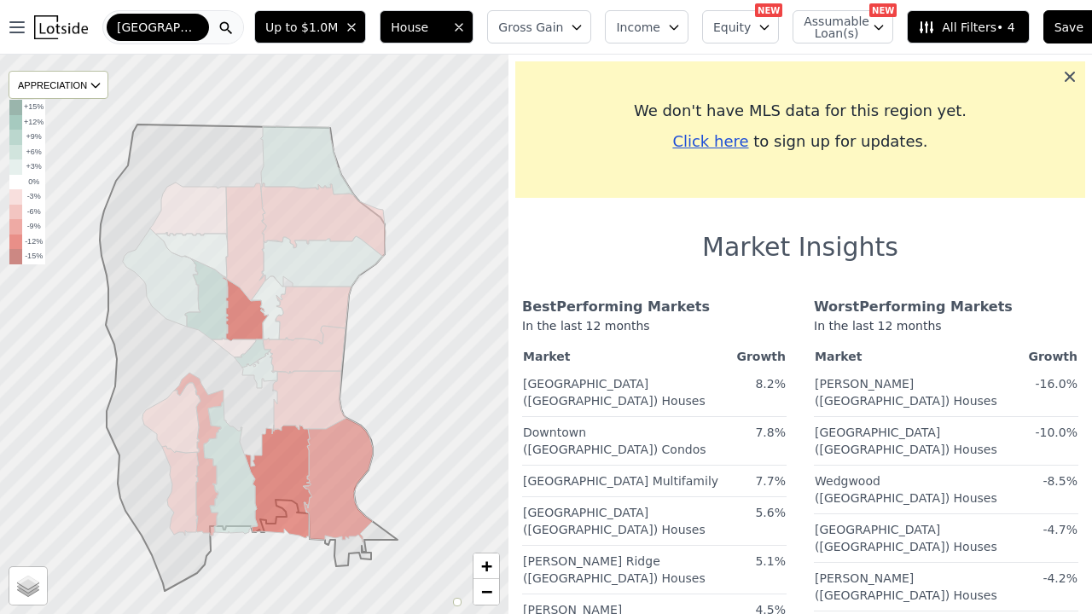
click at [1062, 81] on icon at bounding box center [1069, 76] width 17 height 17
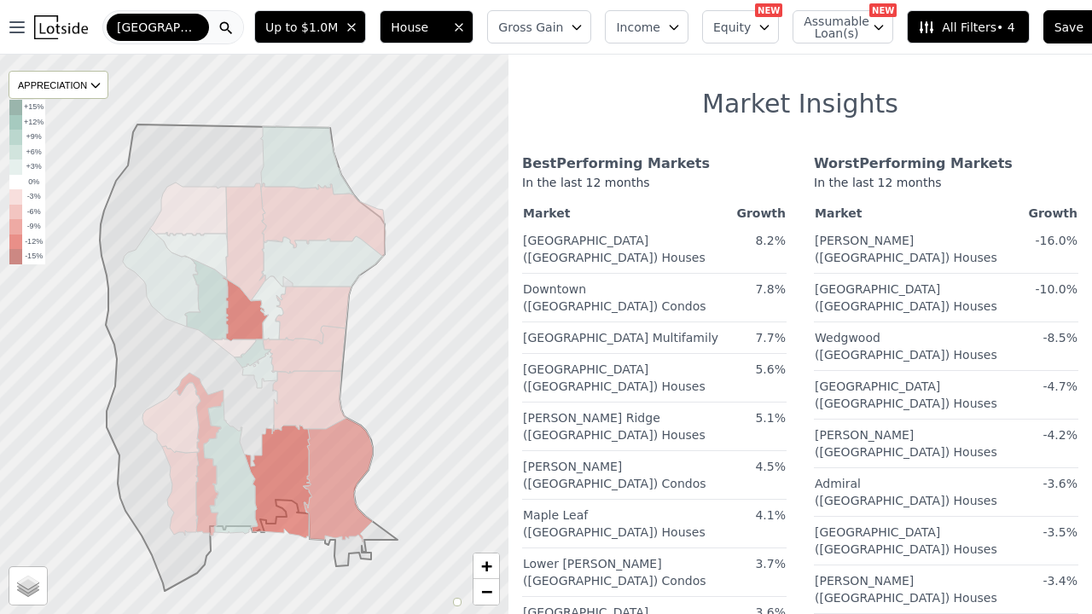
click at [957, 23] on span "All Filters • 4" at bounding box center [966, 27] width 96 height 17
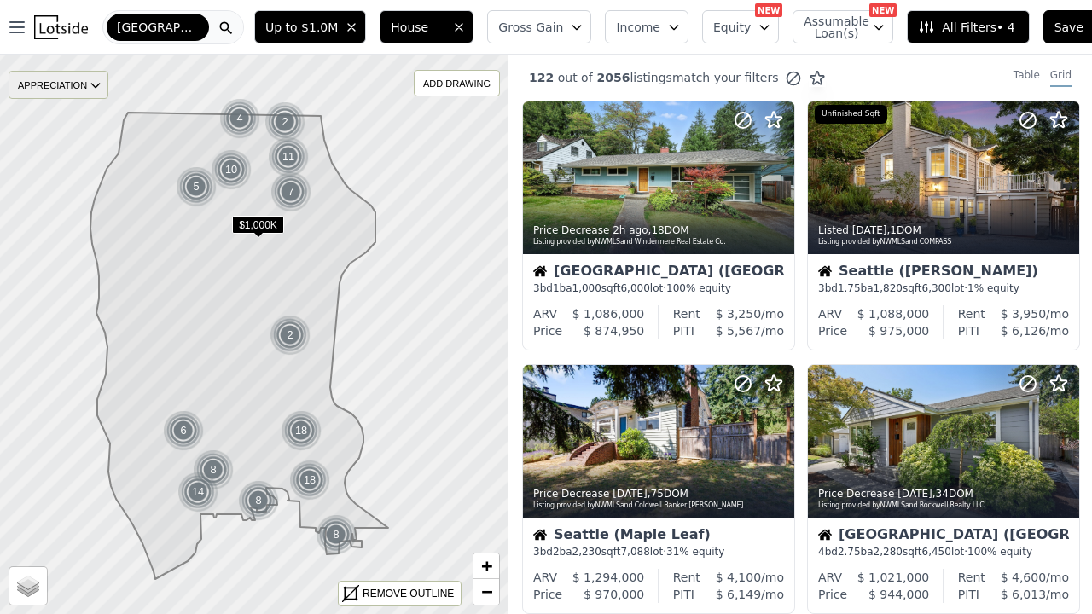
click at [94, 86] on icon at bounding box center [96, 85] width 14 height 14
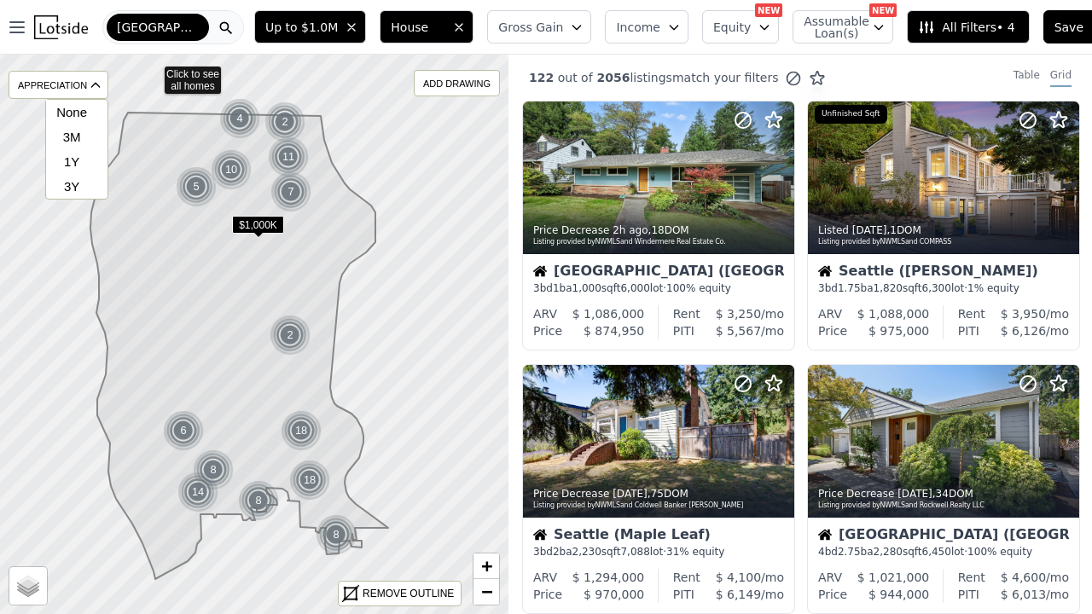
click at [153, 72] on icon at bounding box center [253, 334] width 615 height 676
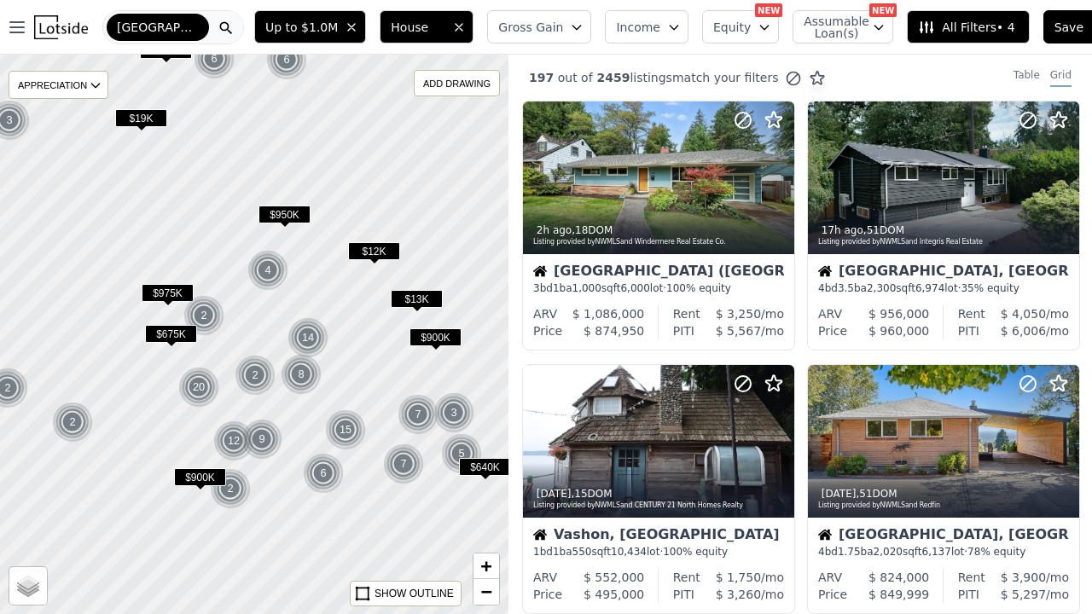
drag, startPoint x: 374, startPoint y: 507, endPoint x: 366, endPoint y: 385, distance: 122.2
click at [366, 385] on div at bounding box center [254, 333] width 610 height 671
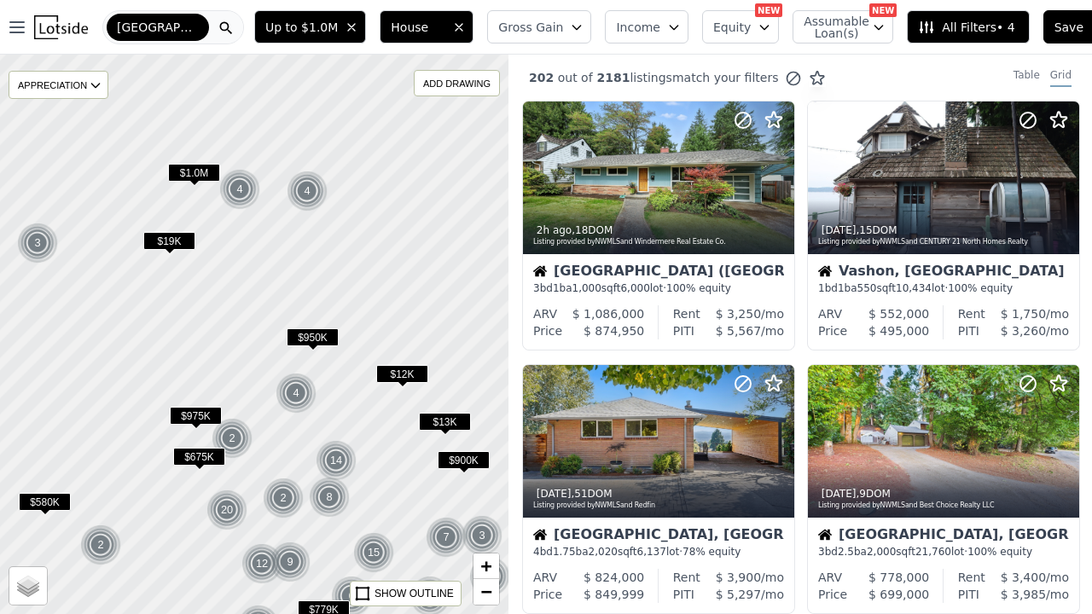
drag, startPoint x: 78, startPoint y: 390, endPoint x: 107, endPoint y: 513, distance: 126.0
click at [107, 513] on div at bounding box center [254, 333] width 610 height 671
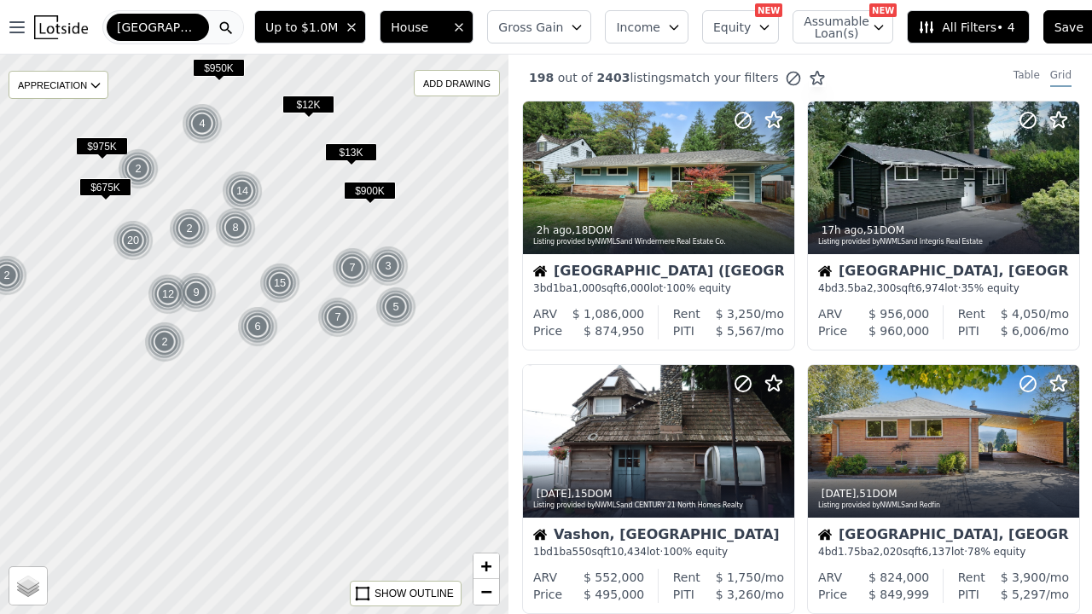
drag, startPoint x: 473, startPoint y: 287, endPoint x: 380, endPoint y: 18, distance: 285.4
click at [380, 18] on div "Open main menu Seattle Up to $1.0M House Gross Gain Income Equity NEW Assumable…" at bounding box center [546, 307] width 1092 height 614
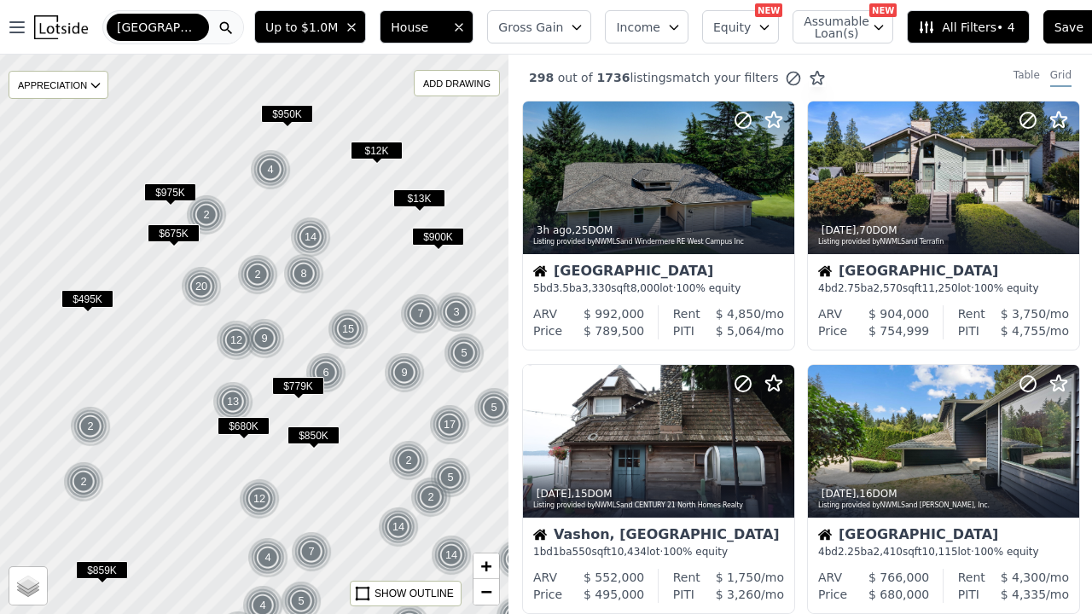
drag, startPoint x: 317, startPoint y: 218, endPoint x: 383, endPoint y: 261, distance: 78.3
click at [384, 262] on div at bounding box center [254, 333] width 610 height 671
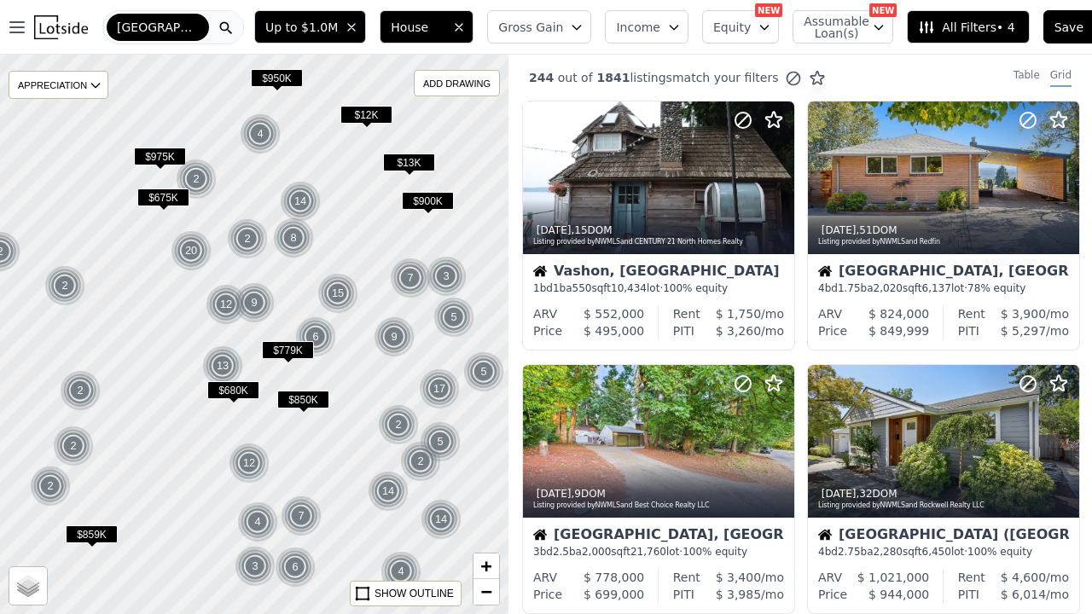
drag, startPoint x: 462, startPoint y: 500, endPoint x: 452, endPoint y: 466, distance: 35.6
click at [452, 466] on div at bounding box center [254, 333] width 610 height 671
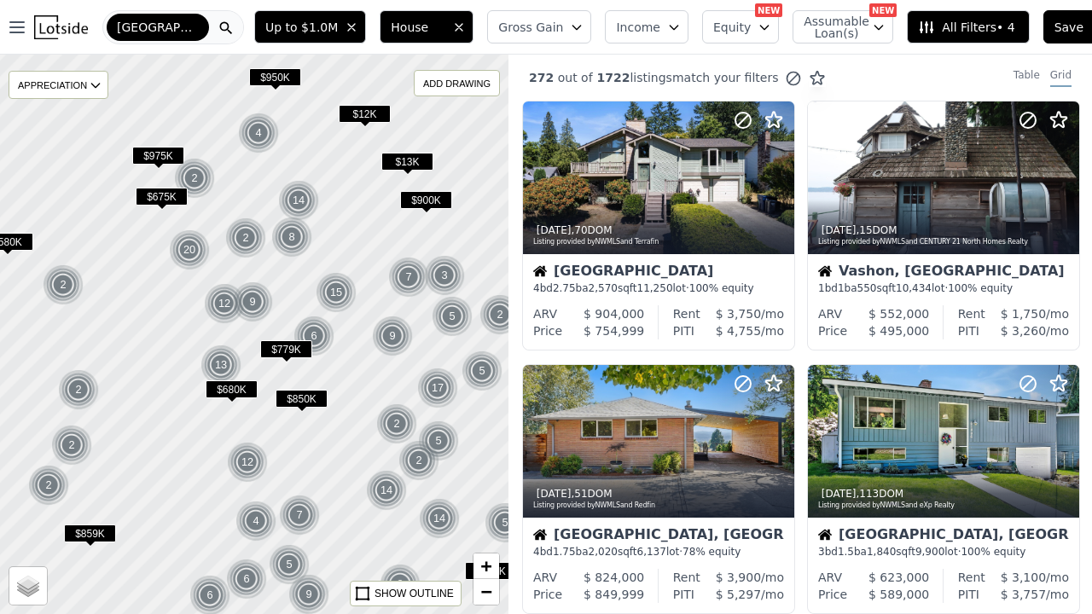
click at [190, 28] on div "[GEOGRAPHIC_DATA]" at bounding box center [173, 27] width 142 height 34
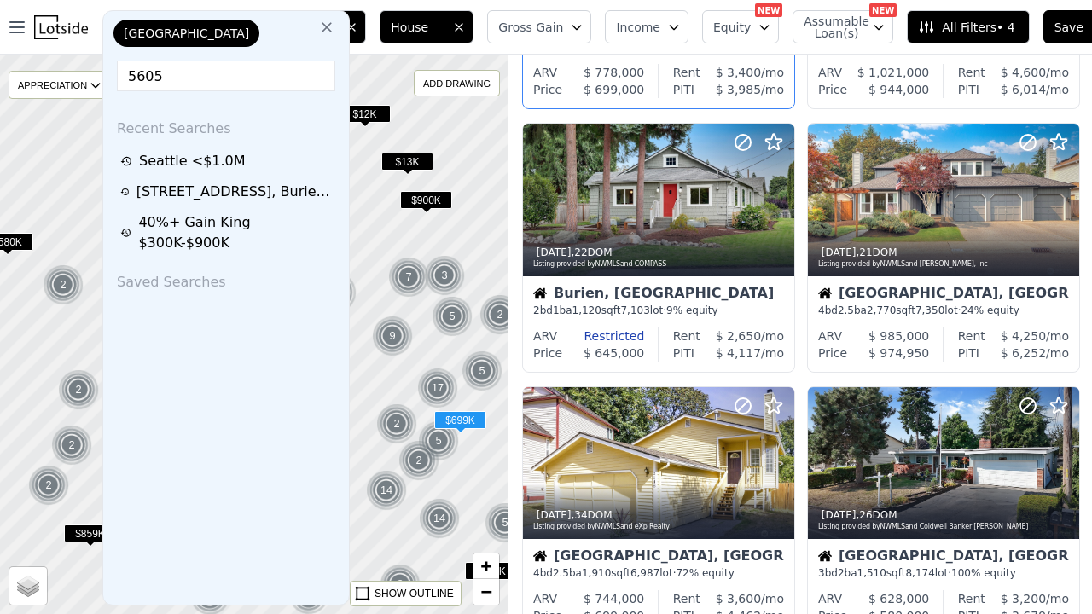
scroll to position [769, 0]
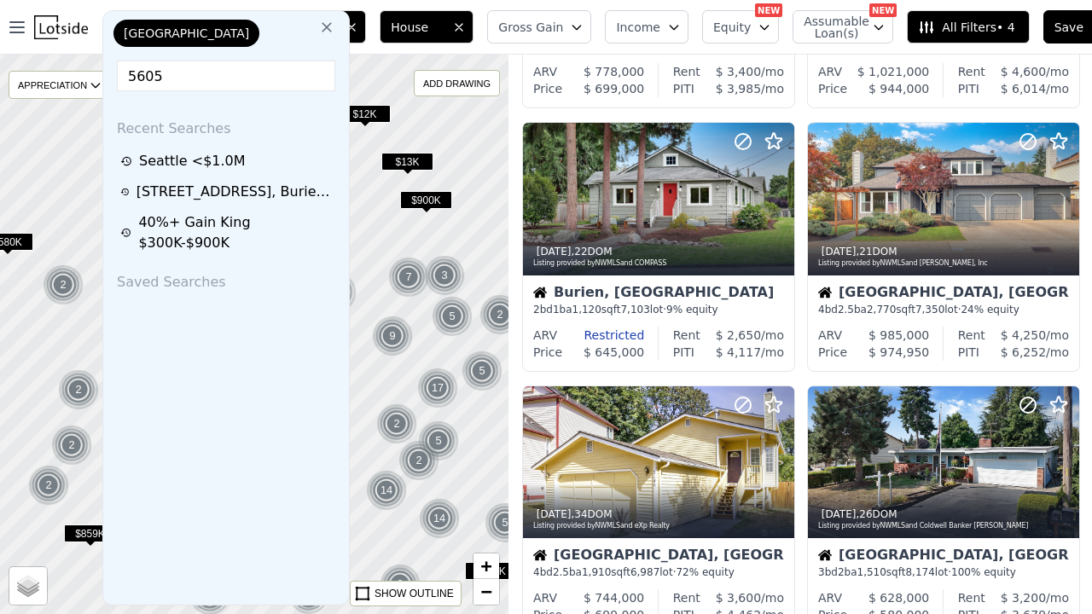
type input "5605"
click at [327, 30] on icon at bounding box center [326, 27] width 17 height 17
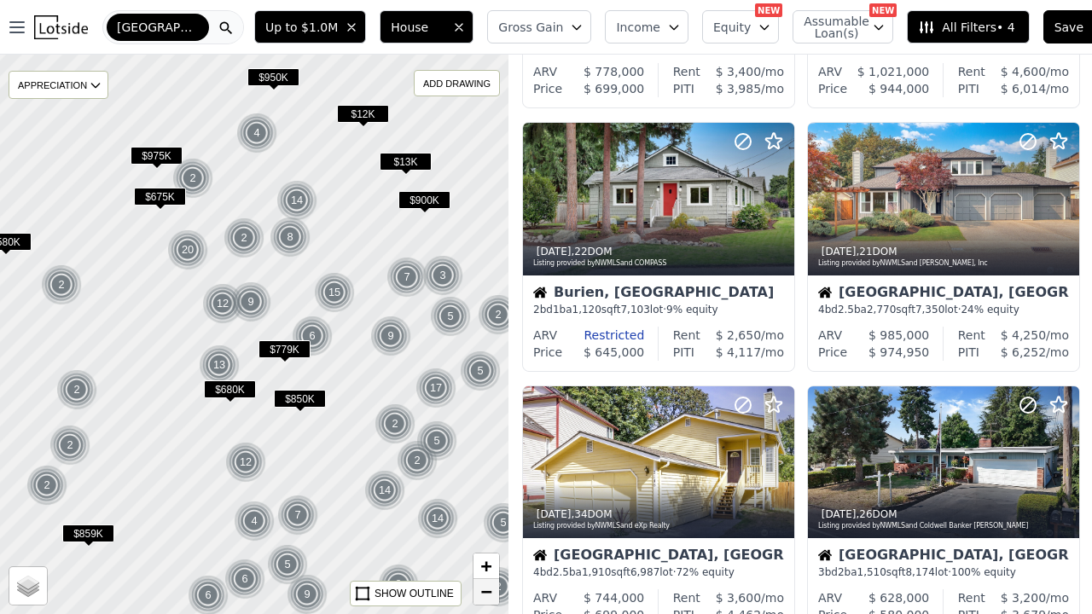
click at [485, 596] on span "−" at bounding box center [486, 591] width 11 height 21
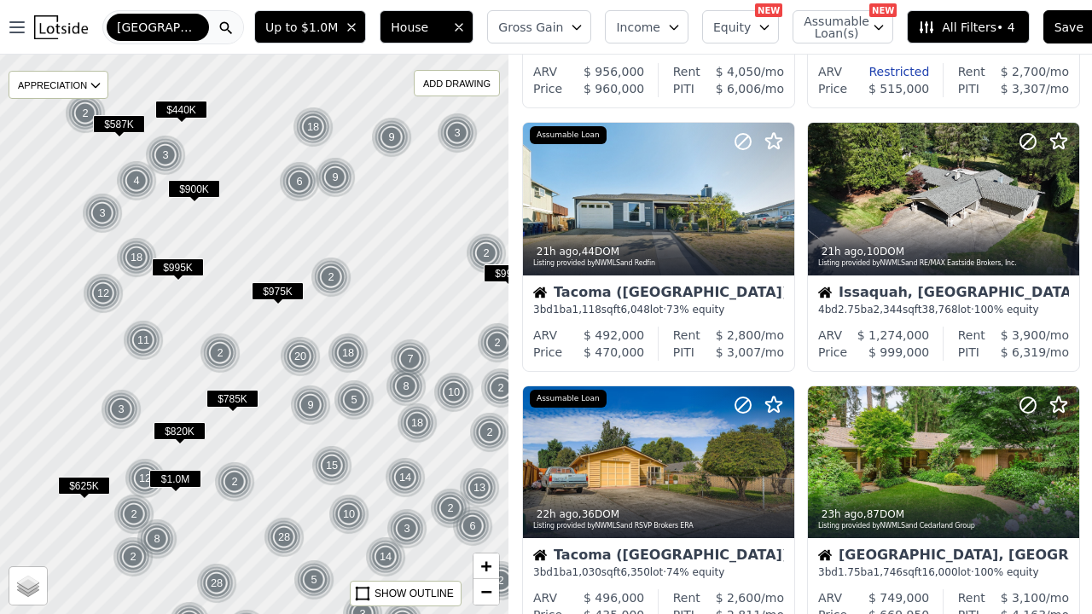
drag, startPoint x: 203, startPoint y: 382, endPoint x: 275, endPoint y: 436, distance: 90.2
click at [275, 436] on div at bounding box center [254, 333] width 610 height 671
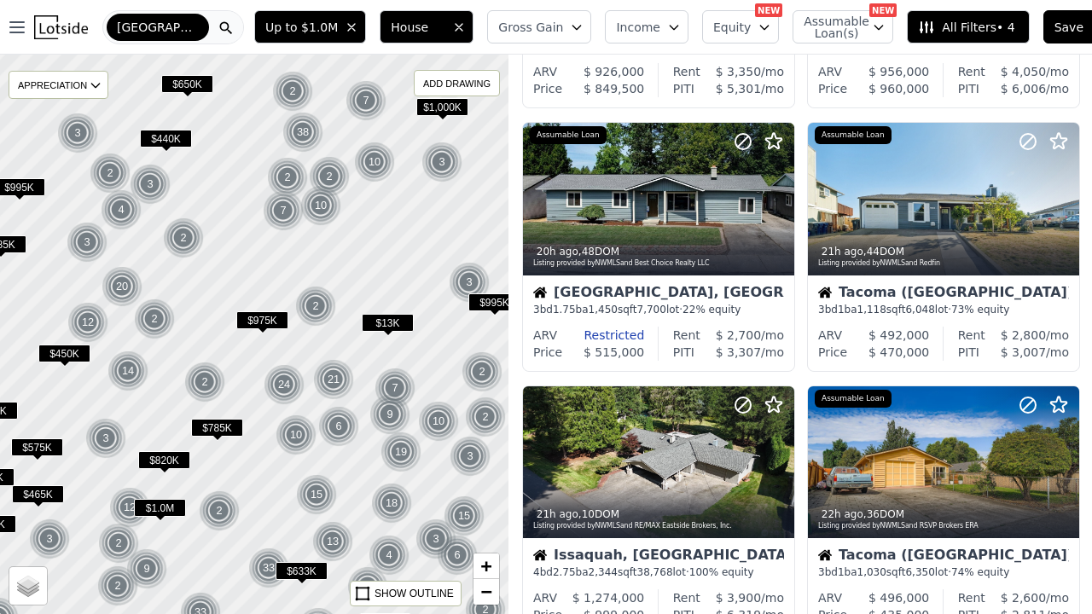
drag, startPoint x: 247, startPoint y: 217, endPoint x: 232, endPoint y: 246, distance: 32.1
click at [232, 246] on div at bounding box center [254, 332] width 610 height 671
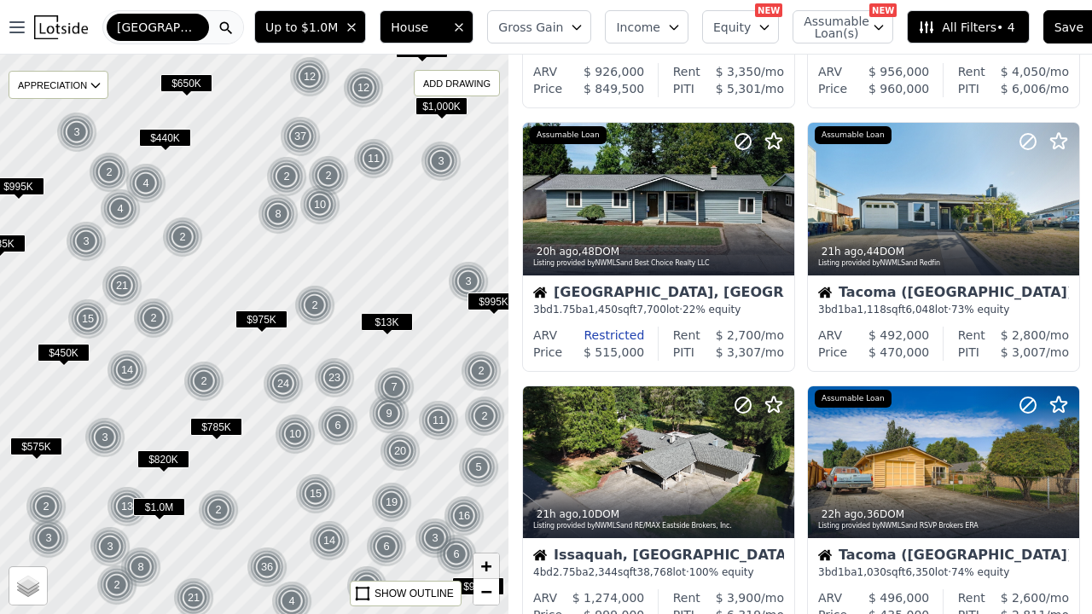
click at [491, 569] on span "+" at bounding box center [486, 565] width 11 height 21
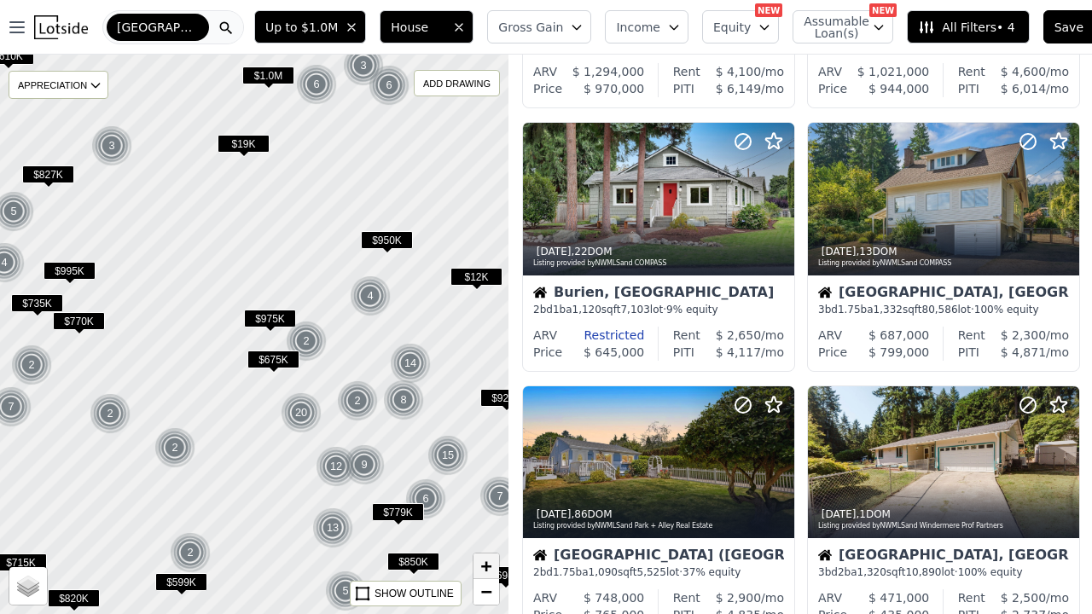
click at [489, 571] on span "+" at bounding box center [486, 565] width 11 height 21
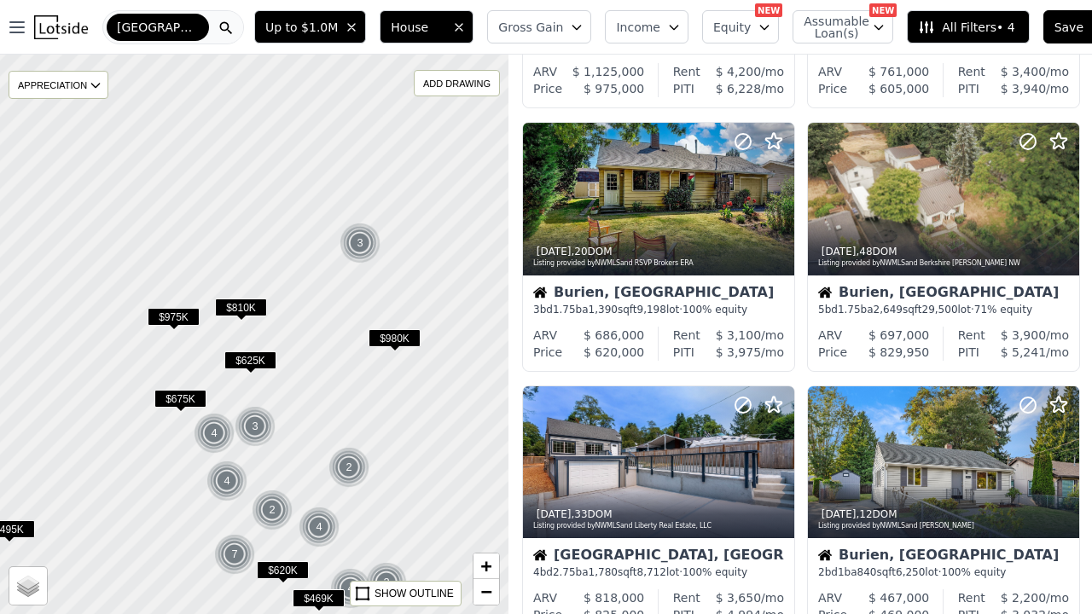
drag, startPoint x: 219, startPoint y: 451, endPoint x: 107, endPoint y: 452, distance: 111.7
click at [107, 452] on div at bounding box center [254, 333] width 610 height 671
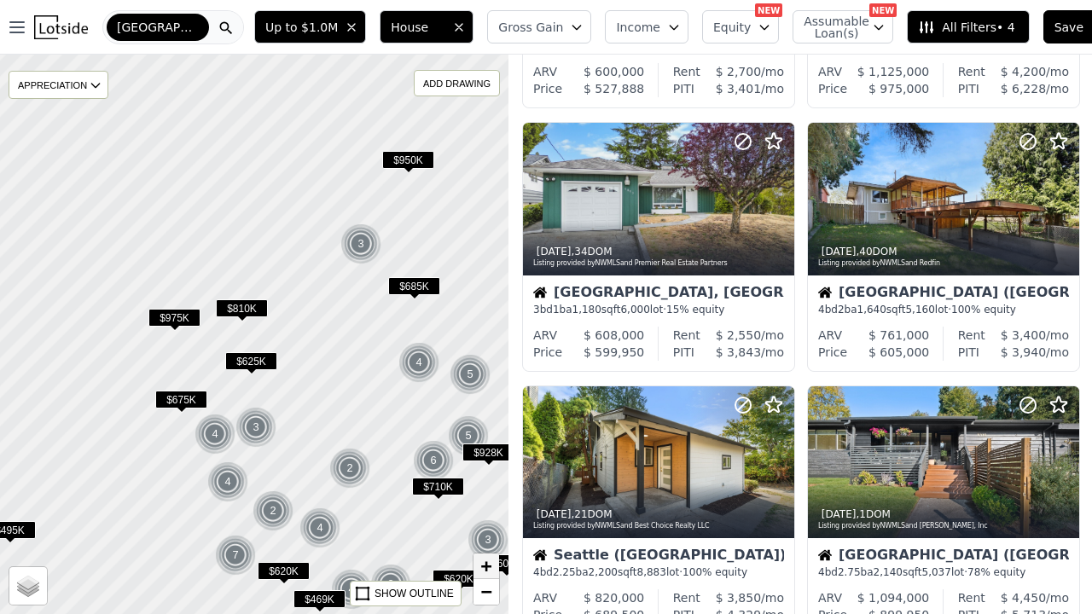
click at [484, 568] on span "+" at bounding box center [486, 565] width 11 height 21
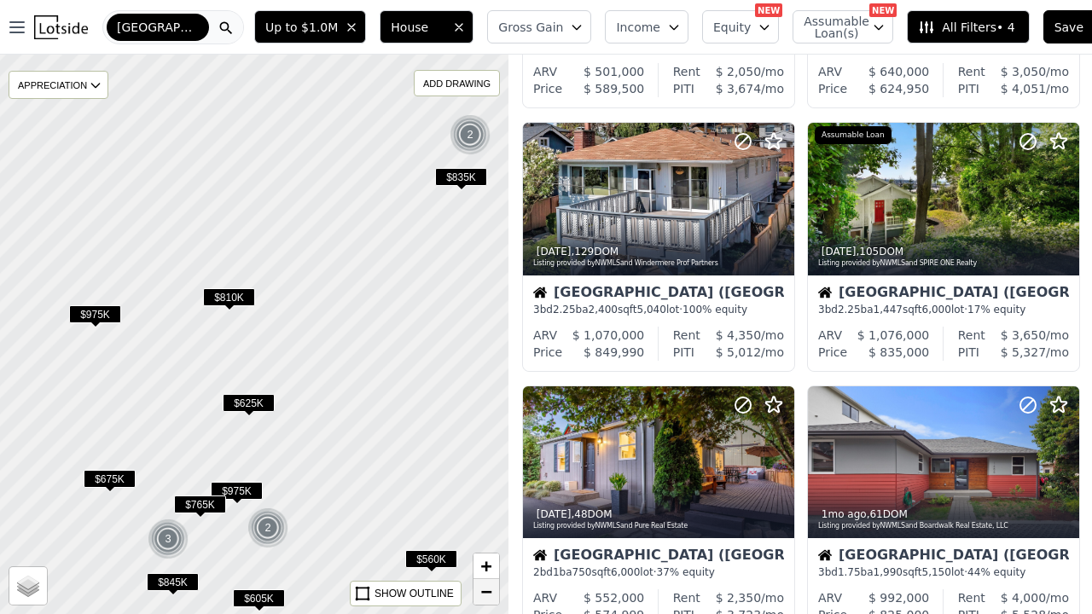
click at [486, 594] on span "−" at bounding box center [486, 591] width 11 height 21
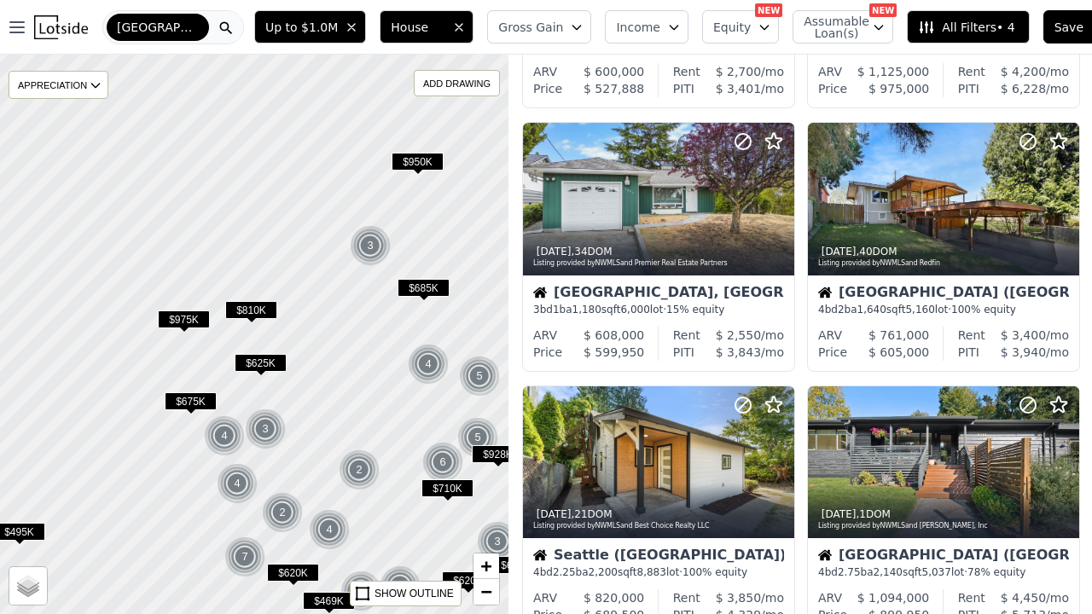
drag, startPoint x: 191, startPoint y: 190, endPoint x: 201, endPoint y: 192, distance: 10.4
click at [201, 192] on div at bounding box center [256, 333] width 610 height 671
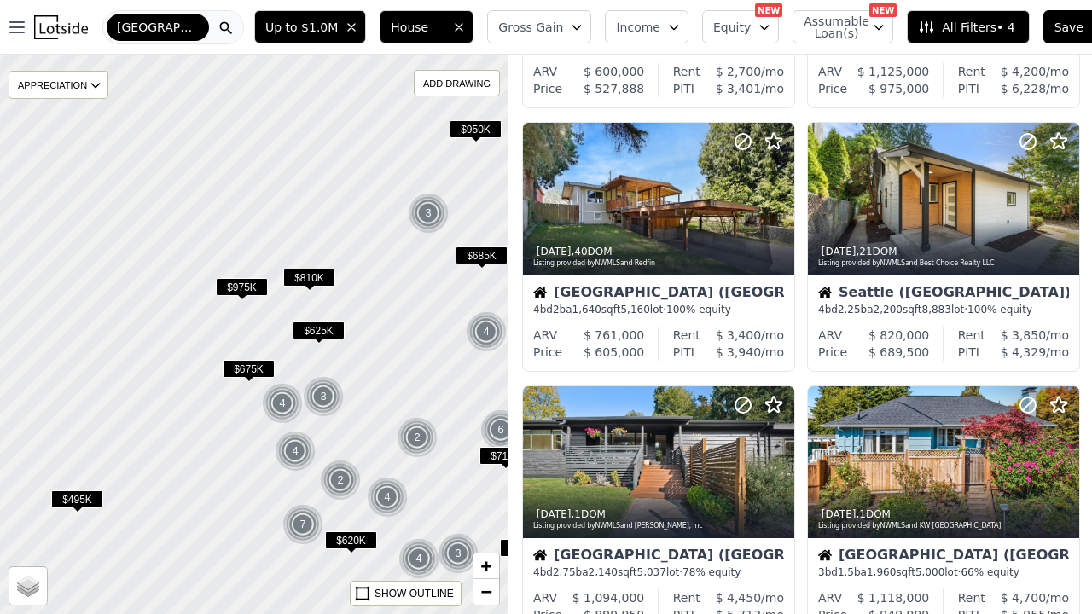
drag, startPoint x: 219, startPoint y: 380, endPoint x: 274, endPoint y: 345, distance: 64.8
click at [274, 345] on div at bounding box center [254, 333] width 610 height 671
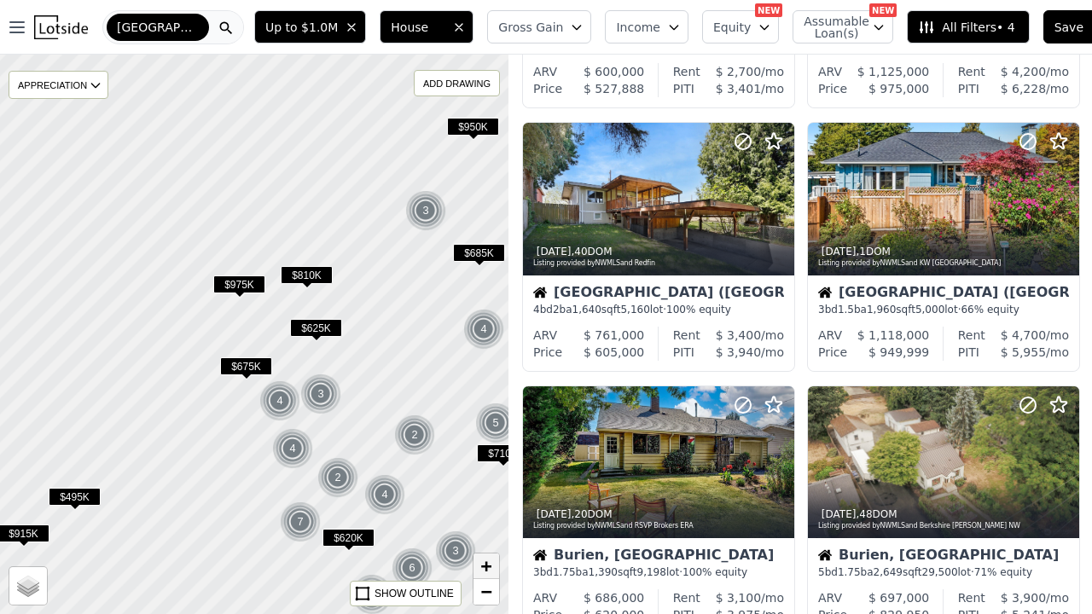
click at [485, 566] on span "+" at bounding box center [486, 565] width 11 height 21
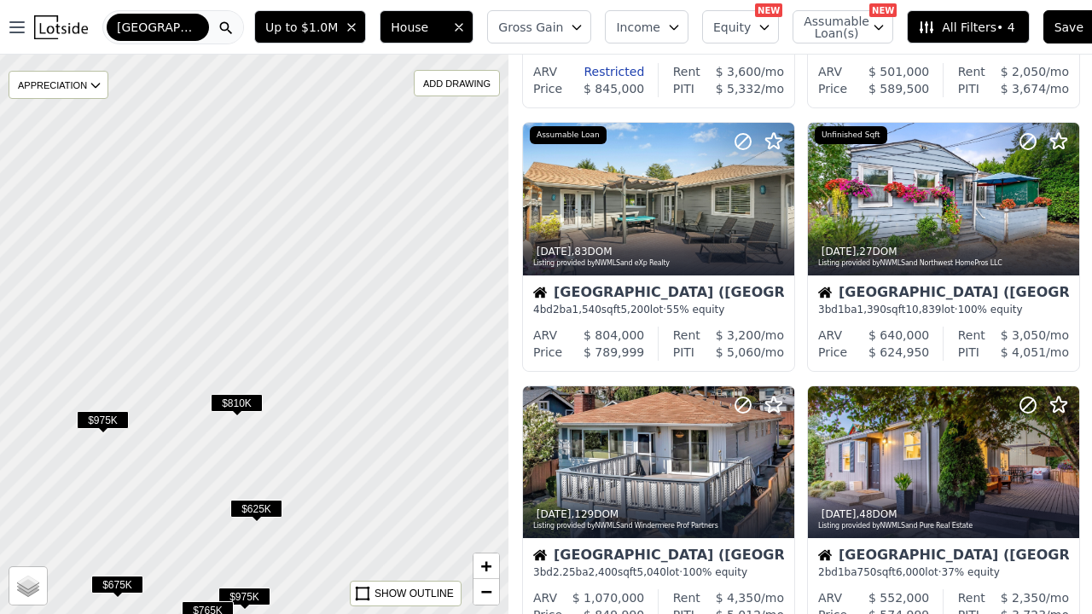
drag, startPoint x: 184, startPoint y: 441, endPoint x: 62, endPoint y: 612, distance: 210.4
click at [62, 612] on div at bounding box center [254, 333] width 610 height 671
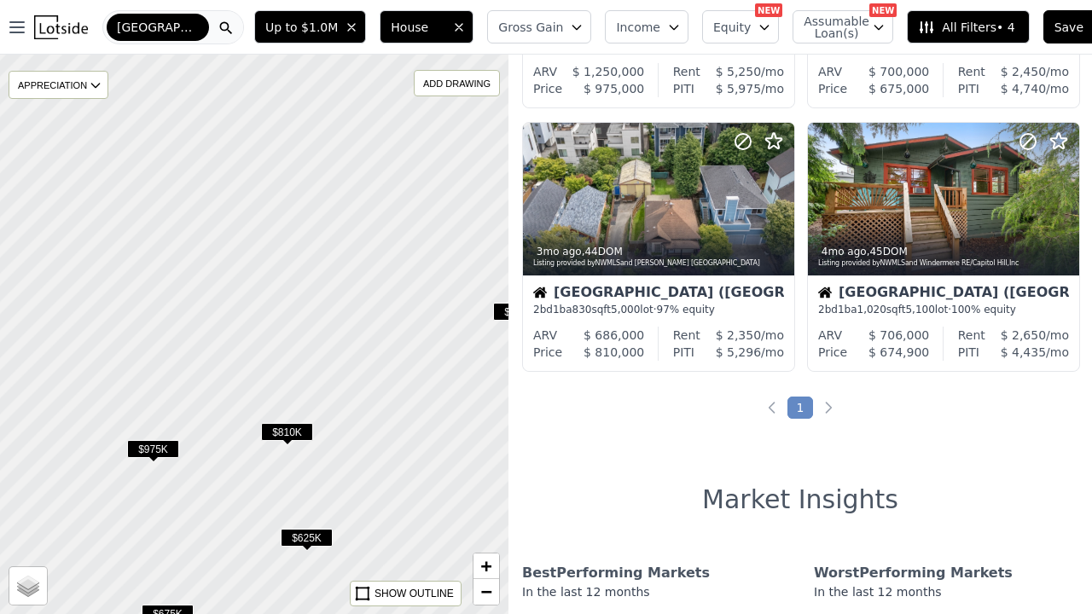
drag, startPoint x: 262, startPoint y: 145, endPoint x: 310, endPoint y: 174, distance: 56.6
click at [310, 174] on div at bounding box center [254, 333] width 610 height 671
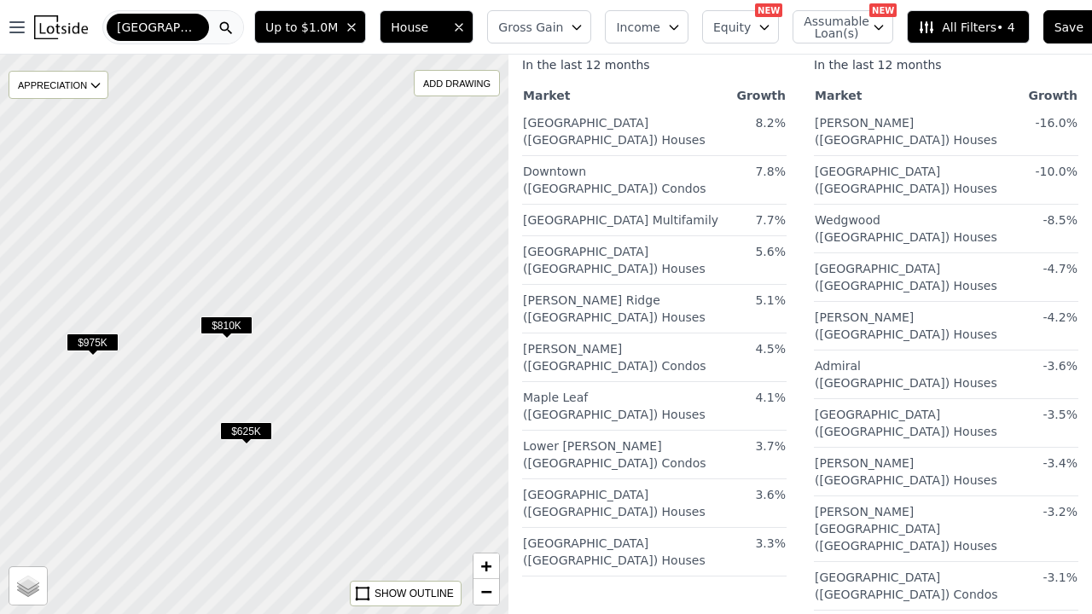
drag, startPoint x: 280, startPoint y: 237, endPoint x: 221, endPoint y: 131, distance: 121.0
click at [221, 131] on div at bounding box center [254, 333] width 610 height 671
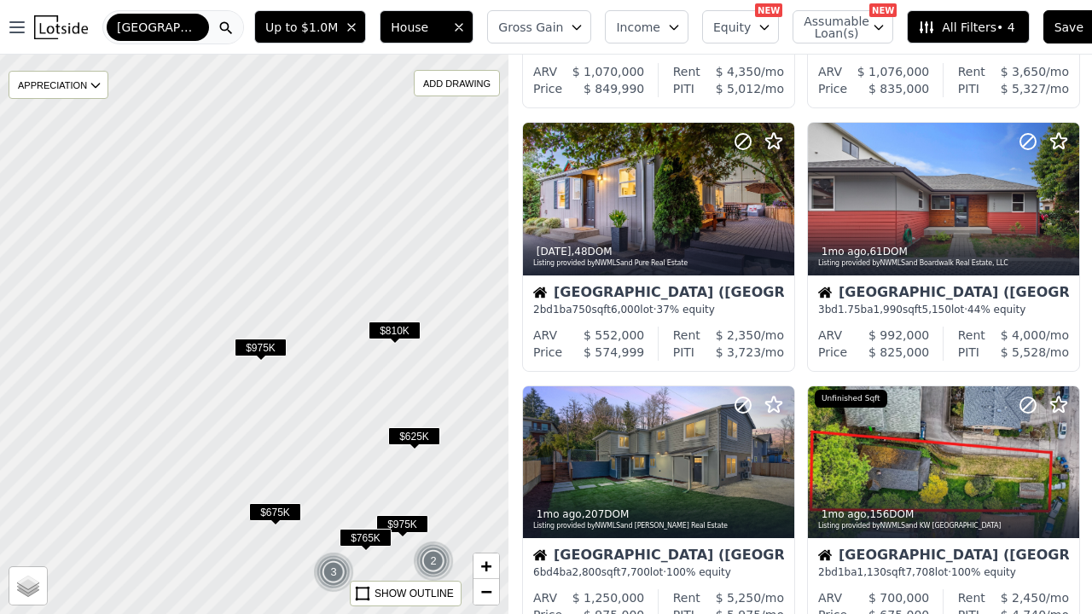
drag, startPoint x: 65, startPoint y: 454, endPoint x: 233, endPoint y: 459, distance: 168.1
click at [233, 459] on div at bounding box center [254, 333] width 610 height 671
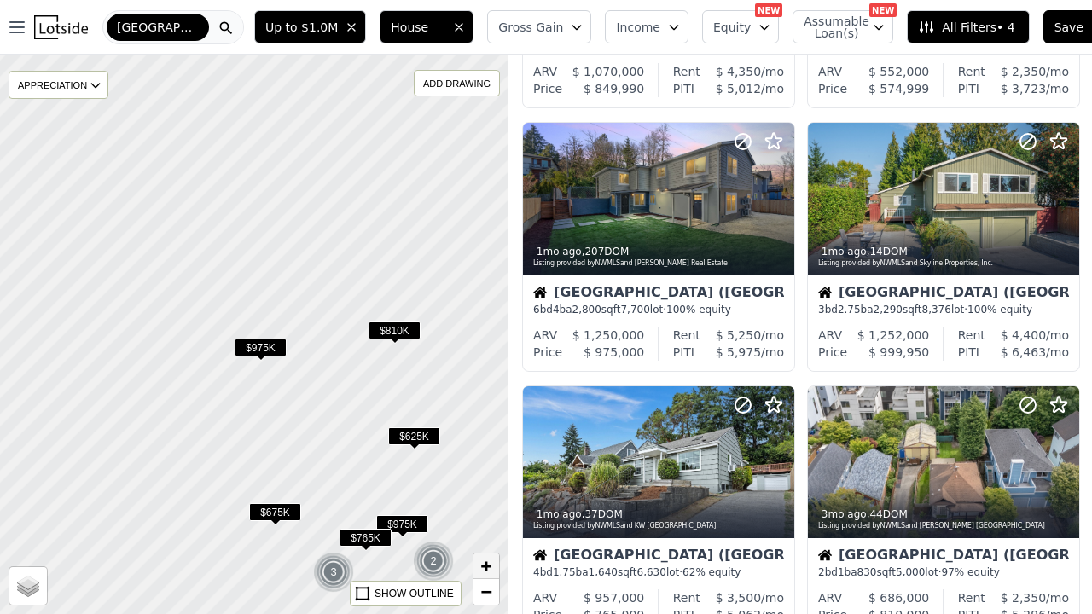
click at [490, 569] on span "+" at bounding box center [486, 565] width 11 height 21
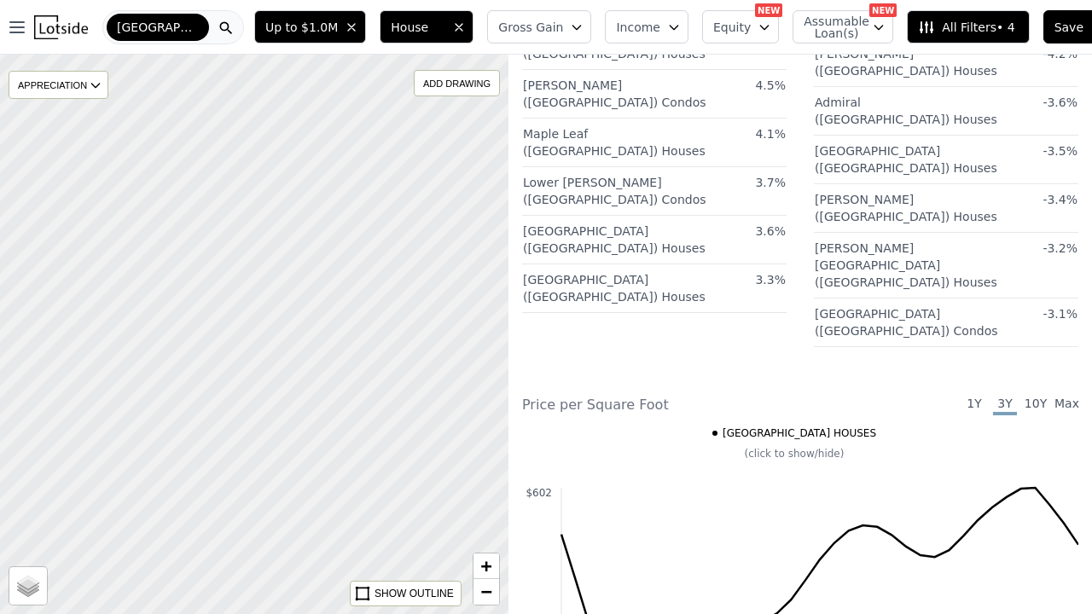
drag, startPoint x: 275, startPoint y: 518, endPoint x: 155, endPoint y: 86, distance: 447.8
click at [155, 86] on div at bounding box center [254, 333] width 610 height 671
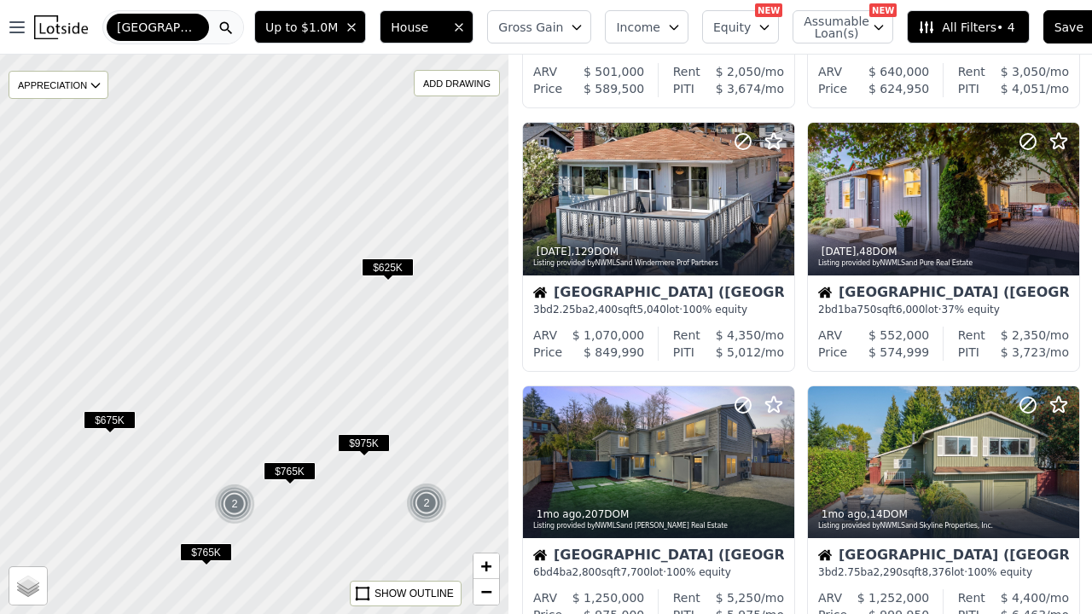
drag, startPoint x: 427, startPoint y: 467, endPoint x: 360, endPoint y: 613, distance: 161.4
click at [360, 613] on div at bounding box center [254, 333] width 610 height 671
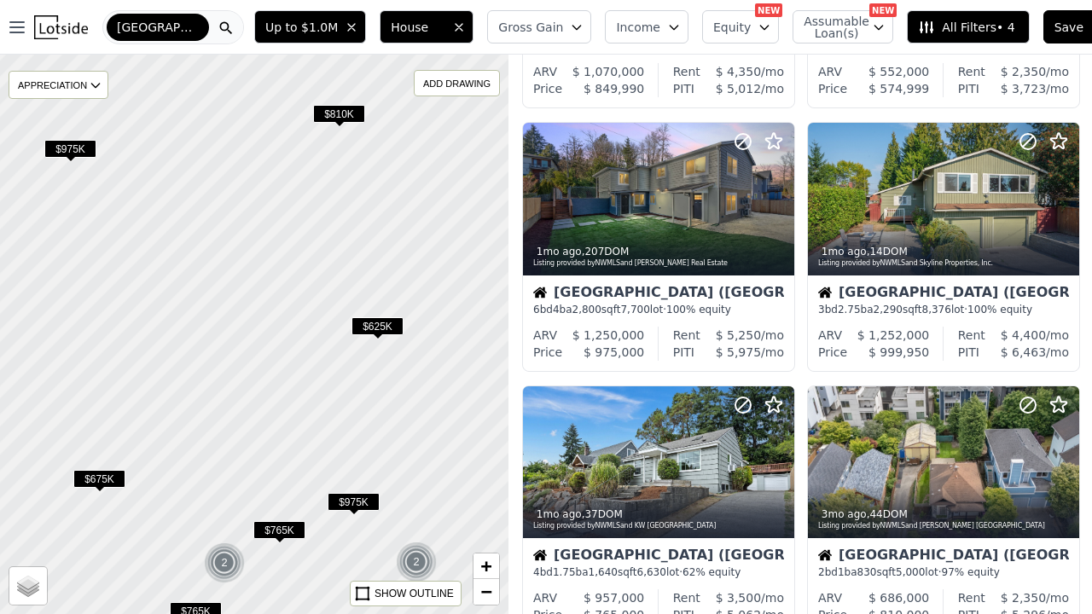
drag, startPoint x: 397, startPoint y: 212, endPoint x: 387, endPoint y: 269, distance: 58.1
click at [387, 269] on div at bounding box center [254, 333] width 610 height 671
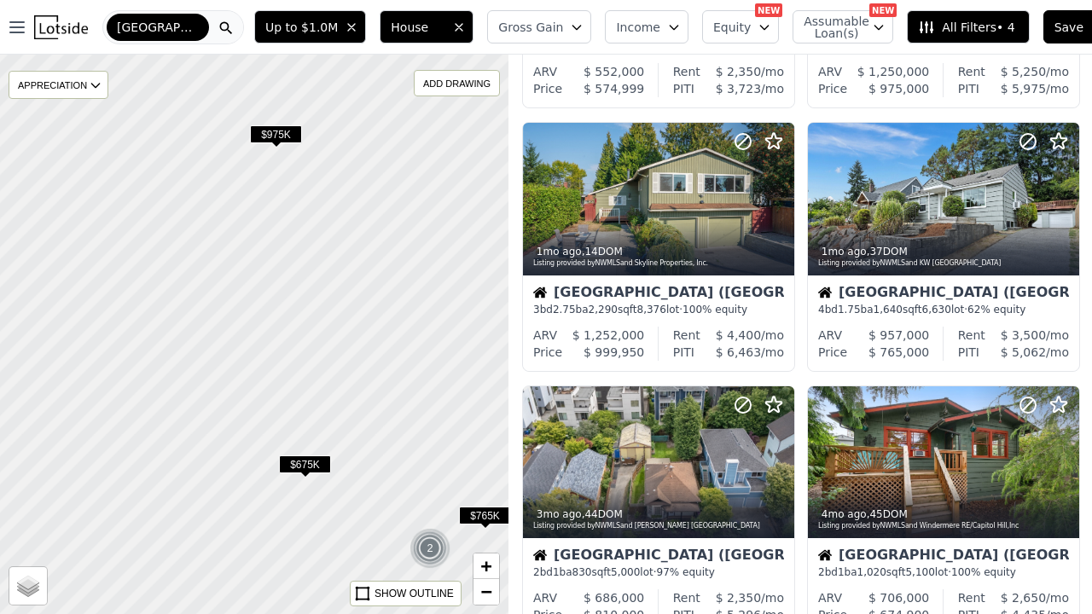
drag, startPoint x: 257, startPoint y: 421, endPoint x: 463, endPoint y: 417, distance: 206.4
click at [463, 417] on div at bounding box center [254, 335] width 610 height 671
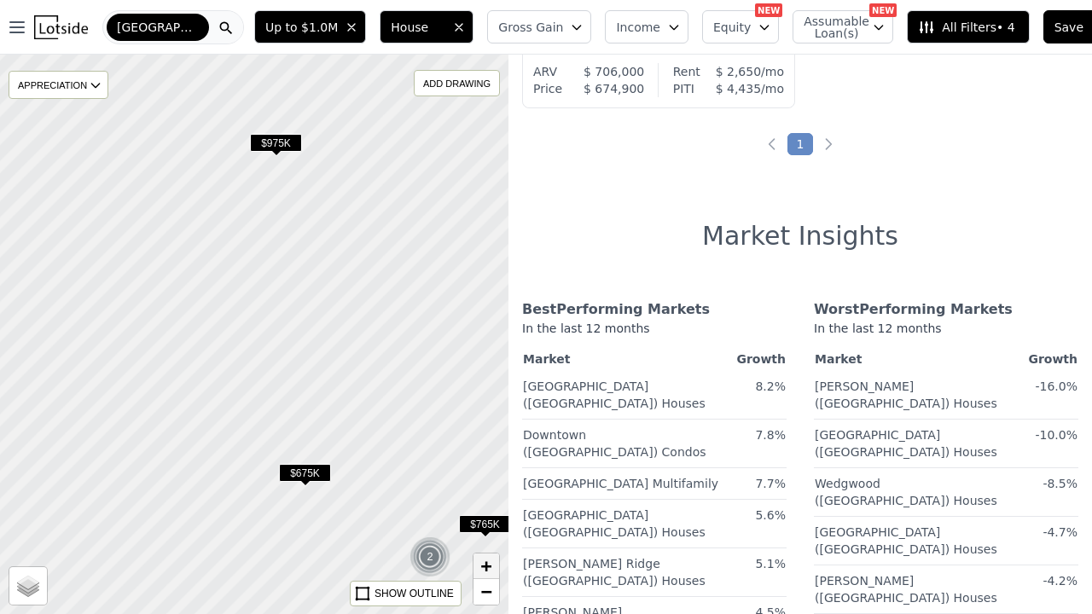
click at [488, 568] on span "+" at bounding box center [486, 565] width 11 height 21
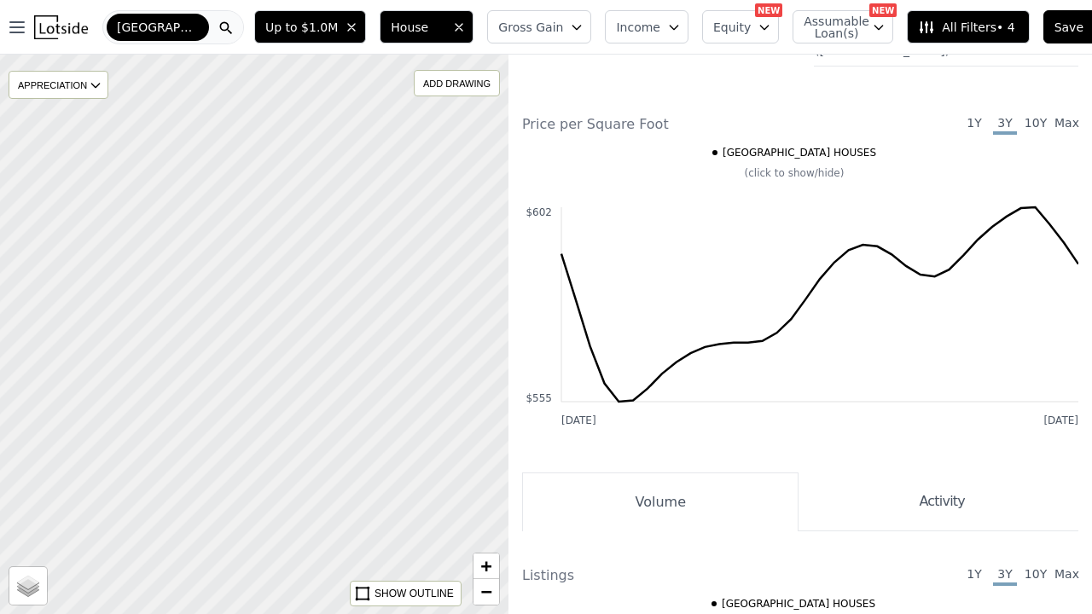
drag, startPoint x: 365, startPoint y: 359, endPoint x: 329, endPoint y: 372, distance: 38.0
click at [329, 372] on div at bounding box center [254, 333] width 610 height 671
drag, startPoint x: 246, startPoint y: 217, endPoint x: 249, endPoint y: 431, distance: 213.2
click at [249, 431] on div at bounding box center [254, 333] width 610 height 671
